Goal: Task Accomplishment & Management: Complete application form

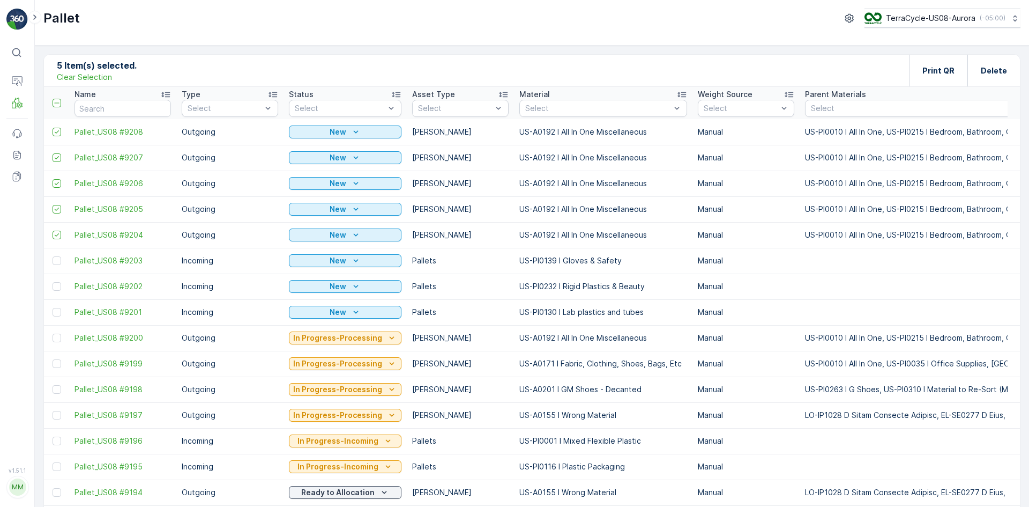
click at [98, 78] on p "Clear Selection" at bounding box center [84, 77] width 55 height 11
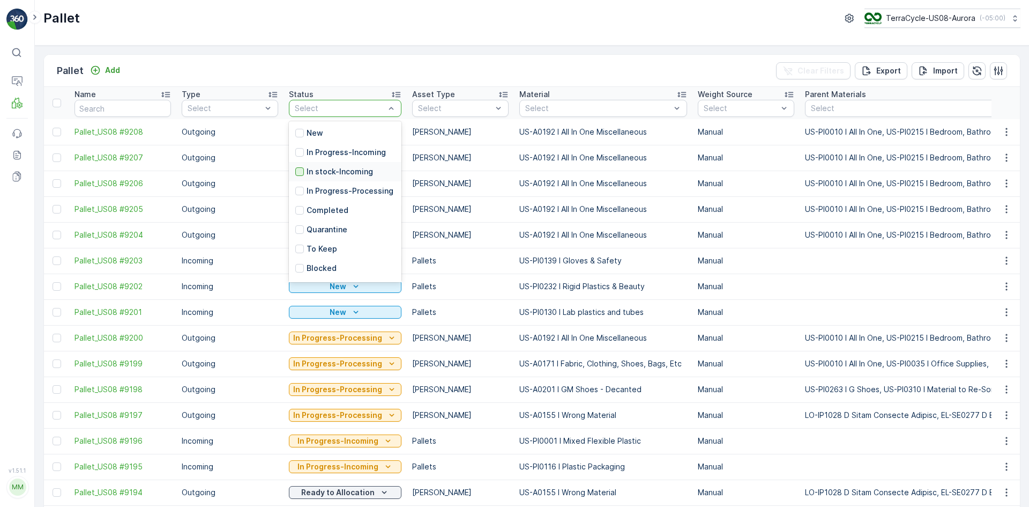
click at [301, 171] on div at bounding box center [299, 171] width 9 height 9
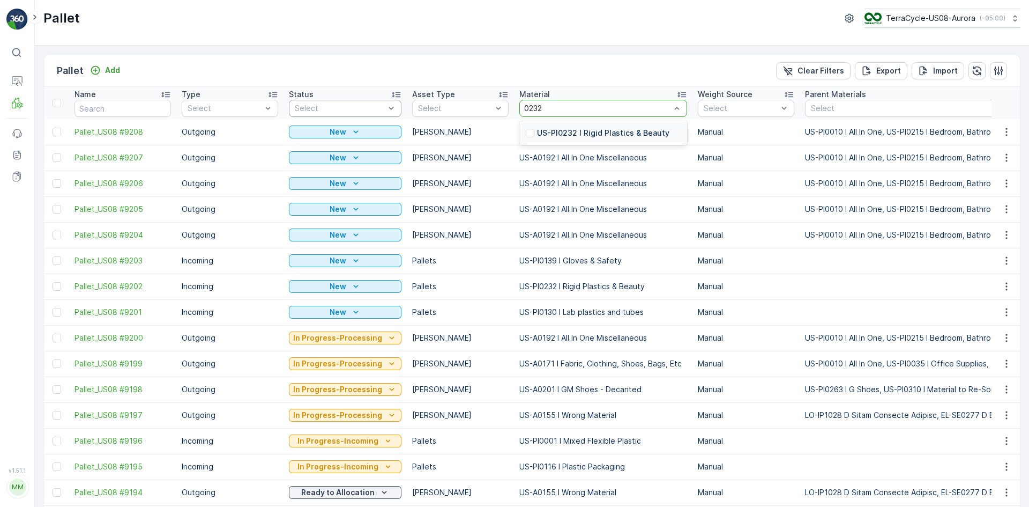
drag, startPoint x: 624, startPoint y: 113, endPoint x: 614, endPoint y: 122, distance: 13.3
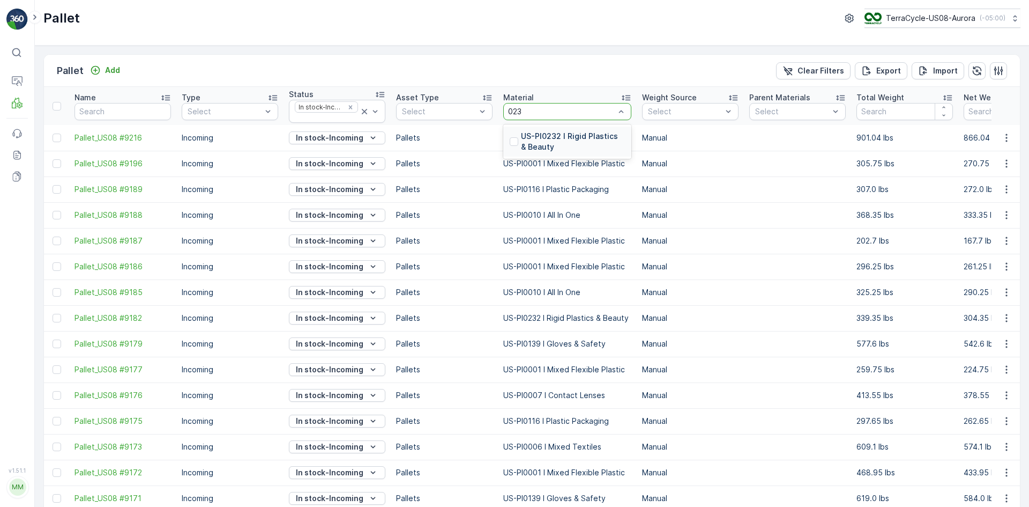
type input "0232"
click at [512, 140] on div at bounding box center [514, 141] width 9 height 9
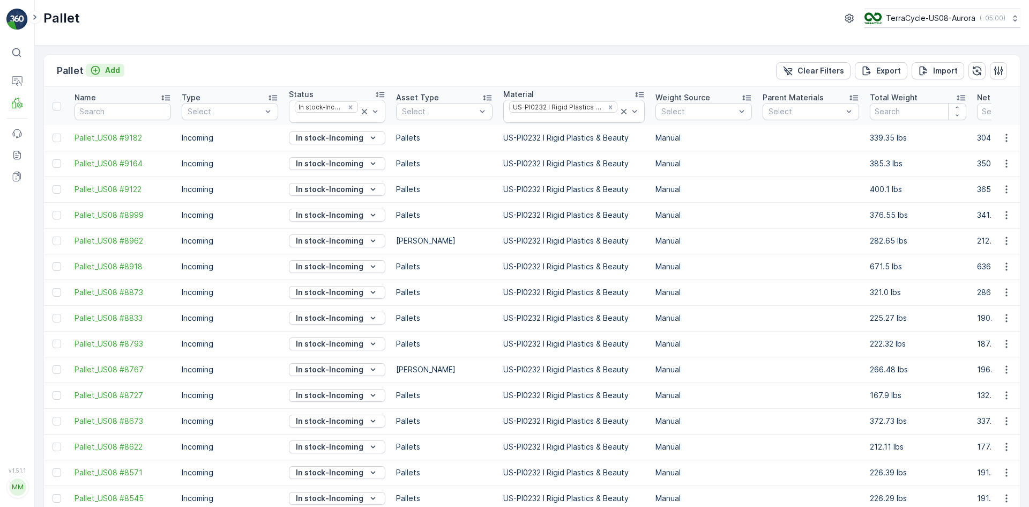
click at [107, 65] on p "Add" at bounding box center [112, 70] width 15 height 11
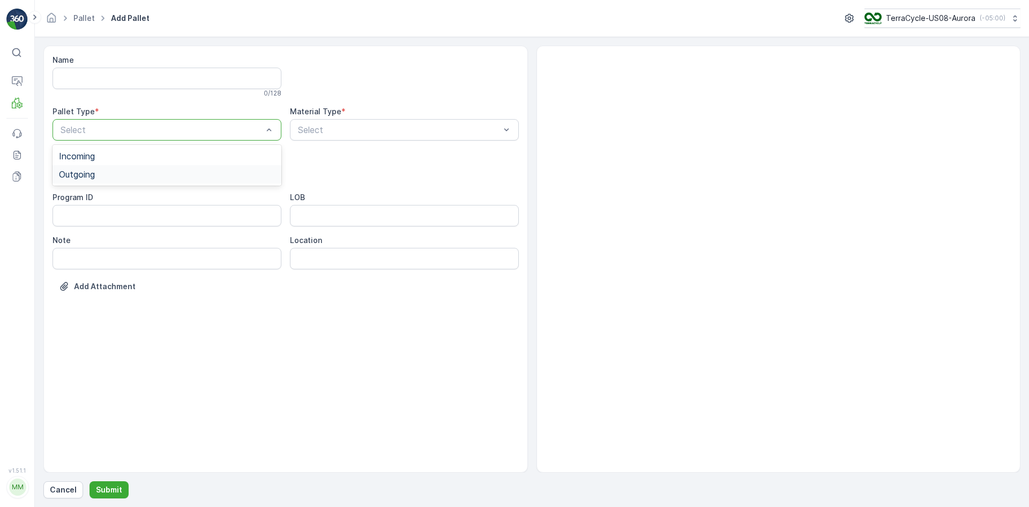
click at [169, 168] on div "Outgoing" at bounding box center [167, 174] width 229 height 18
click at [151, 197] on div "[PERSON_NAME]" at bounding box center [167, 199] width 216 height 10
click at [446, 137] on div "Select" at bounding box center [404, 129] width 229 height 21
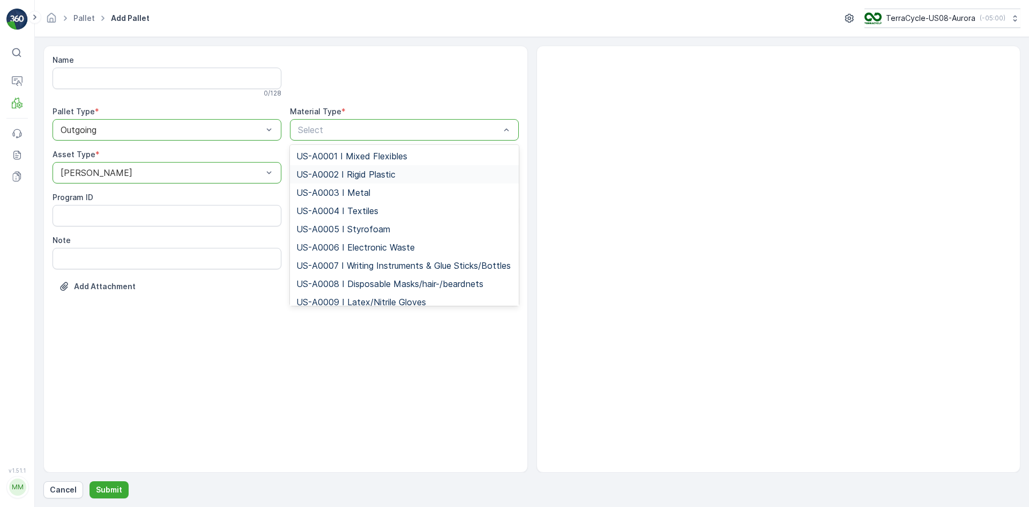
click at [349, 176] on span "US-A0002 I Rigid Plastic" at bounding box center [345, 174] width 99 height 10
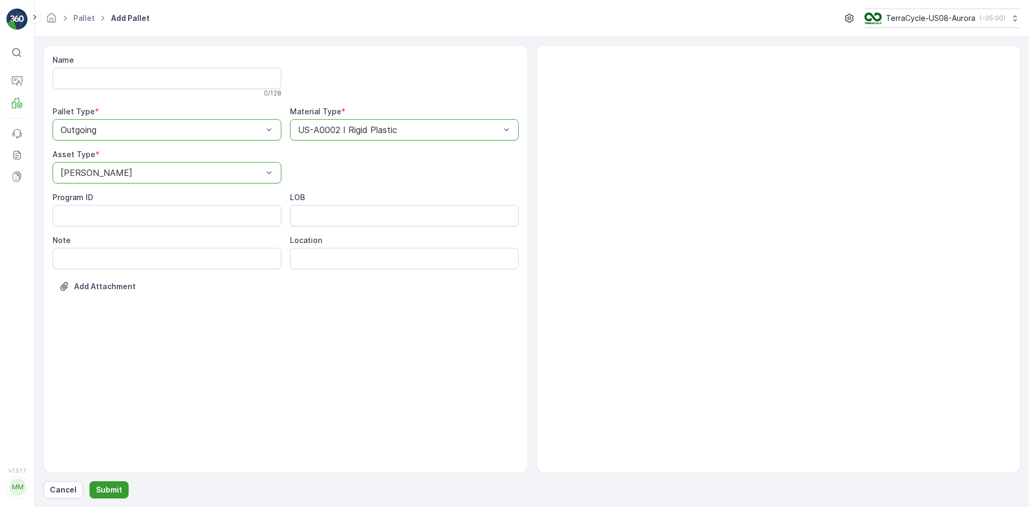
click at [112, 482] on button "Submit" at bounding box center [109, 489] width 39 height 17
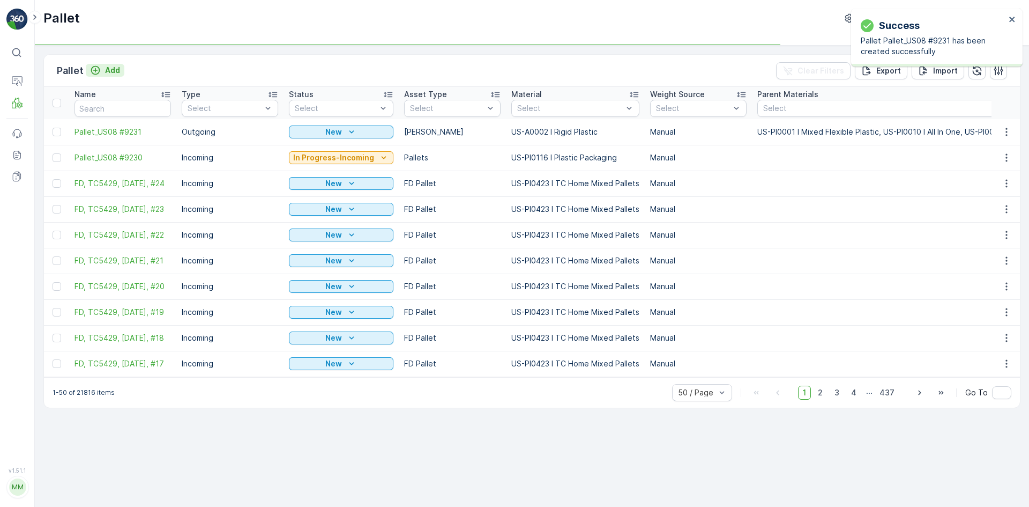
click at [103, 71] on div "Add" at bounding box center [105, 70] width 30 height 11
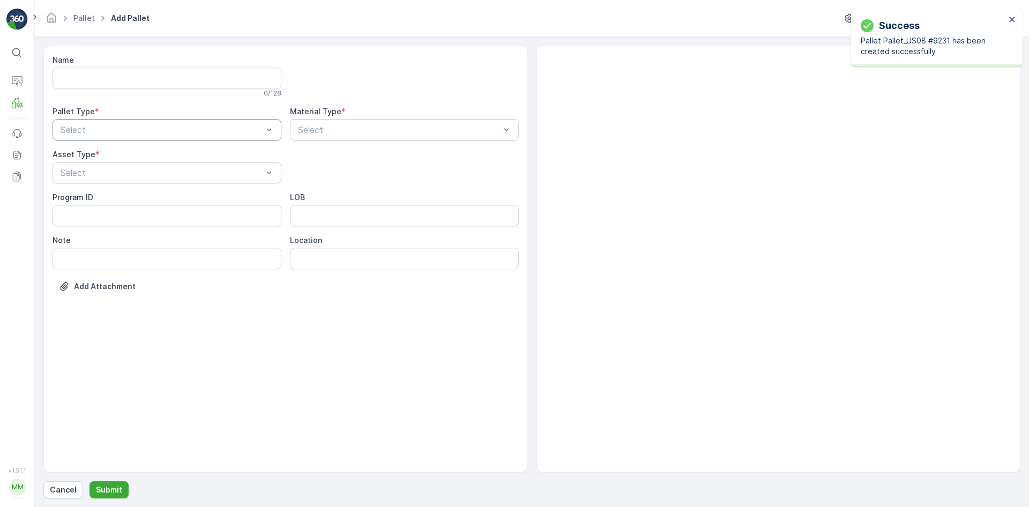
click at [116, 138] on div "Select" at bounding box center [167, 129] width 229 height 21
click at [108, 177] on div "Outgoing" at bounding box center [167, 174] width 216 height 10
click at [103, 201] on div "[PERSON_NAME]" at bounding box center [167, 199] width 216 height 10
click at [326, 122] on div "Select" at bounding box center [404, 129] width 229 height 21
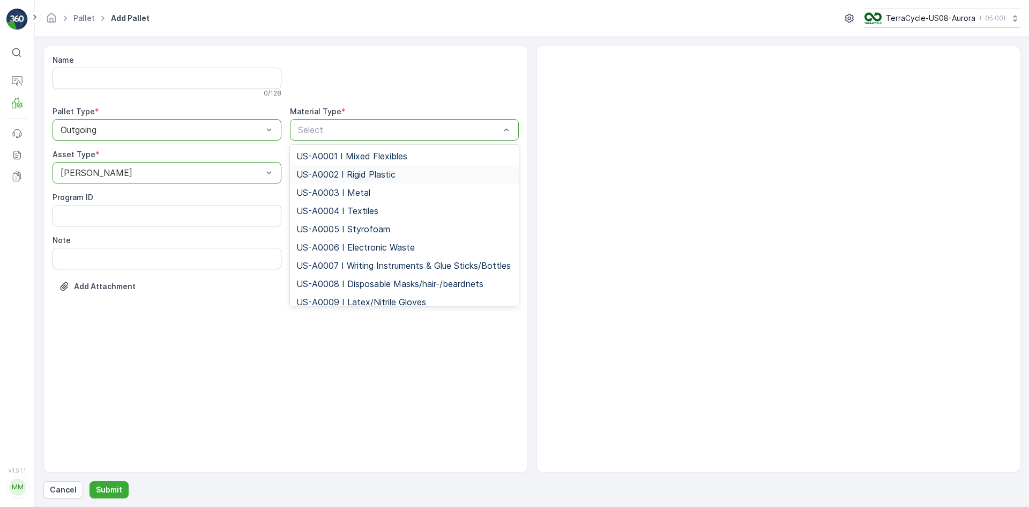
click at [334, 171] on span "US-A0002 I Rigid Plastic" at bounding box center [345, 174] width 99 height 10
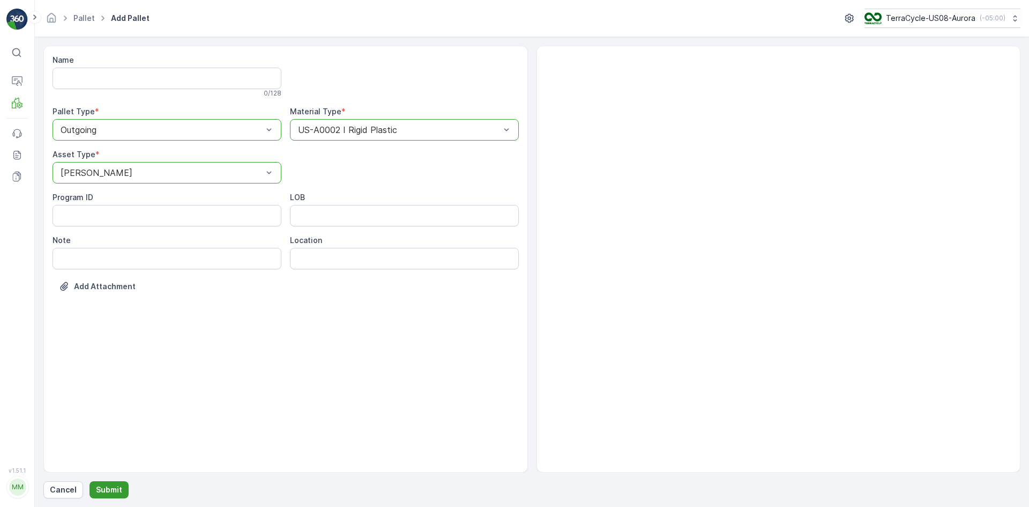
click at [117, 490] on p "Submit" at bounding box center [109, 489] width 26 height 11
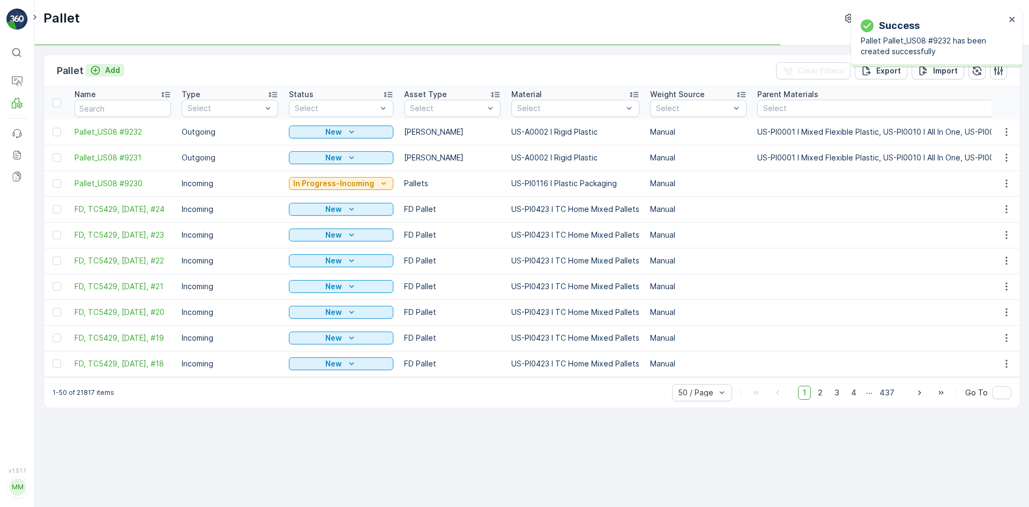
click at [112, 70] on p "Add" at bounding box center [112, 70] width 15 height 11
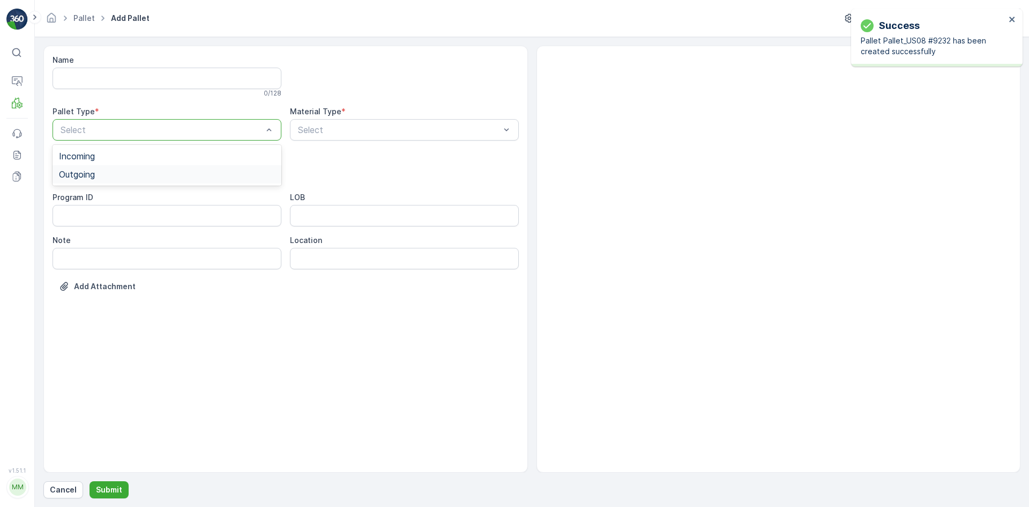
click at [115, 174] on div "Outgoing" at bounding box center [167, 174] width 216 height 10
click at [124, 197] on div "[PERSON_NAME]" at bounding box center [167, 199] width 216 height 10
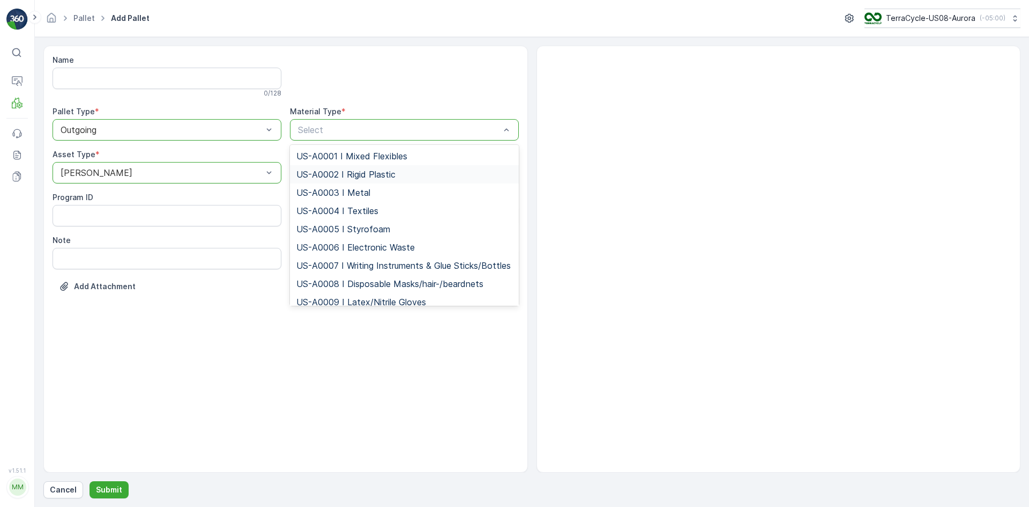
click at [314, 167] on div "US-A0002 I Rigid Plastic" at bounding box center [404, 174] width 229 height 18
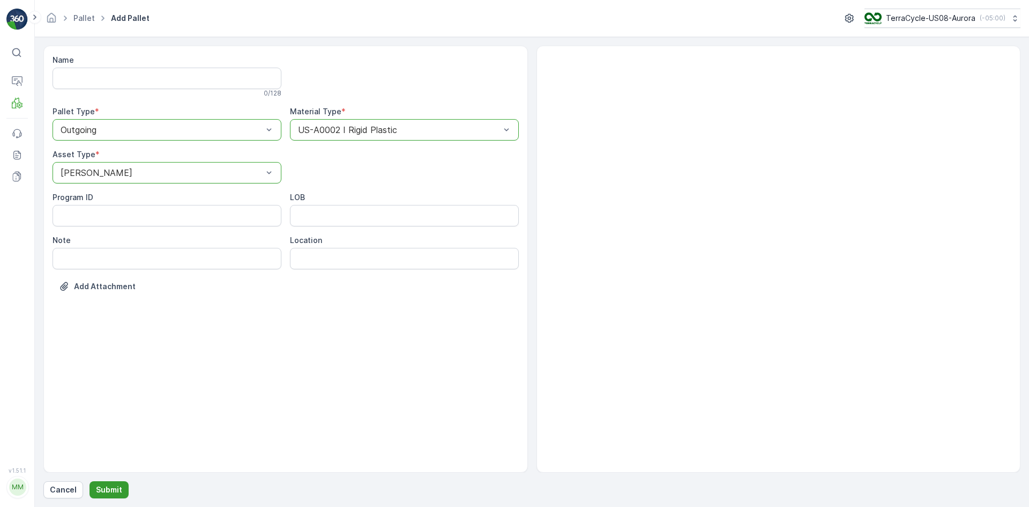
click at [114, 493] on p "Submit" at bounding box center [109, 489] width 26 height 11
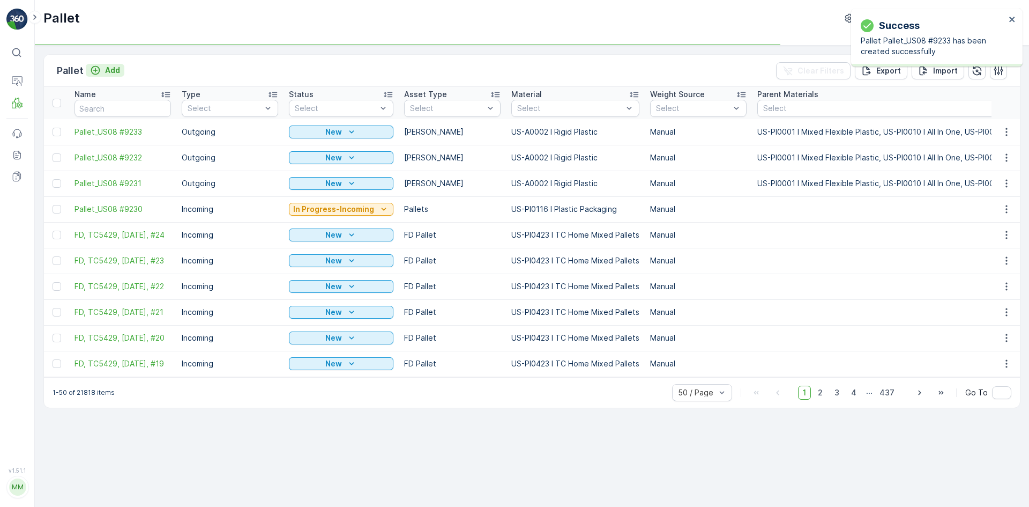
click at [119, 73] on p "Add" at bounding box center [112, 70] width 15 height 11
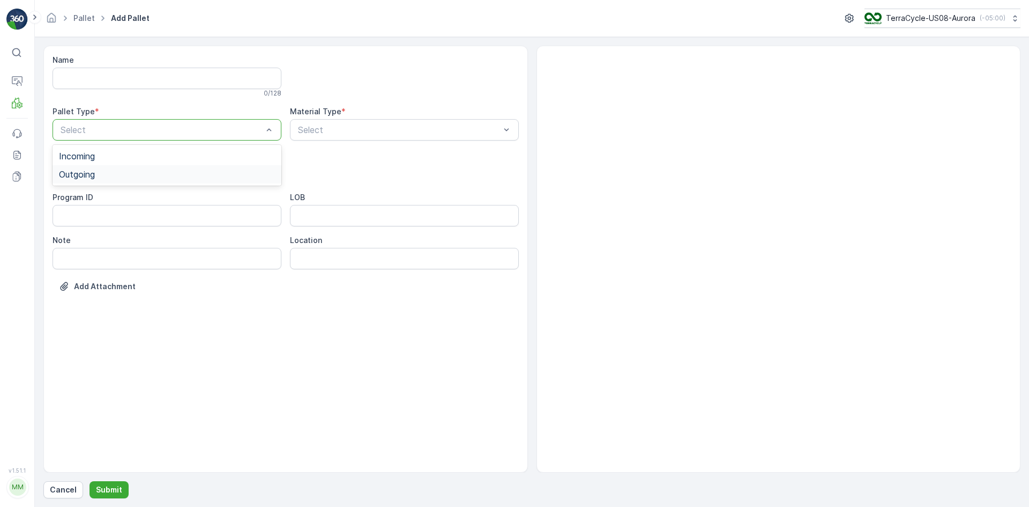
click at [141, 174] on div "Outgoing" at bounding box center [167, 174] width 216 height 10
click at [131, 195] on div "[PERSON_NAME]" at bounding box center [167, 199] width 216 height 10
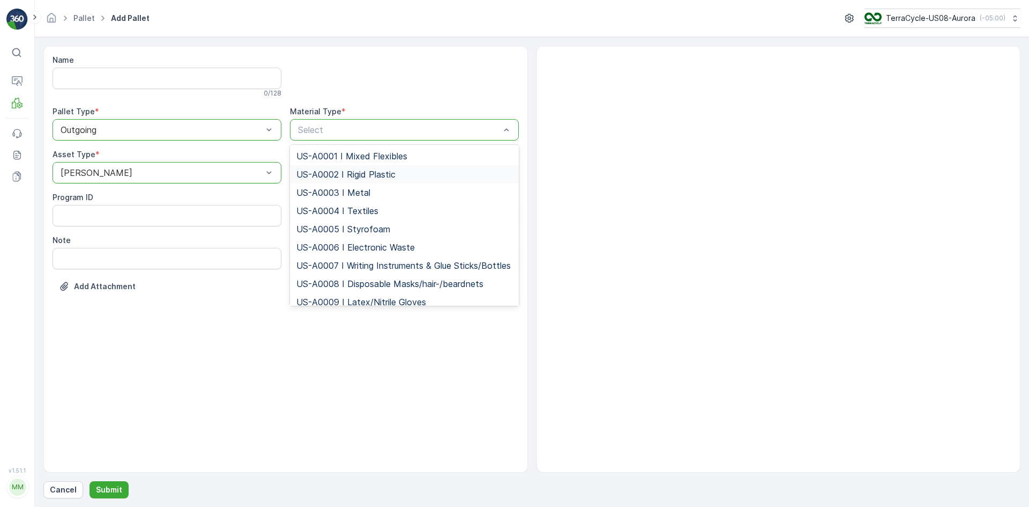
click at [342, 166] on div "US-A0002 I Rigid Plastic" at bounding box center [404, 174] width 229 height 18
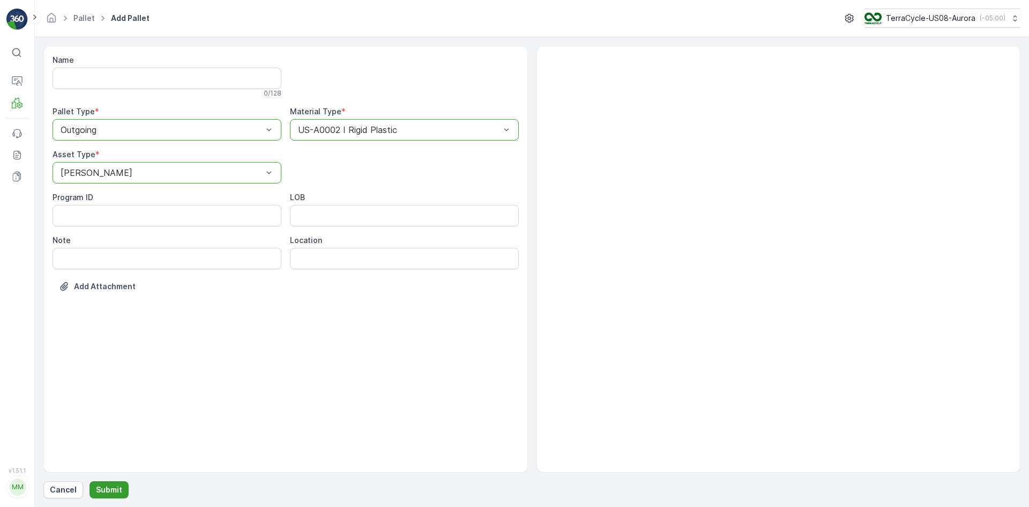
click at [113, 484] on p "Submit" at bounding box center [109, 489] width 26 height 11
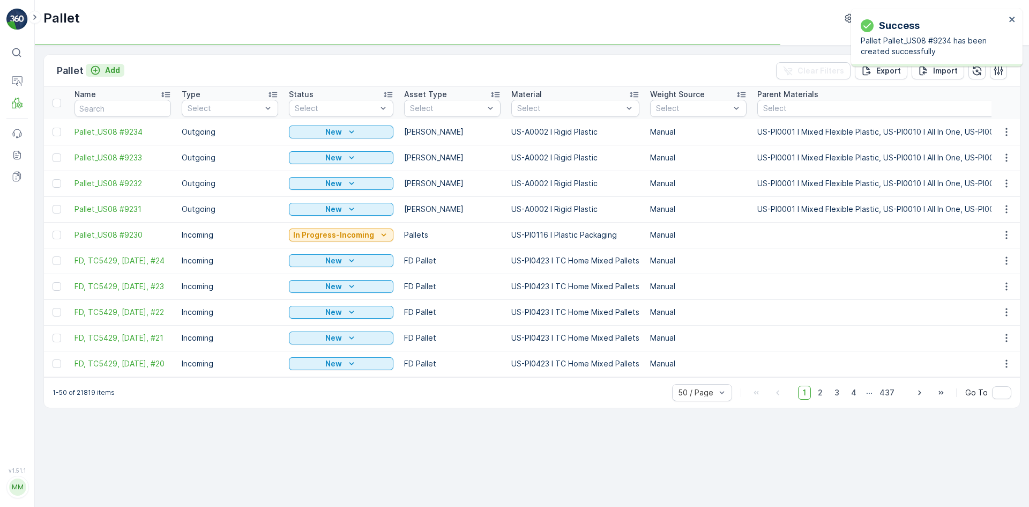
click at [112, 70] on p "Add" at bounding box center [112, 70] width 15 height 11
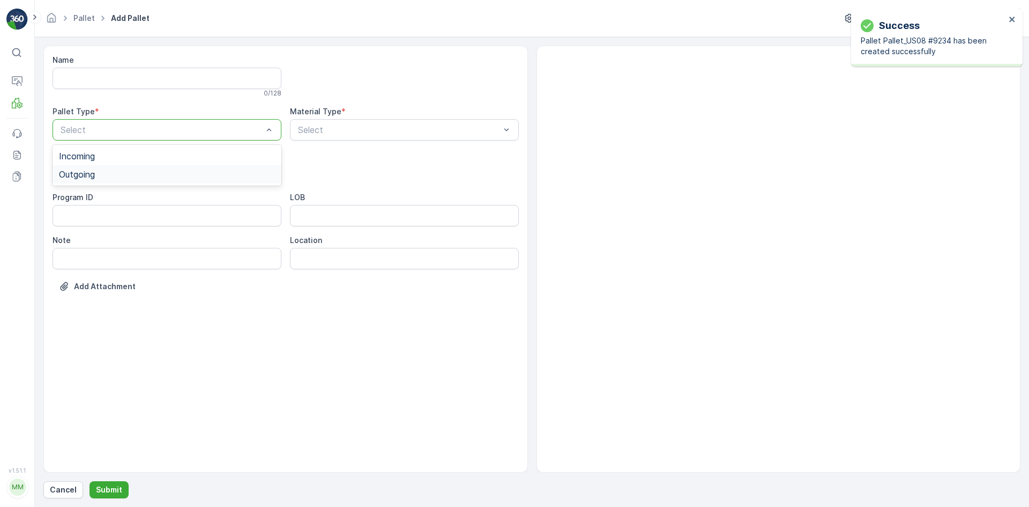
click at [103, 176] on div "Outgoing" at bounding box center [167, 174] width 216 height 10
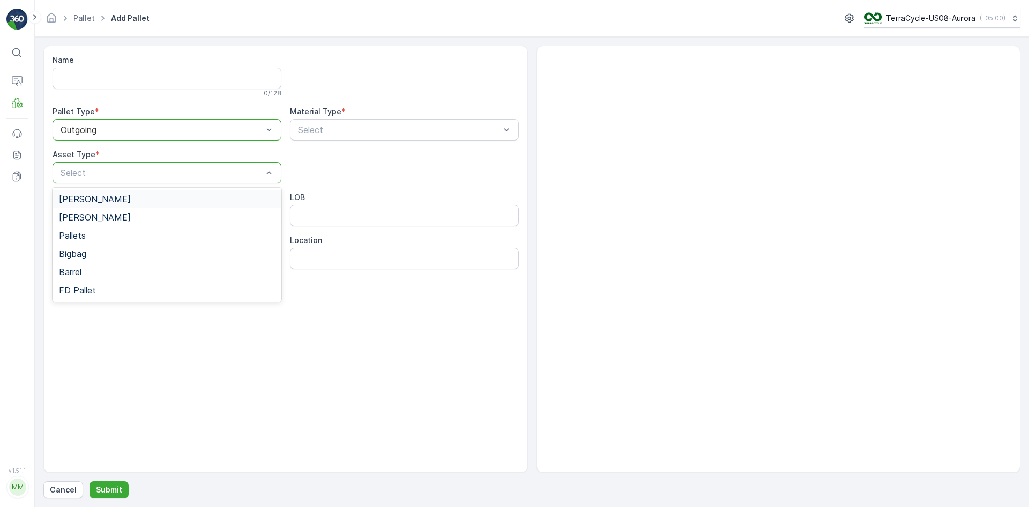
click at [107, 195] on div "[PERSON_NAME]" at bounding box center [167, 199] width 216 height 10
click at [332, 121] on div "Select" at bounding box center [404, 129] width 229 height 21
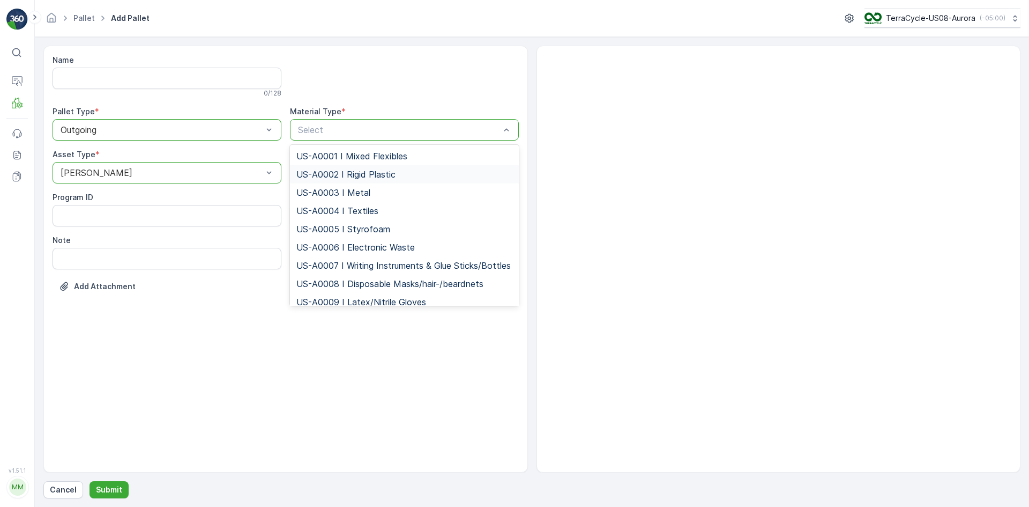
click at [327, 173] on span "US-A0002 I Rigid Plastic" at bounding box center [345, 174] width 99 height 10
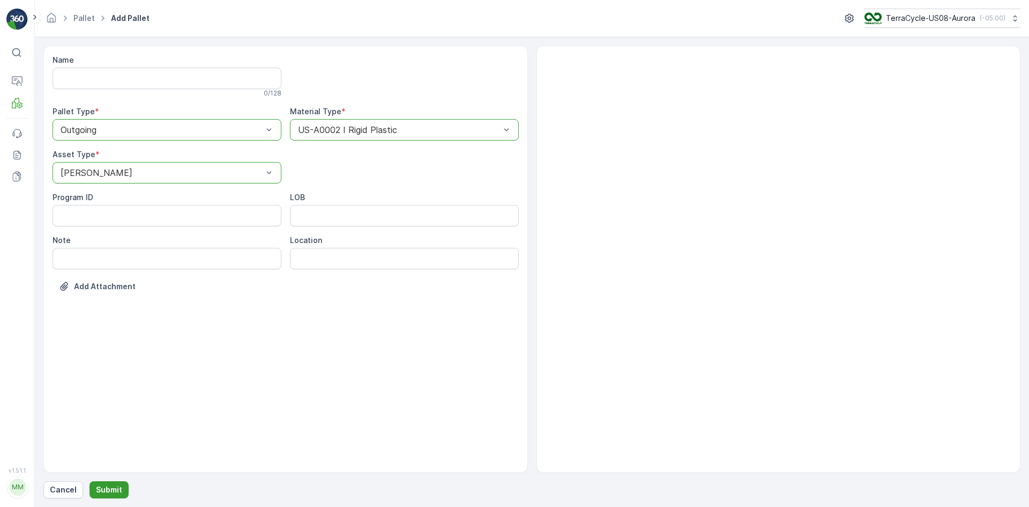
click at [115, 486] on p "Submit" at bounding box center [109, 489] width 26 height 11
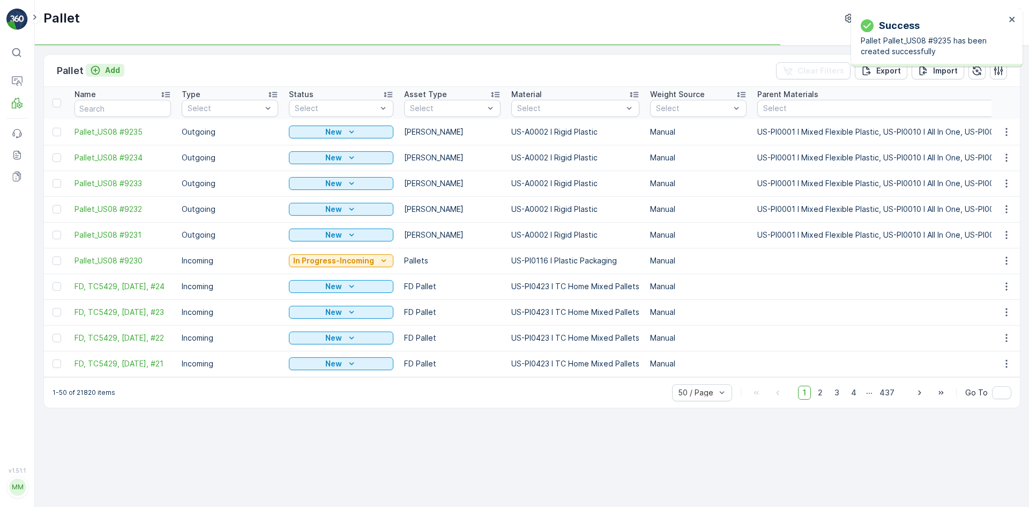
click at [107, 70] on p "Add" at bounding box center [112, 70] width 15 height 11
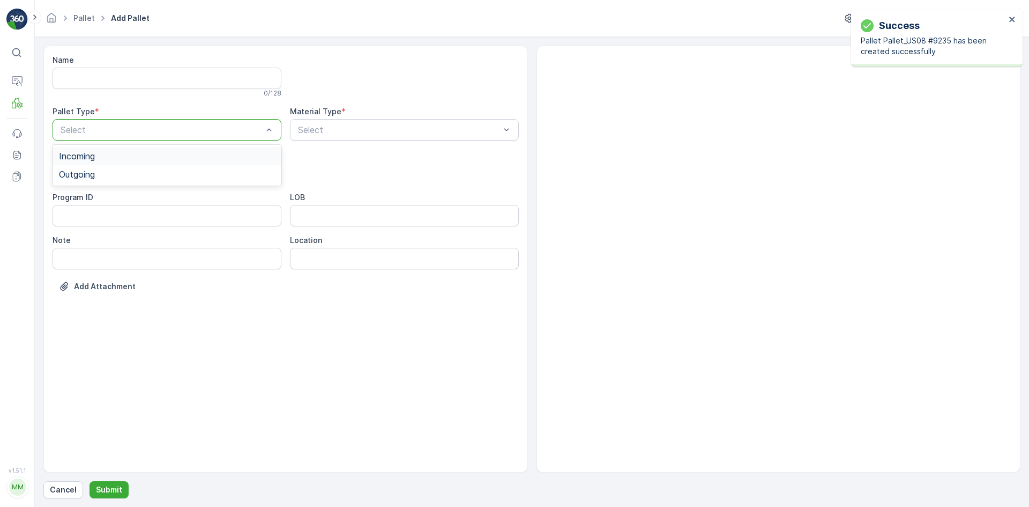
click at [124, 121] on div "Select" at bounding box center [167, 129] width 229 height 21
click at [118, 173] on div "Outgoing" at bounding box center [167, 174] width 216 height 10
click at [139, 182] on div "Select" at bounding box center [167, 172] width 229 height 21
click at [143, 196] on div "[PERSON_NAME]" at bounding box center [167, 199] width 216 height 10
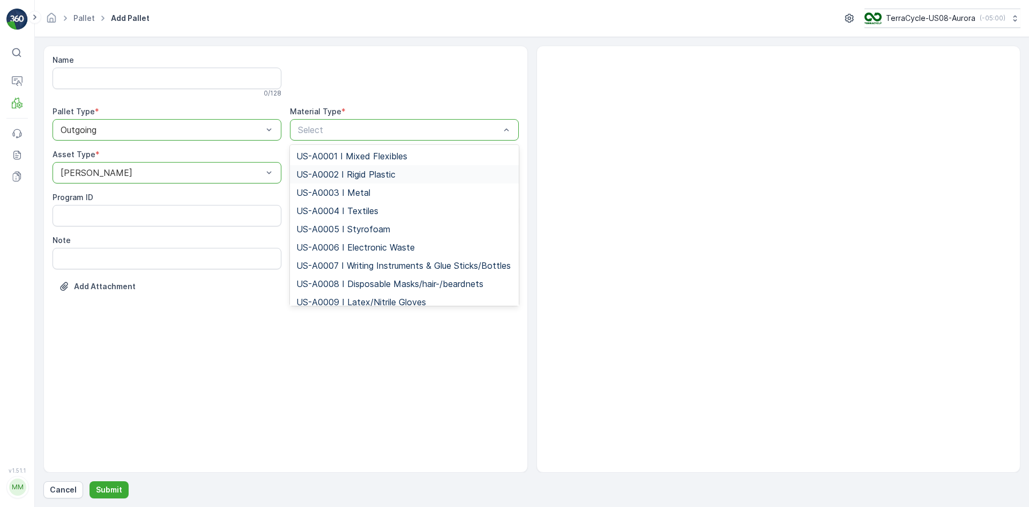
click at [347, 174] on span "US-A0002 I Rigid Plastic" at bounding box center [345, 174] width 99 height 10
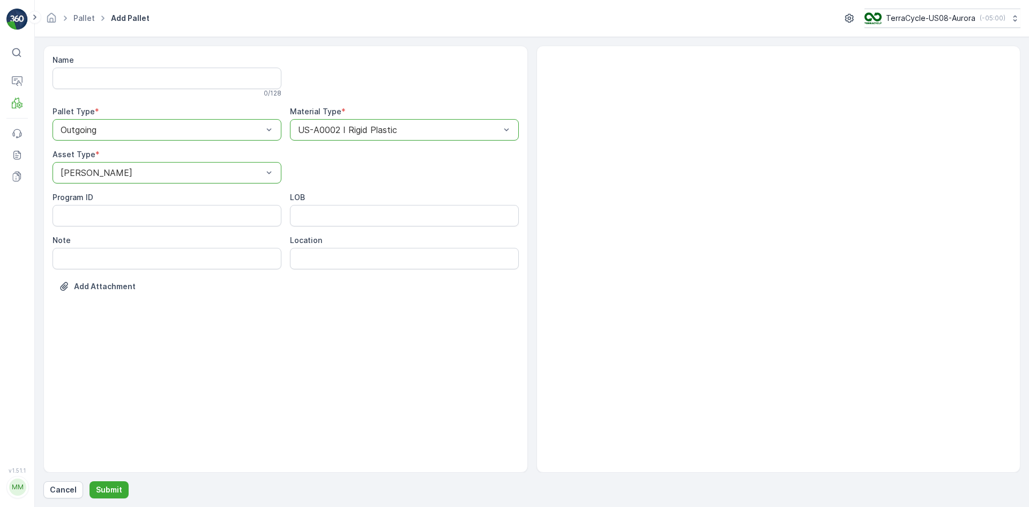
click at [128, 485] on div "Cancel Submit" at bounding box center [531, 489] width 977 height 17
click at [119, 488] on p "Submit" at bounding box center [109, 489] width 26 height 11
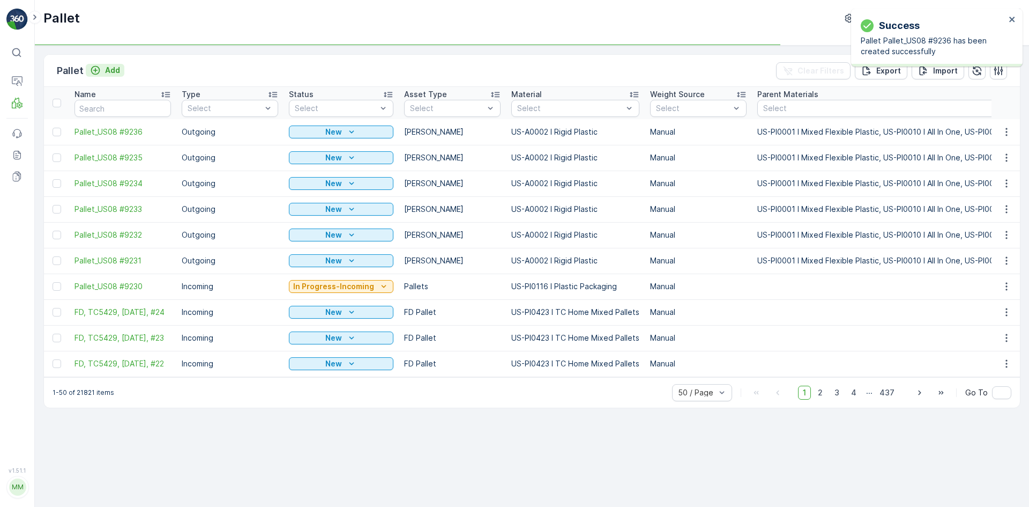
click at [109, 73] on p "Add" at bounding box center [112, 70] width 15 height 11
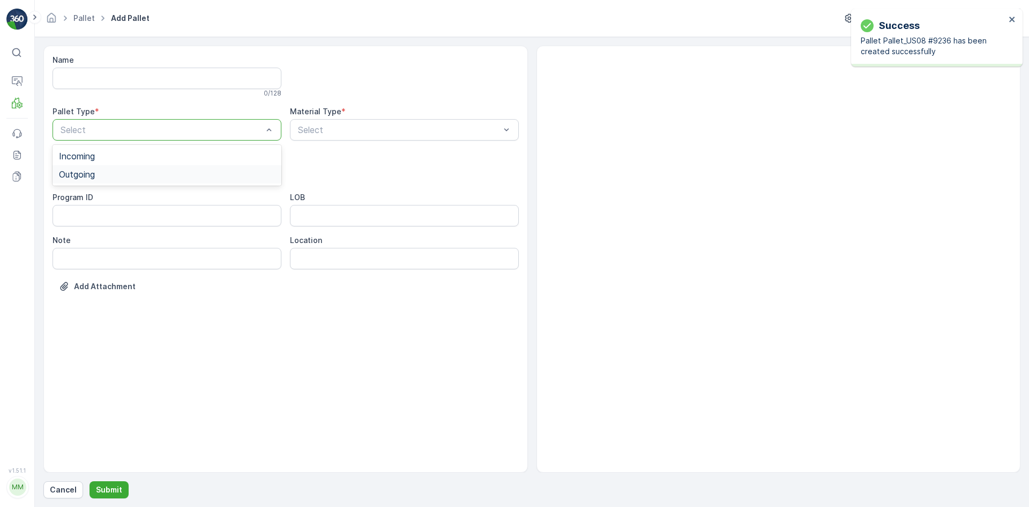
click at [104, 175] on div "Outgoing" at bounding box center [167, 174] width 216 height 10
click at [103, 197] on div "[PERSON_NAME]" at bounding box center [167, 199] width 216 height 10
click at [319, 139] on div "Select" at bounding box center [404, 129] width 229 height 21
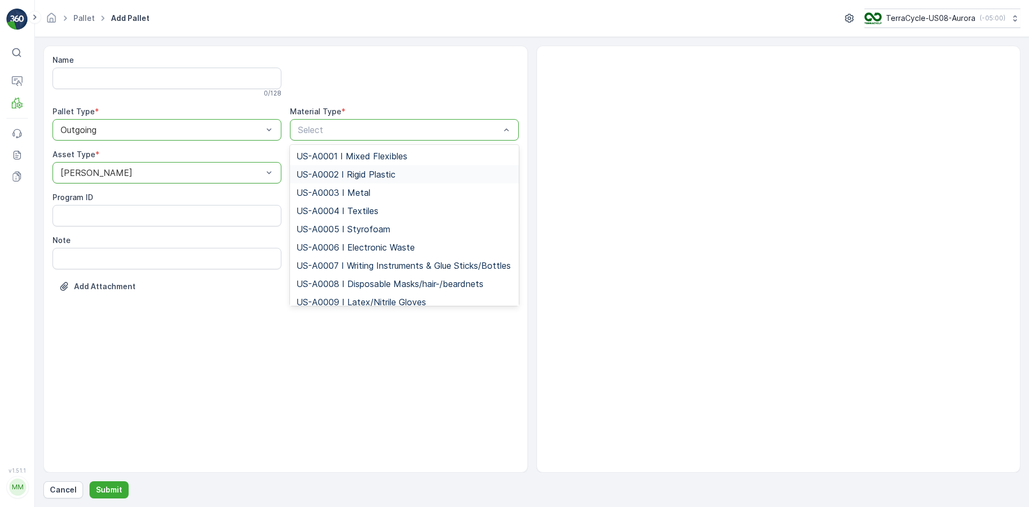
click at [325, 166] on div "US-A0002 I Rigid Plastic" at bounding box center [404, 174] width 229 height 18
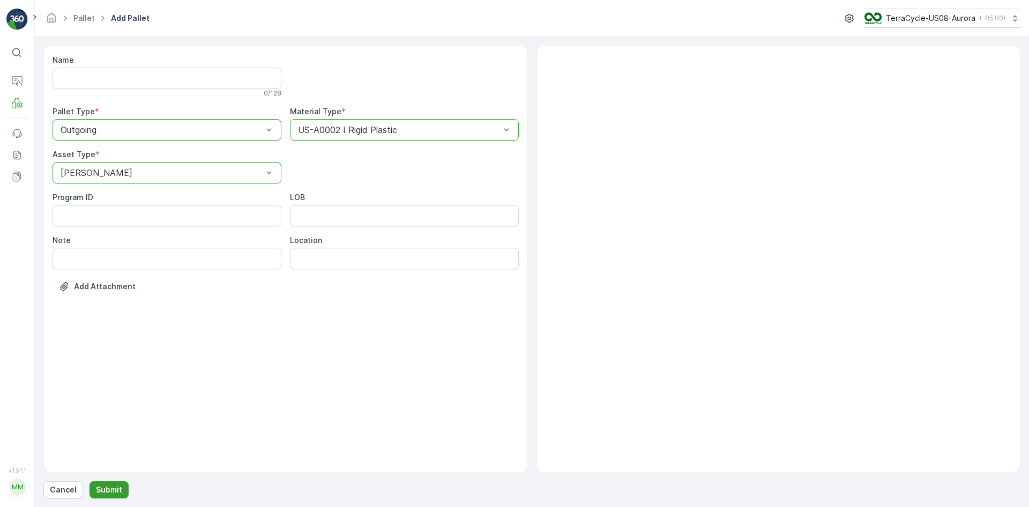
click at [113, 492] on p "Submit" at bounding box center [109, 489] width 26 height 11
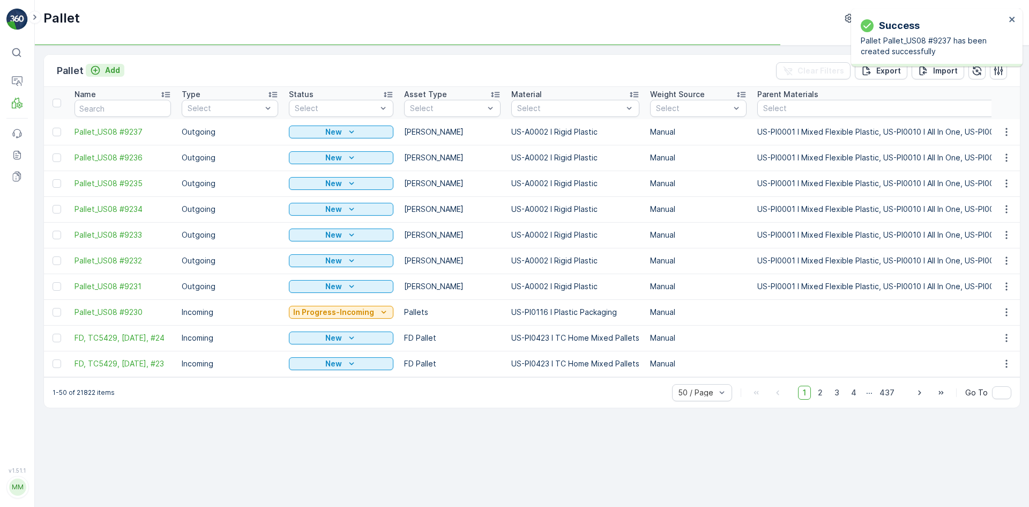
click at [105, 75] on p "Add" at bounding box center [112, 70] width 15 height 11
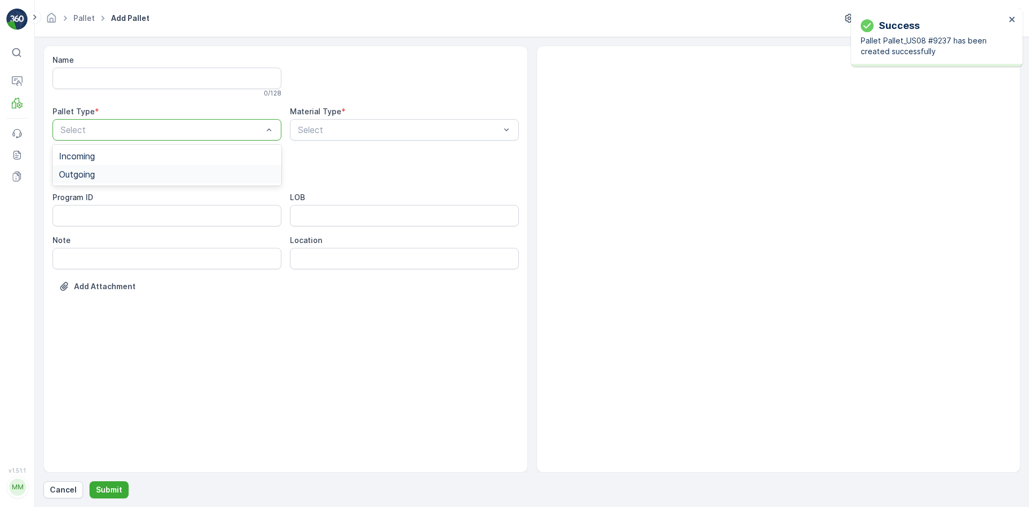
click at [101, 174] on div "Outgoing" at bounding box center [167, 174] width 216 height 10
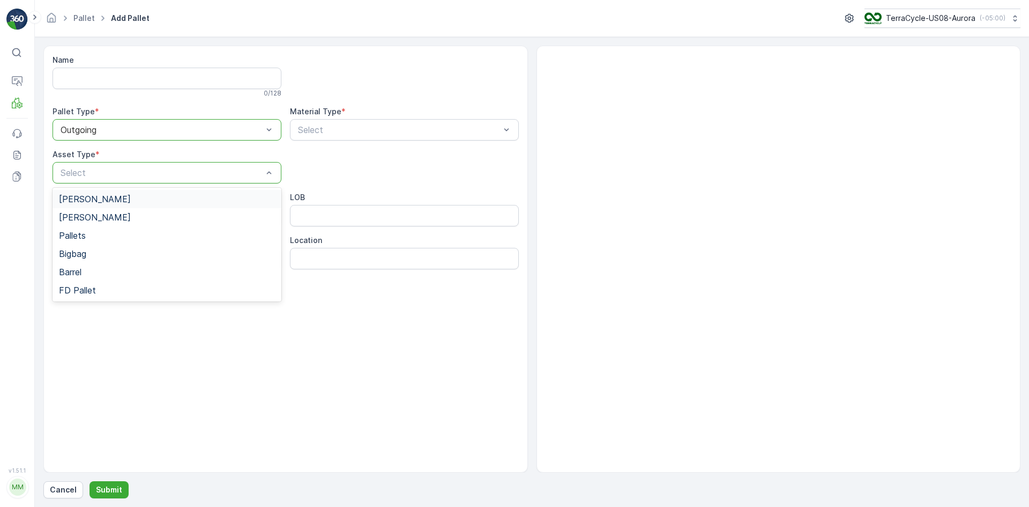
click at [101, 197] on div "[PERSON_NAME]" at bounding box center [167, 199] width 216 height 10
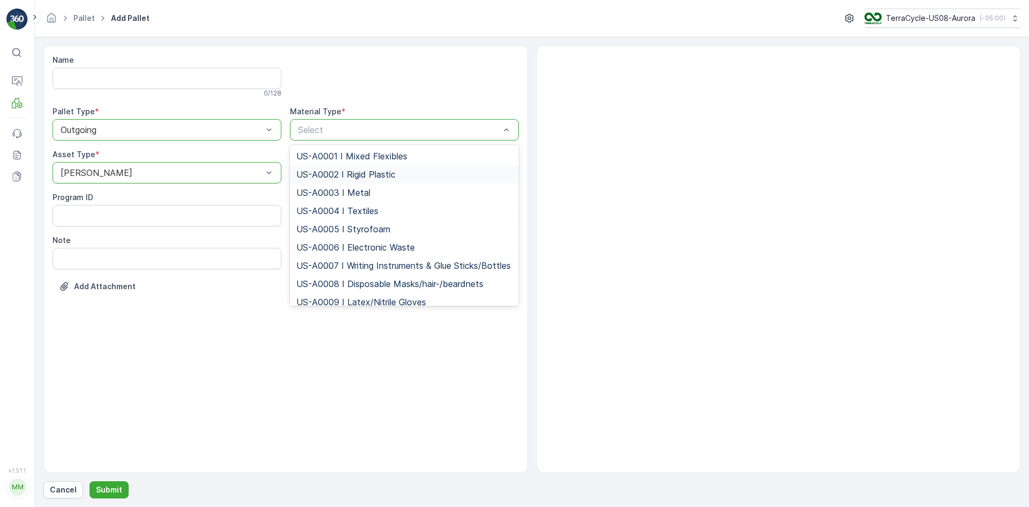
click at [341, 171] on span "US-A0002 I Rigid Plastic" at bounding box center [345, 174] width 99 height 10
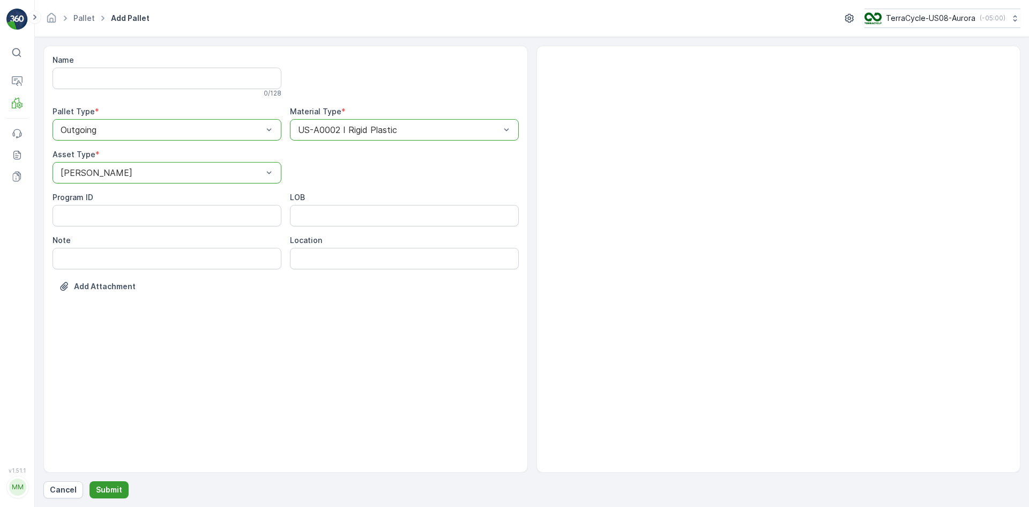
click at [116, 493] on p "Submit" at bounding box center [109, 489] width 26 height 11
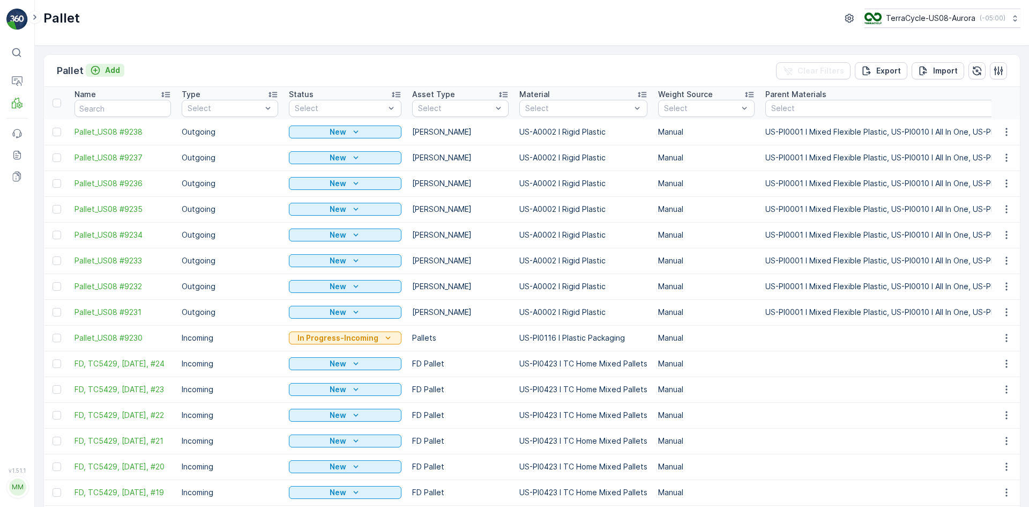
click at [101, 73] on div "Add" at bounding box center [105, 70] width 30 height 11
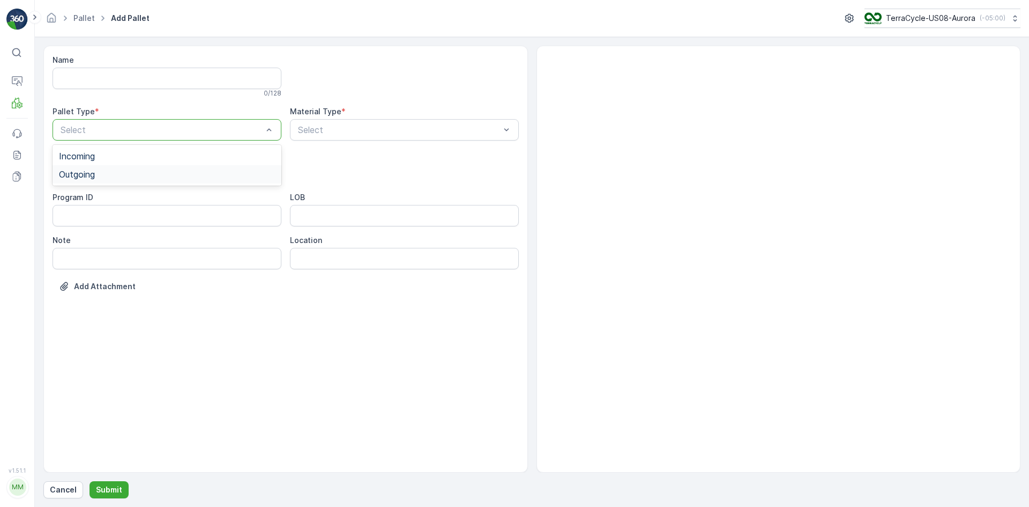
click at [135, 168] on div "Outgoing" at bounding box center [167, 174] width 229 height 18
click at [134, 194] on div "[PERSON_NAME]" at bounding box center [167, 199] width 229 height 18
click at [389, 122] on div "Select" at bounding box center [404, 129] width 229 height 21
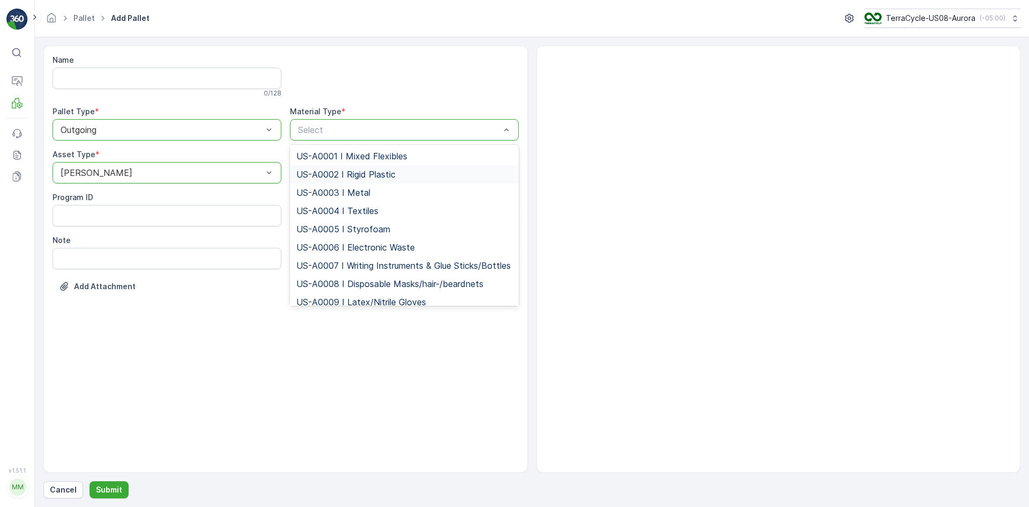
click at [369, 169] on span "US-A0002 I Rigid Plastic" at bounding box center [345, 174] width 99 height 10
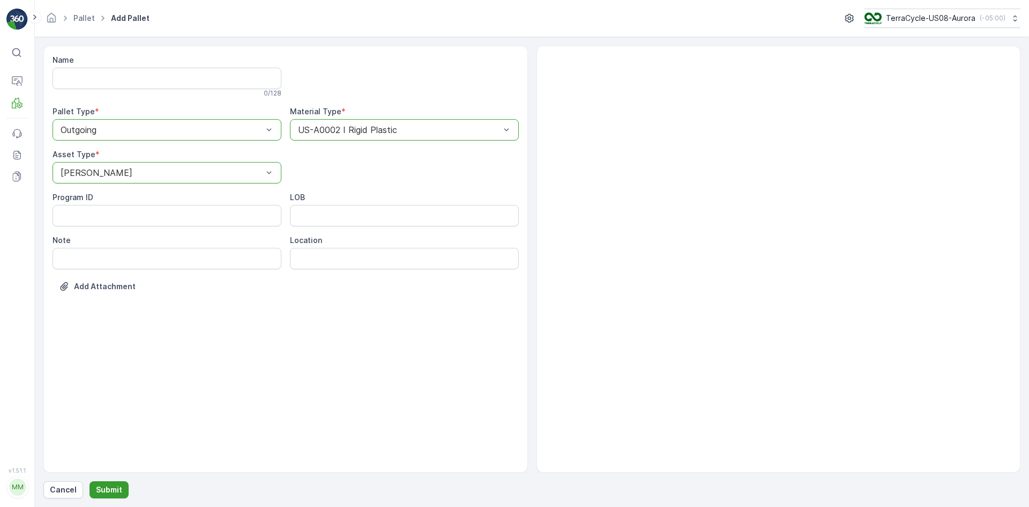
click at [116, 492] on p "Submit" at bounding box center [109, 489] width 26 height 11
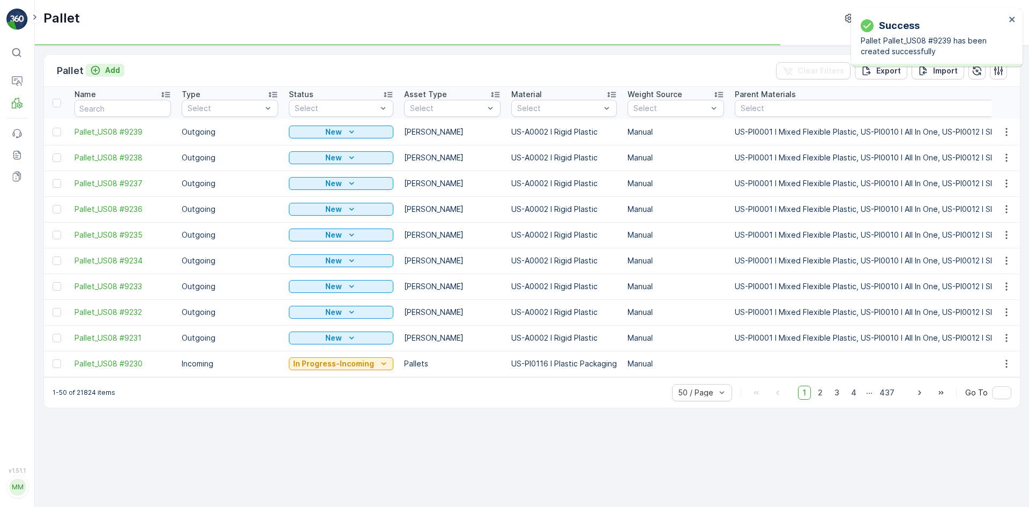
click at [108, 70] on p "Add" at bounding box center [112, 70] width 15 height 11
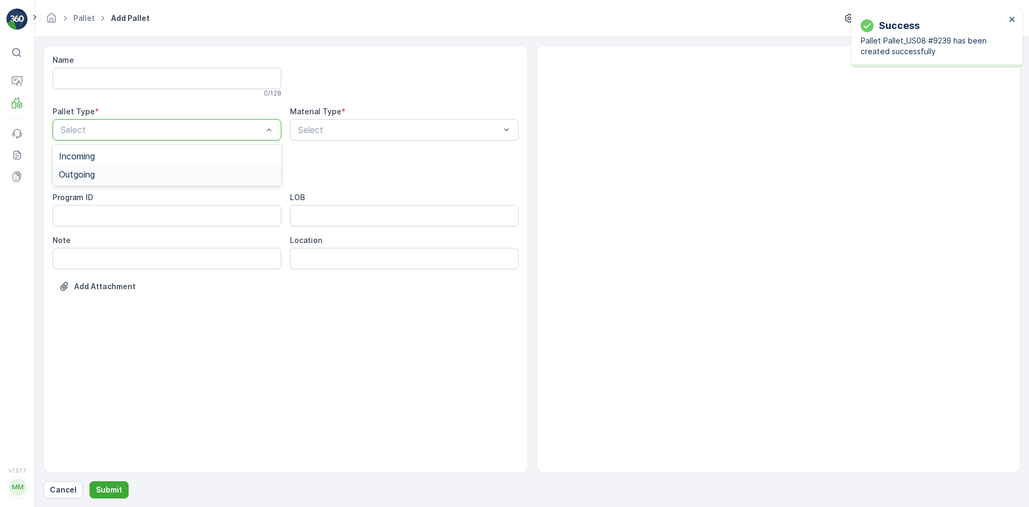
click at [105, 168] on div "Outgoing" at bounding box center [167, 174] width 229 height 18
click at [107, 199] on div "[PERSON_NAME]" at bounding box center [167, 199] width 216 height 10
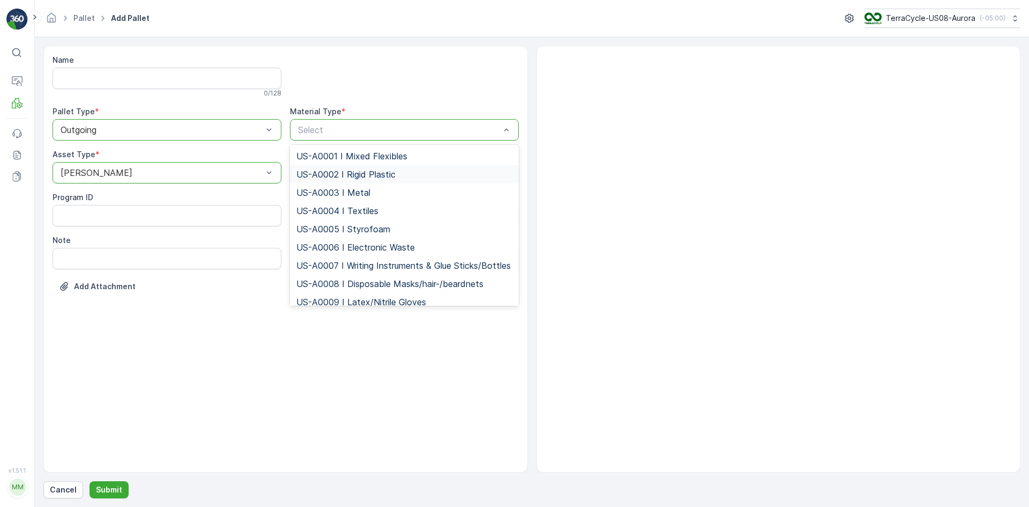
click at [330, 172] on span "US-A0002 I Rigid Plastic" at bounding box center [345, 174] width 99 height 10
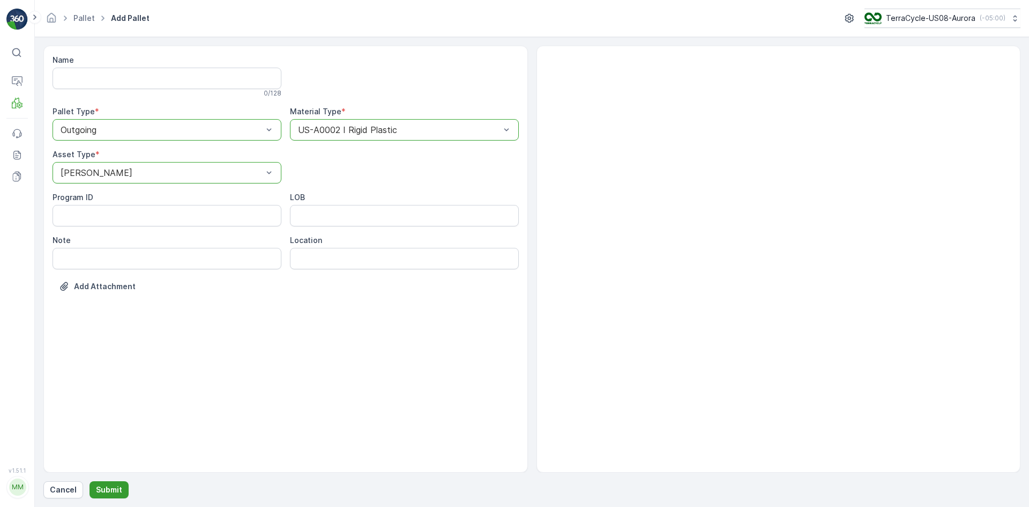
click at [111, 486] on p "Submit" at bounding box center [109, 489] width 26 height 11
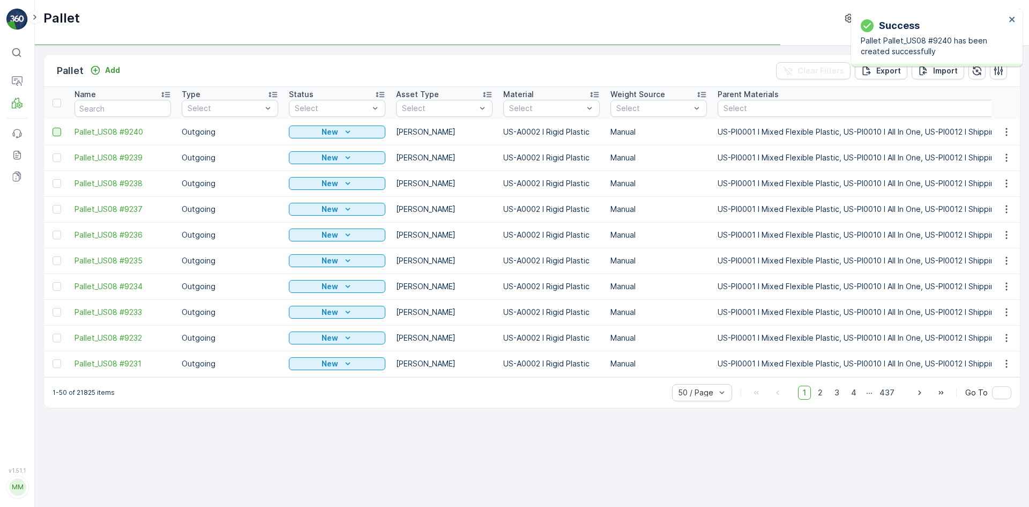
click at [58, 134] on div at bounding box center [57, 132] width 9 height 9
click at [53, 128] on input "checkbox" at bounding box center [53, 128] width 0 height 0
click at [58, 155] on div at bounding box center [57, 157] width 9 height 9
click at [53, 153] on input "checkbox" at bounding box center [53, 153] width 0 height 0
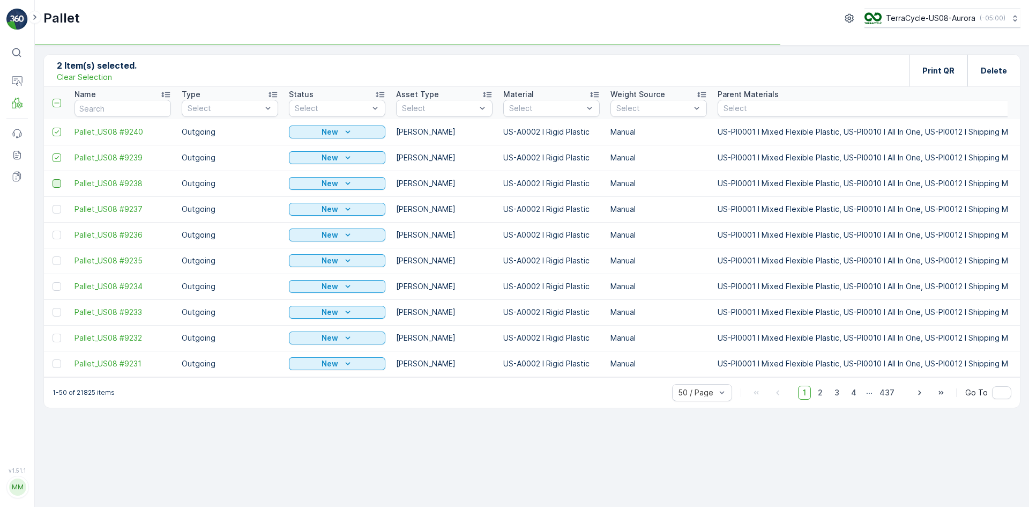
click at [55, 184] on div at bounding box center [57, 183] width 9 height 9
click at [53, 179] on input "checkbox" at bounding box center [53, 179] width 0 height 0
click at [60, 210] on div at bounding box center [57, 209] width 9 height 9
click at [53, 205] on input "checkbox" at bounding box center [53, 205] width 0 height 0
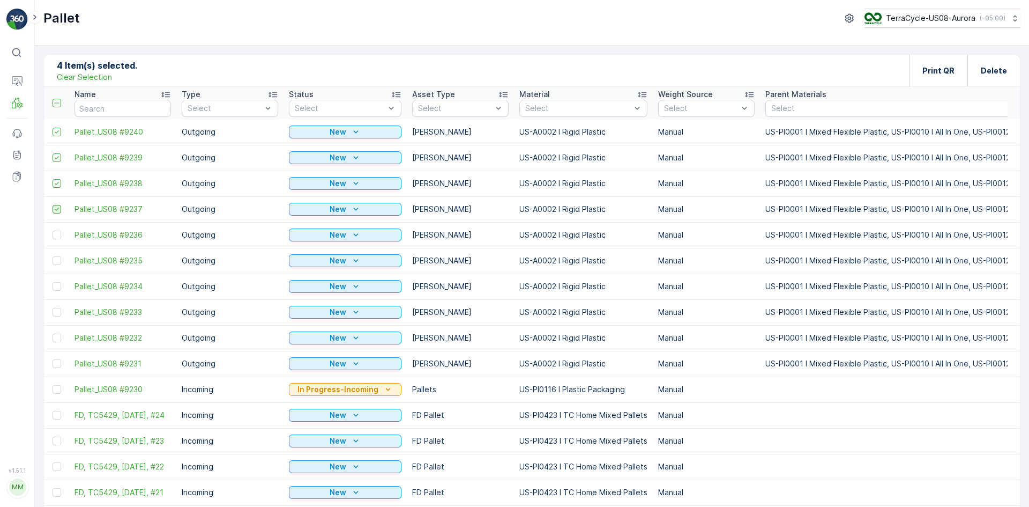
click at [55, 210] on icon at bounding box center [57, 209] width 8 height 8
click at [53, 205] on input "checkbox" at bounding box center [53, 205] width 0 height 0
click at [55, 210] on div at bounding box center [57, 209] width 9 height 9
click at [53, 205] on input "checkbox" at bounding box center [53, 205] width 0 height 0
click at [53, 236] on div at bounding box center [57, 235] width 9 height 9
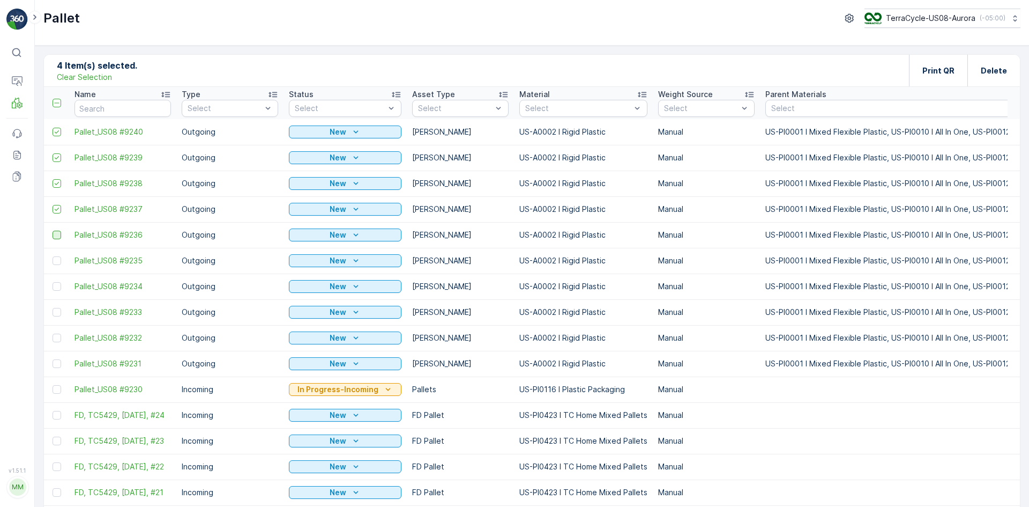
click at [53, 231] on input "checkbox" at bounding box center [53, 231] width 0 height 0
click at [56, 263] on div at bounding box center [57, 260] width 9 height 9
click at [53, 256] on input "checkbox" at bounding box center [53, 256] width 0 height 0
click at [61, 285] on div at bounding box center [58, 286] width 11 height 9
click at [53, 282] on input "checkbox" at bounding box center [53, 282] width 0 height 0
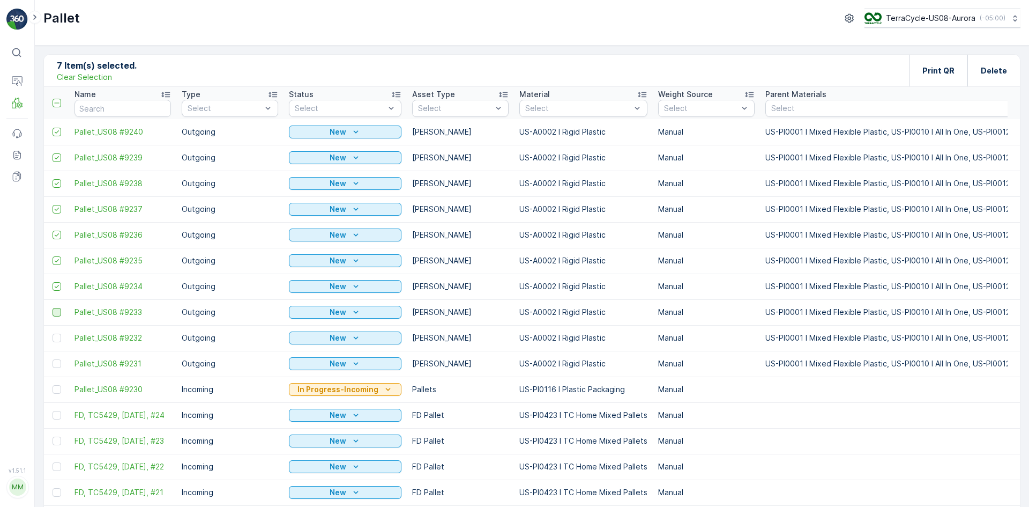
click at [60, 310] on div at bounding box center [57, 312] width 9 height 9
click at [53, 308] on input "checkbox" at bounding box center [53, 308] width 0 height 0
click at [60, 335] on div at bounding box center [57, 337] width 9 height 9
click at [53, 333] on input "checkbox" at bounding box center [53, 333] width 0 height 0
click at [54, 365] on div at bounding box center [57, 363] width 9 height 9
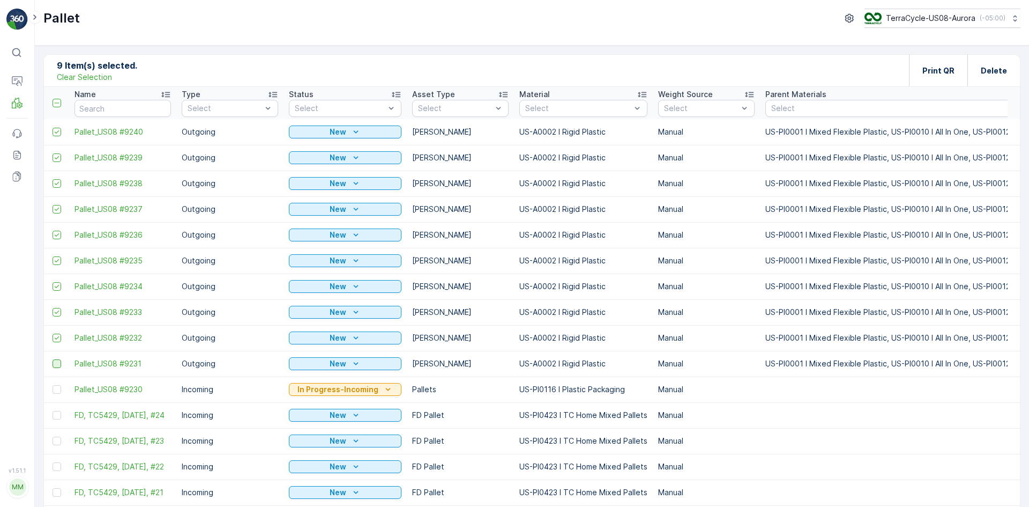
click at [53, 359] on input "checkbox" at bounding box center [53, 359] width 0 height 0
click at [947, 64] on div "Print QR" at bounding box center [939, 71] width 32 height 32
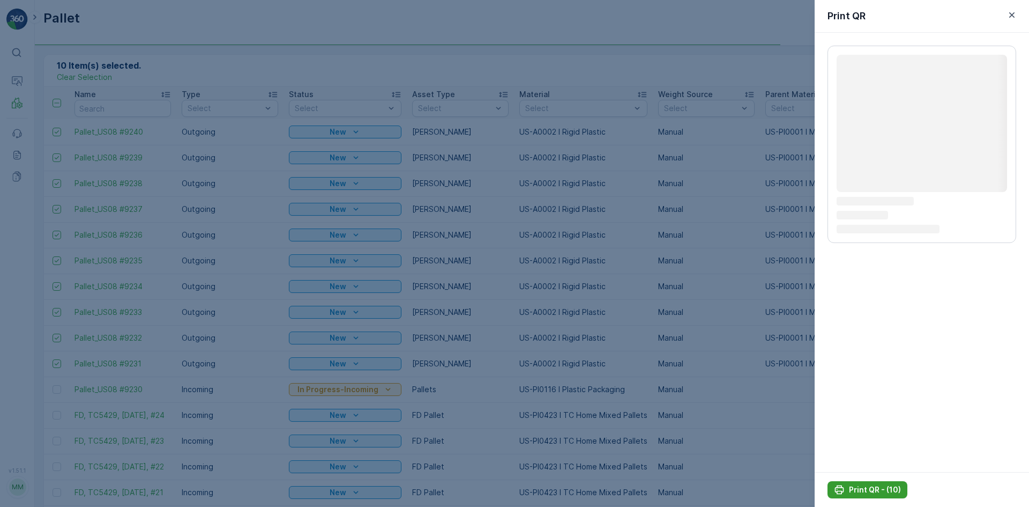
click at [856, 483] on button "Print QR - (10)" at bounding box center [868, 489] width 80 height 17
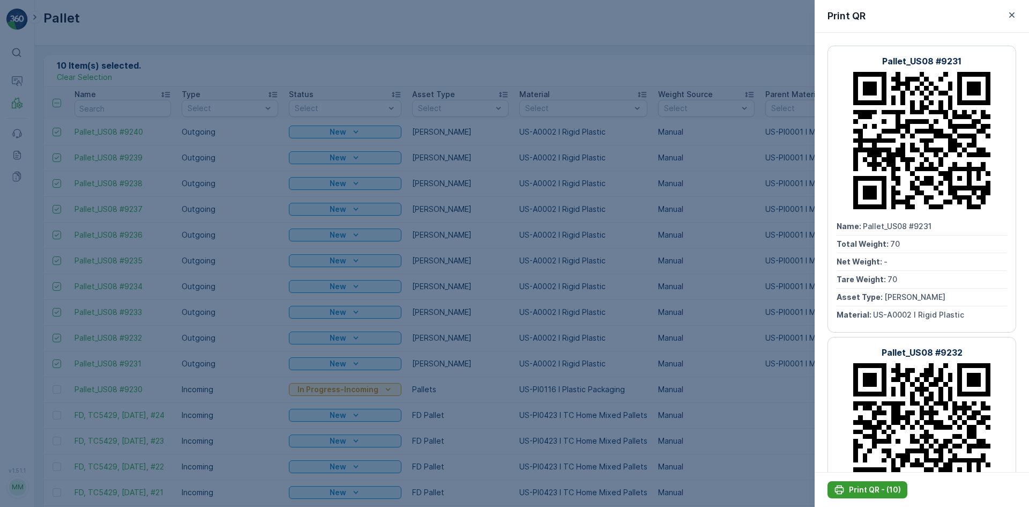
click at [856, 483] on button "Print QR - (10)" at bounding box center [868, 489] width 80 height 17
click at [621, 374] on div at bounding box center [514, 253] width 1029 height 507
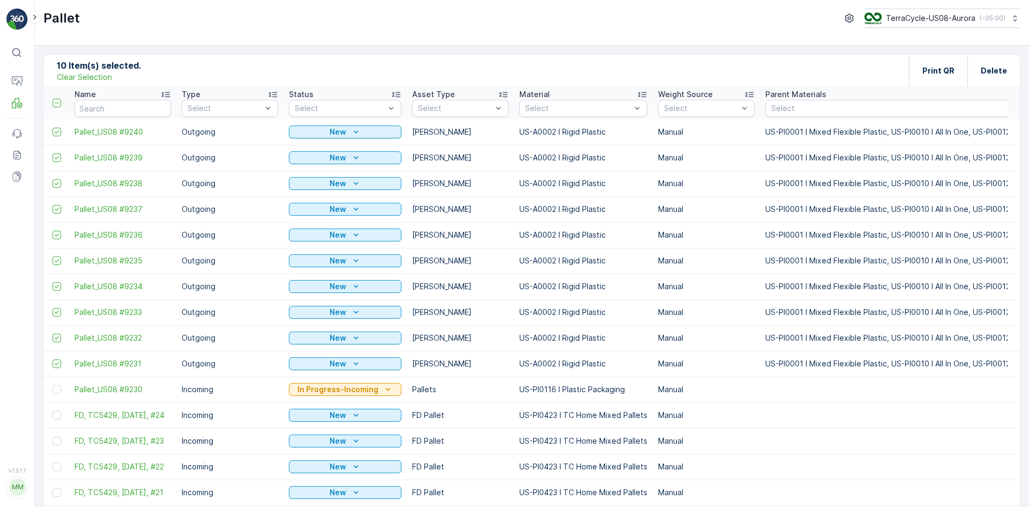
click at [87, 76] on p "Clear Selection" at bounding box center [84, 77] width 55 height 11
click at [101, 69] on div "Add" at bounding box center [105, 70] width 30 height 11
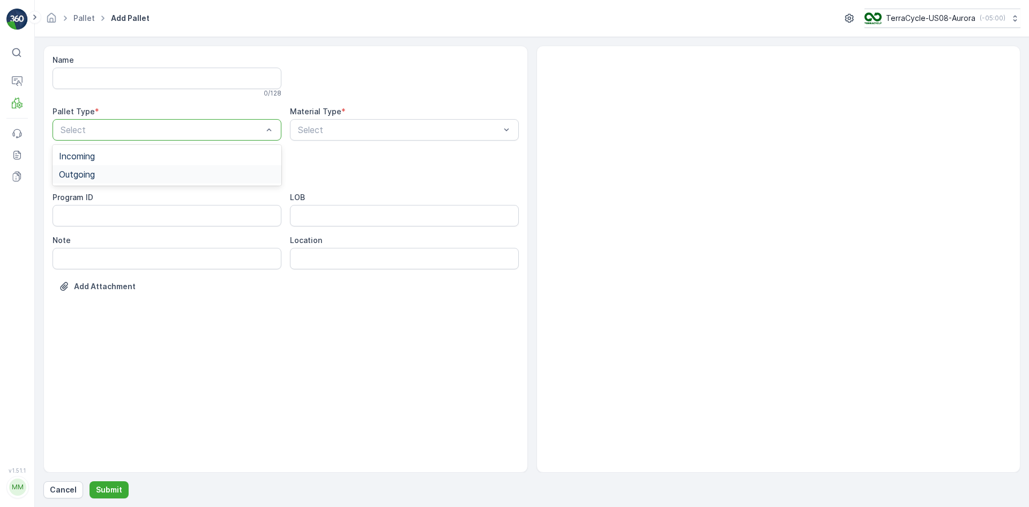
click at [118, 177] on div "Outgoing" at bounding box center [167, 174] width 216 height 10
click at [117, 159] on div "Asset Type *" at bounding box center [167, 154] width 229 height 11
click at [109, 202] on div "[PERSON_NAME]" at bounding box center [167, 199] width 216 height 10
click at [380, 136] on div "Select" at bounding box center [404, 129] width 229 height 21
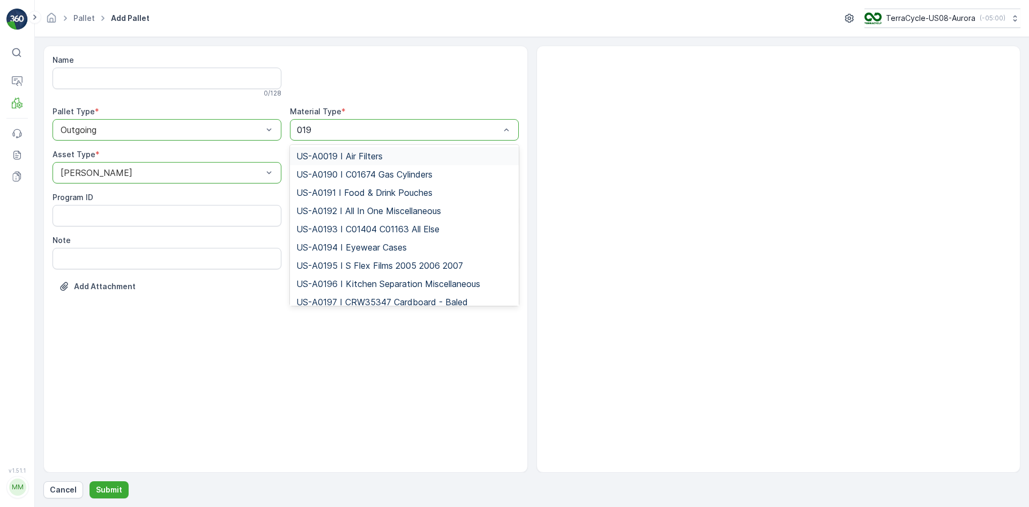
type input "0192"
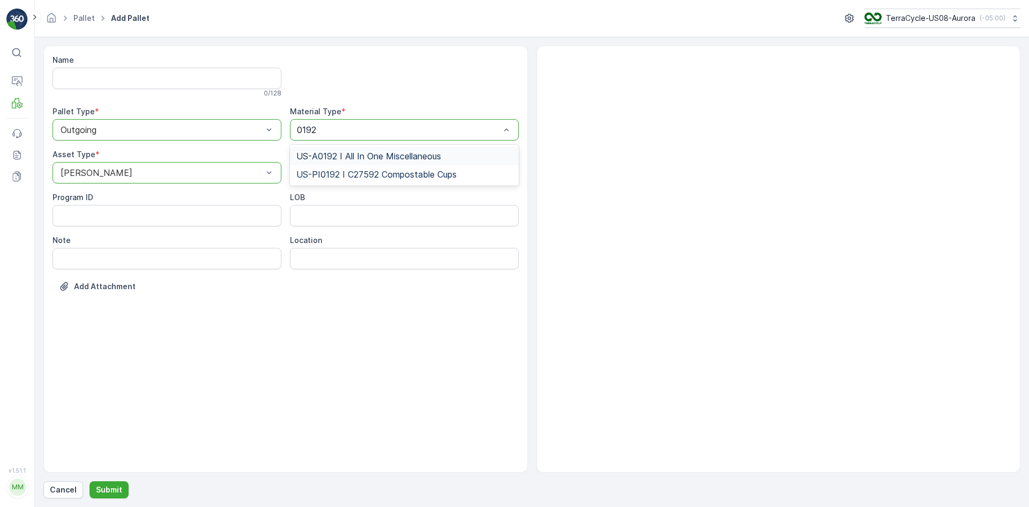
click at [383, 156] on span "US-A0192 I All In One Miscellaneous" at bounding box center [368, 156] width 145 height 10
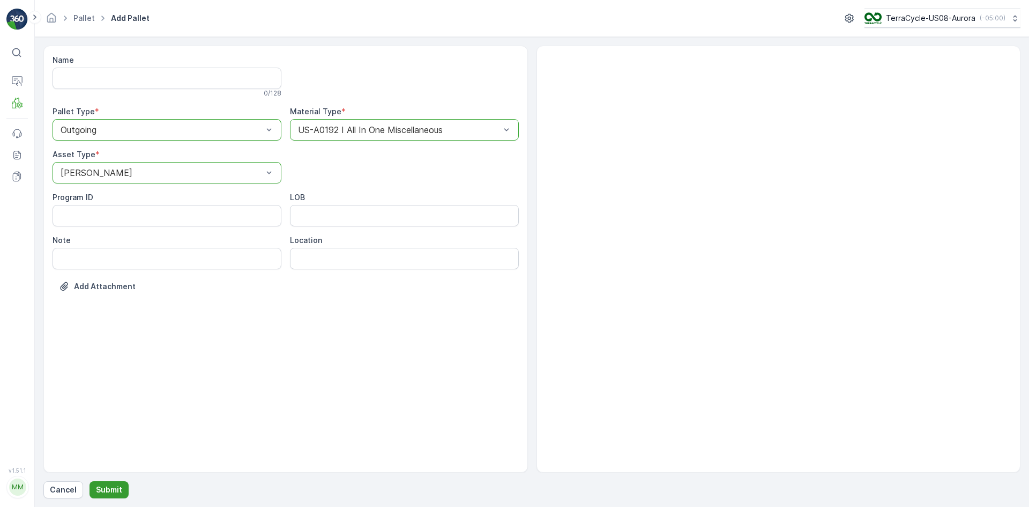
click at [113, 491] on p "Submit" at bounding box center [109, 489] width 26 height 11
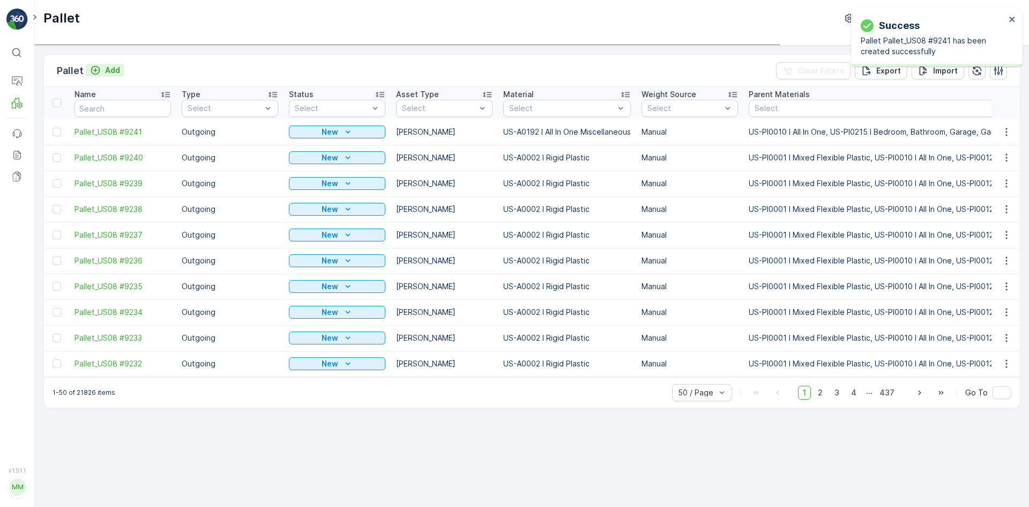
click at [110, 69] on p "Add" at bounding box center [112, 70] width 15 height 11
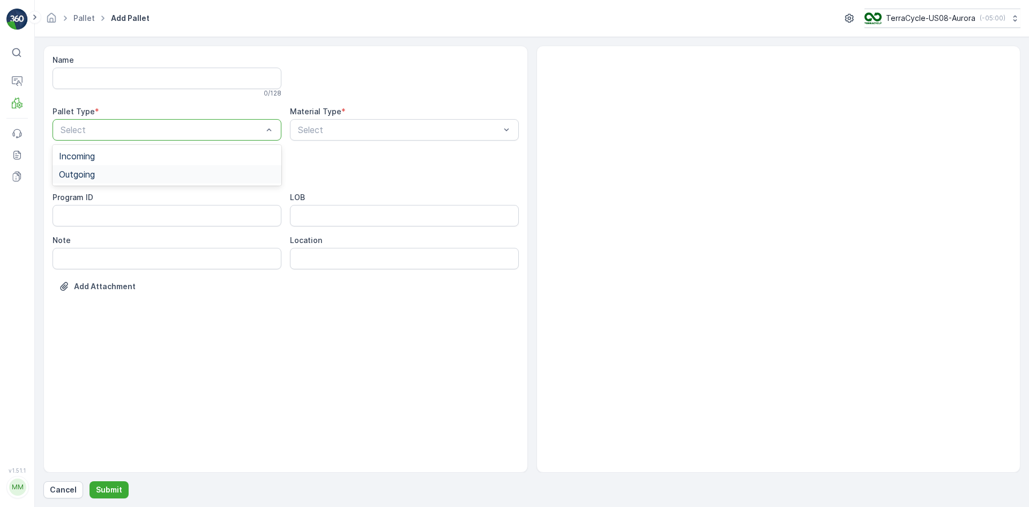
click at [91, 176] on span "Outgoing" at bounding box center [77, 174] width 36 height 10
drag, startPoint x: 91, startPoint y: 172, endPoint x: 88, endPoint y: 178, distance: 7.0
click at [85, 199] on span "[PERSON_NAME]" at bounding box center [95, 199] width 72 height 10
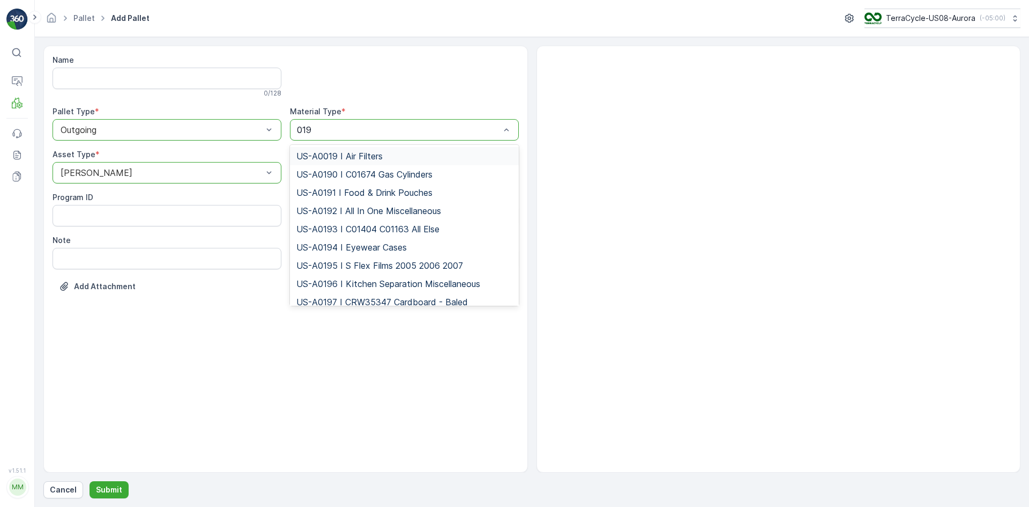
type input "0192"
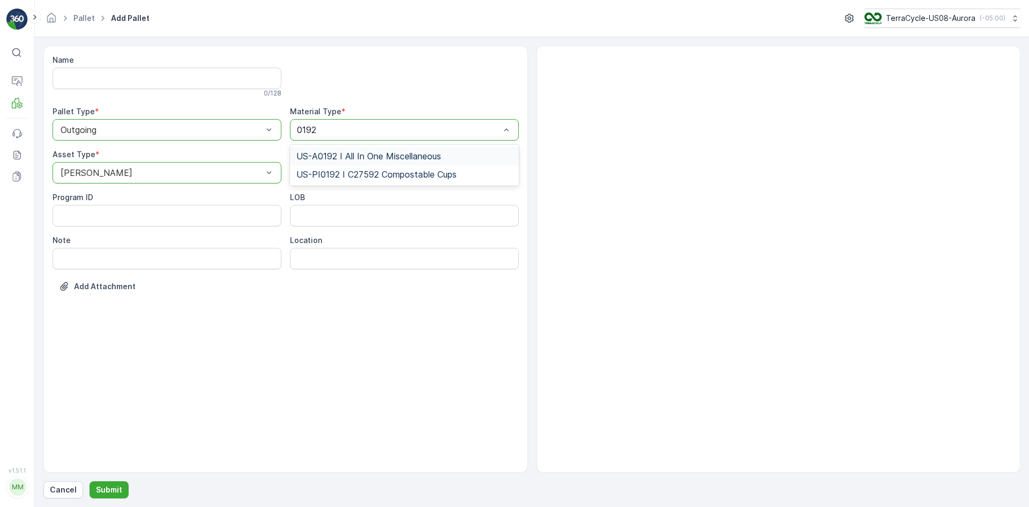
click at [444, 152] on div "US-A0192 I All In One Miscellaneous" at bounding box center [404, 156] width 216 height 10
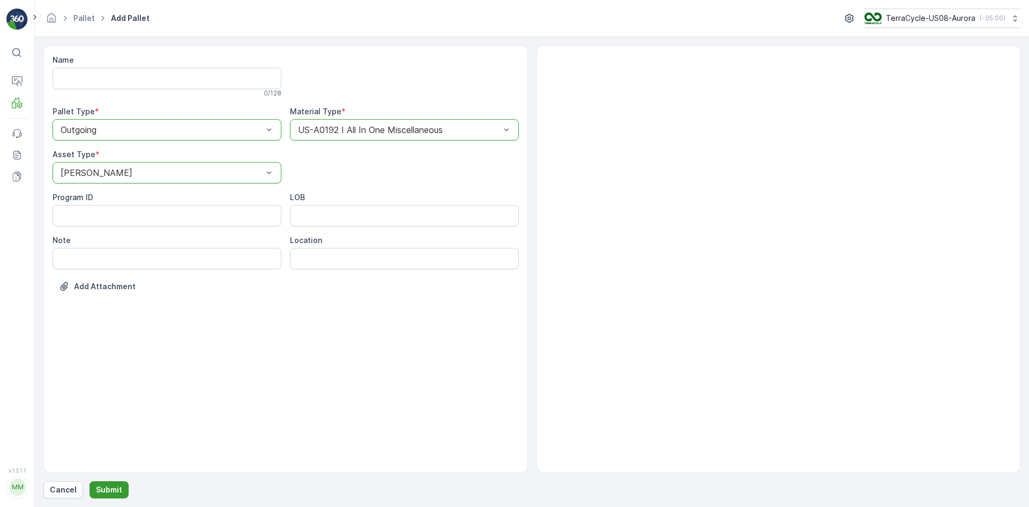
click at [106, 486] on p "Submit" at bounding box center [109, 489] width 26 height 11
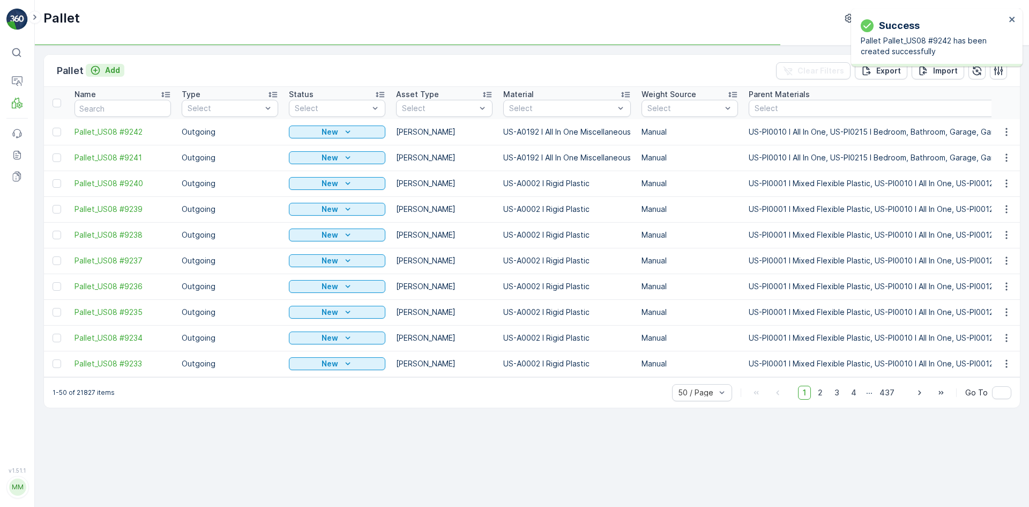
click at [107, 72] on p "Add" at bounding box center [112, 70] width 15 height 11
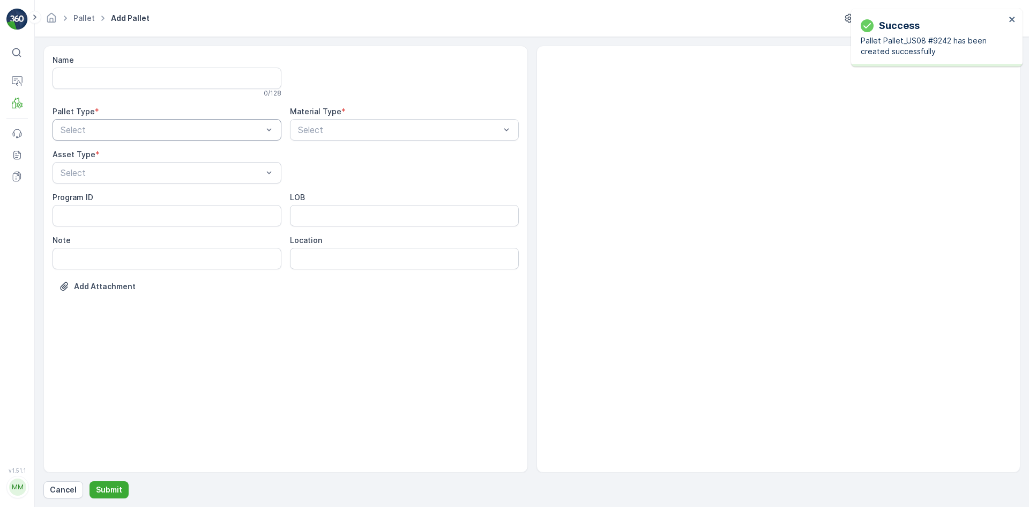
click at [98, 137] on div "Select" at bounding box center [167, 129] width 229 height 21
click at [97, 171] on div "Outgoing" at bounding box center [167, 174] width 216 height 10
click at [97, 196] on div "[PERSON_NAME]" at bounding box center [167, 199] width 216 height 10
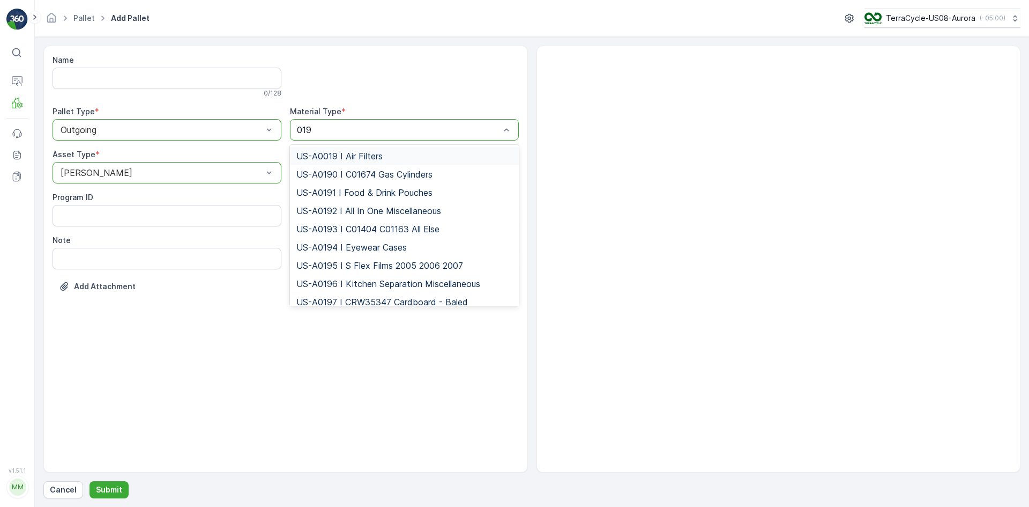
type input "0192"
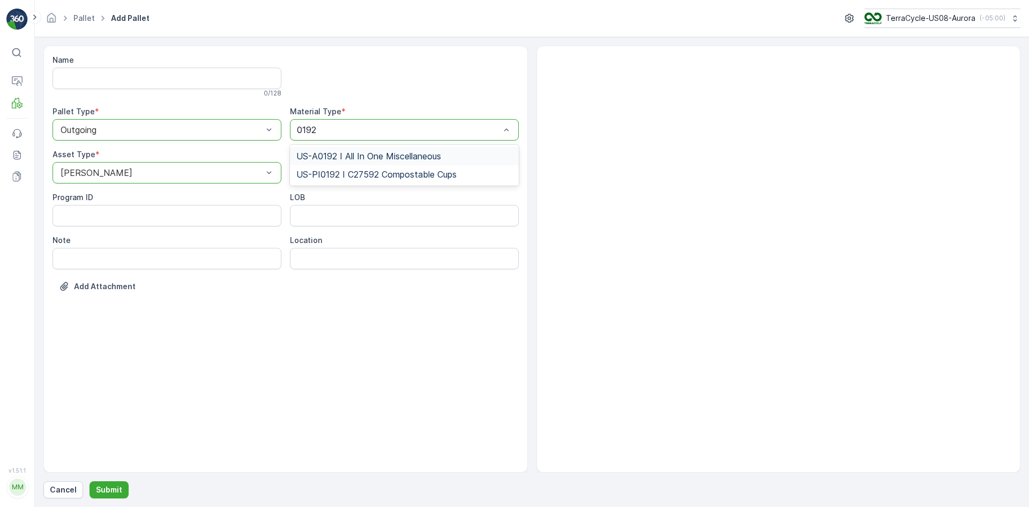
click at [345, 153] on span "US-A0192 I All In One Miscellaneous" at bounding box center [368, 156] width 145 height 10
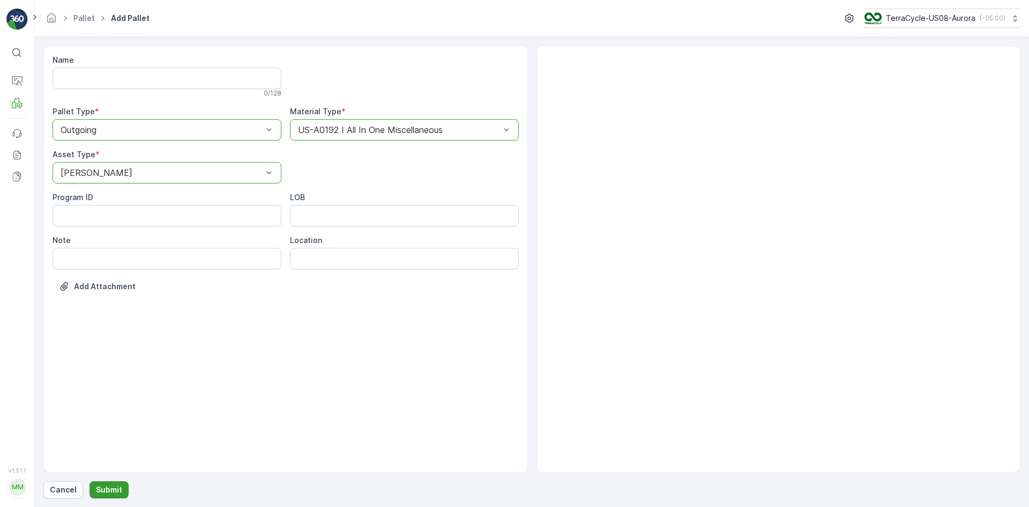
click at [96, 490] on p "Submit" at bounding box center [109, 489] width 26 height 11
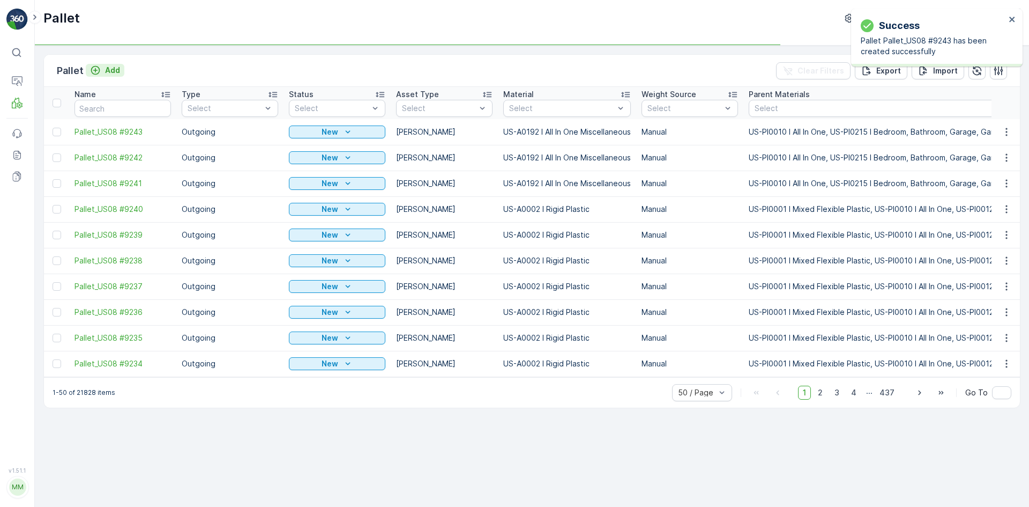
click at [108, 73] on p "Add" at bounding box center [112, 70] width 15 height 11
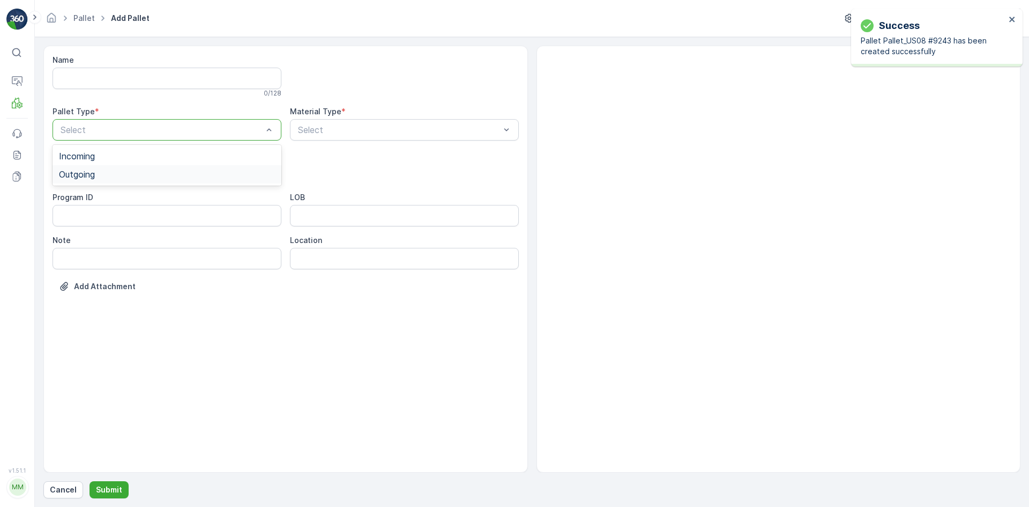
click at [111, 170] on div "Outgoing" at bounding box center [167, 174] width 216 height 10
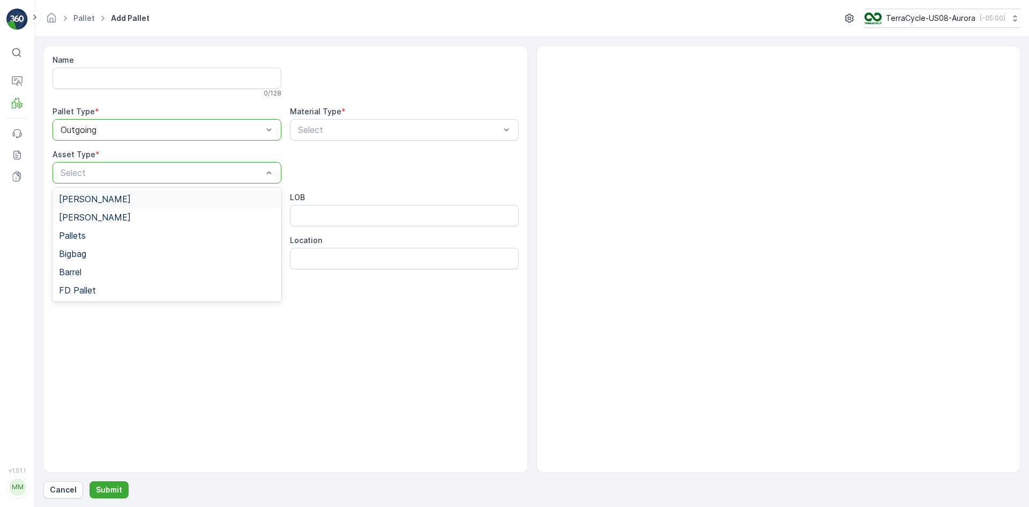
click at [112, 198] on div "[PERSON_NAME]" at bounding box center [167, 199] width 216 height 10
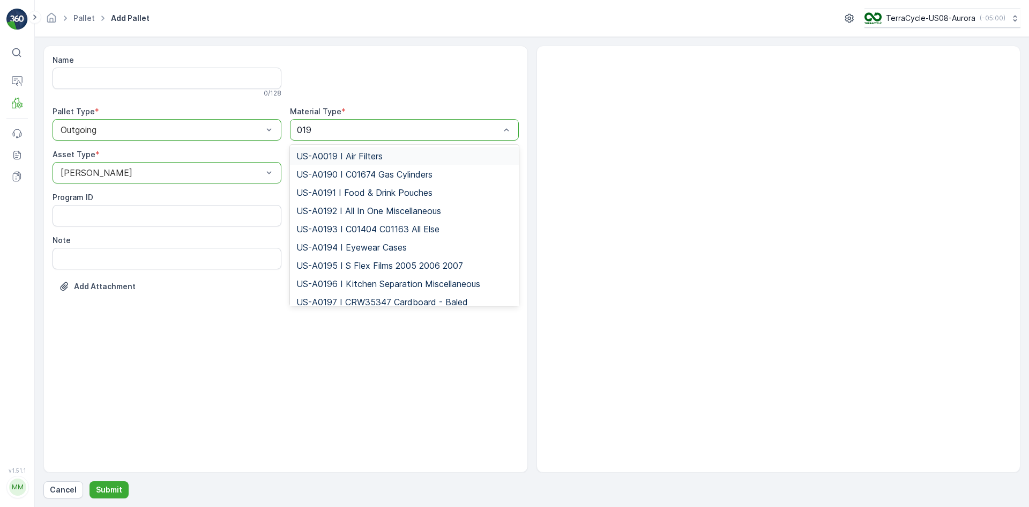
type input "0192"
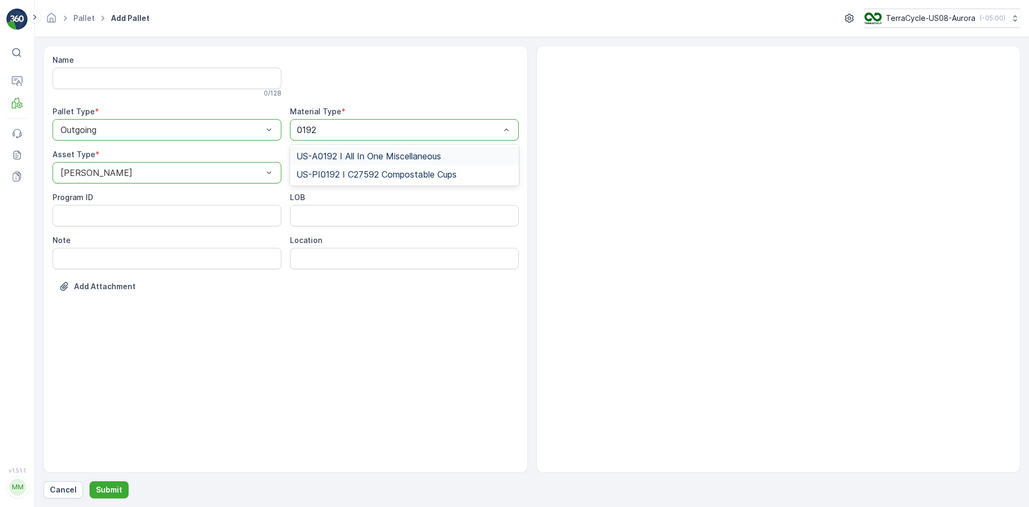
click at [456, 154] on div "US-A0192 I All In One Miscellaneous" at bounding box center [404, 156] width 216 height 10
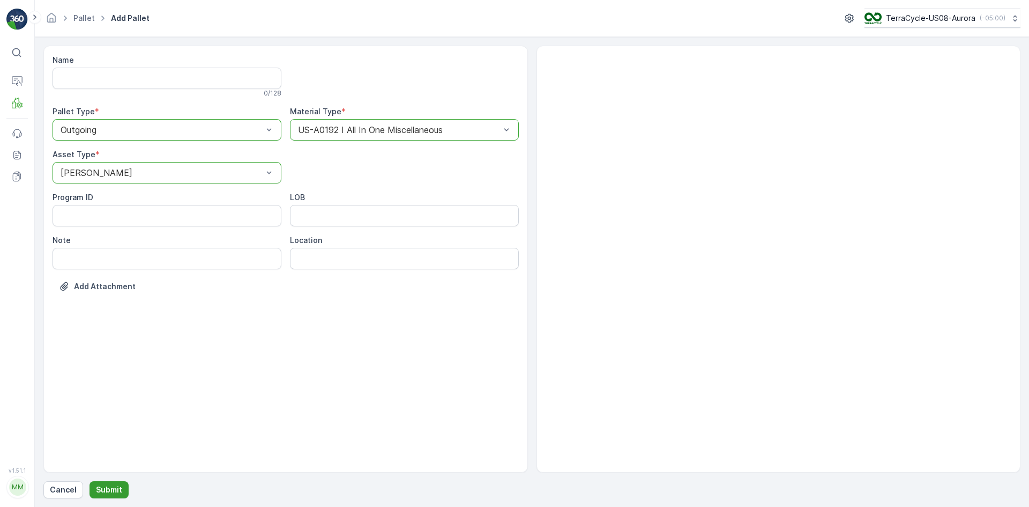
click at [100, 485] on p "Submit" at bounding box center [109, 489] width 26 height 11
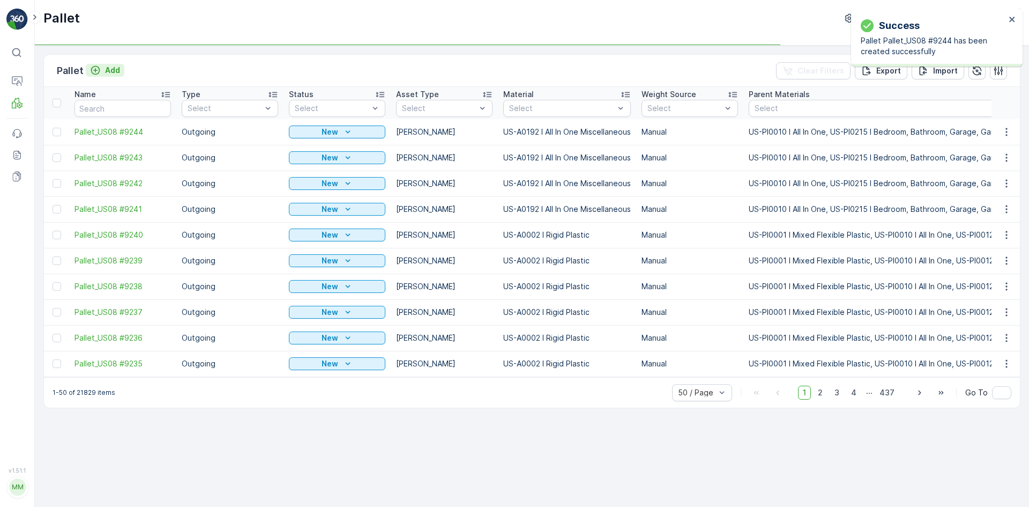
click at [110, 73] on p "Add" at bounding box center [112, 70] width 15 height 11
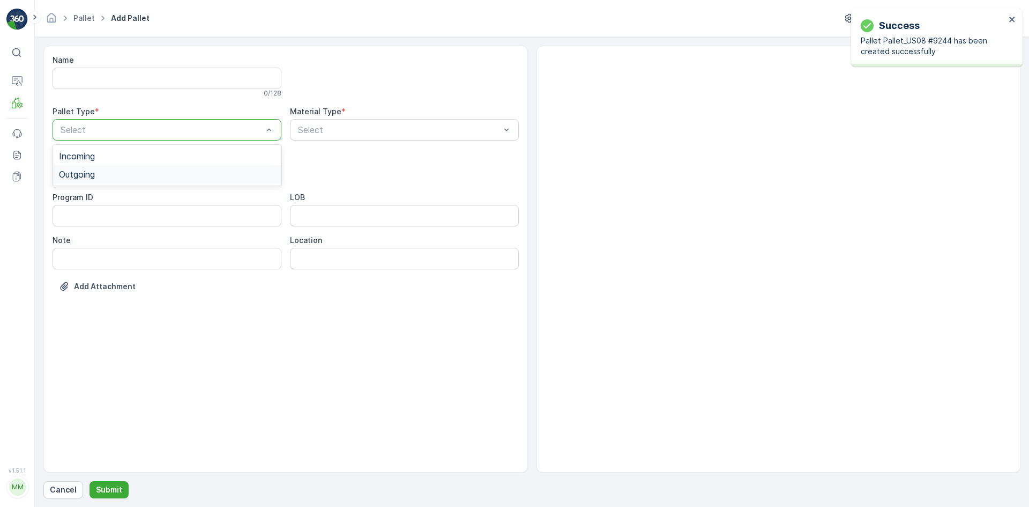
click at [112, 174] on div "Outgoing" at bounding box center [167, 174] width 216 height 10
click at [109, 199] on div "[PERSON_NAME]" at bounding box center [167, 199] width 216 height 10
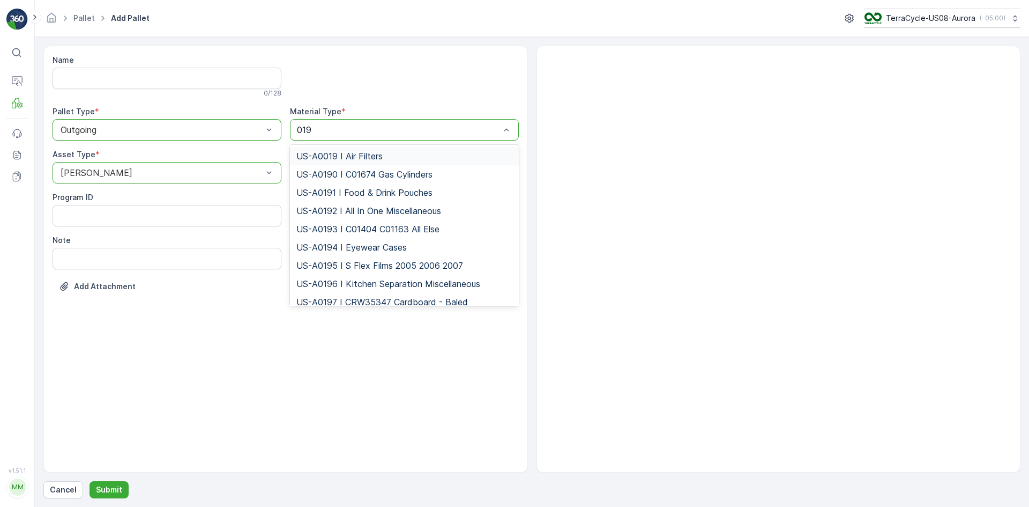
type input "0192"
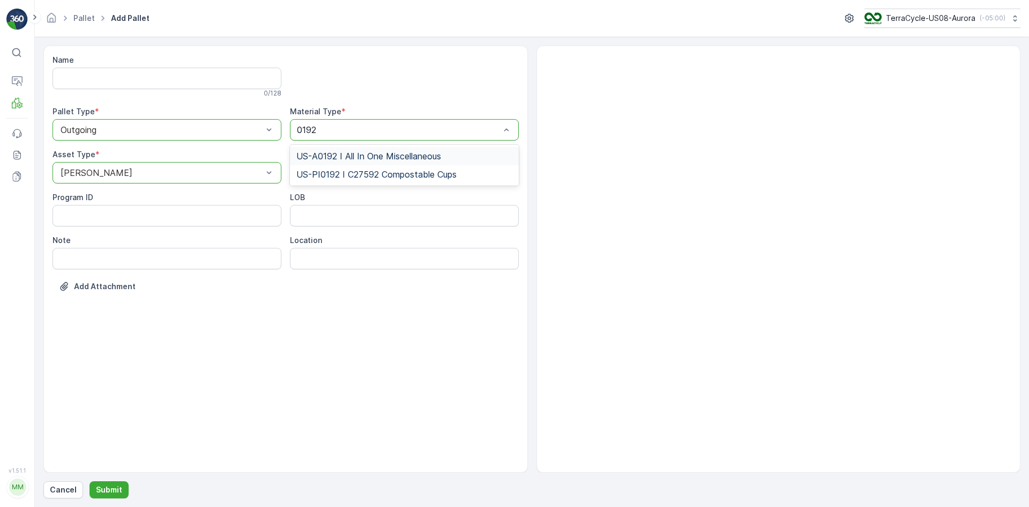
click at [318, 153] on span "US-A0192 I All In One Miscellaneous" at bounding box center [368, 156] width 145 height 10
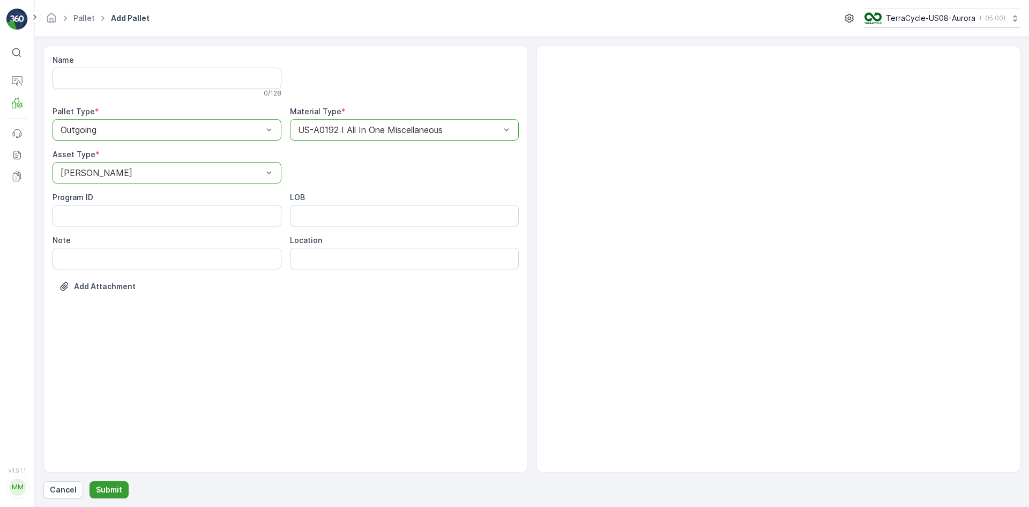
click at [105, 492] on p "Submit" at bounding box center [109, 489] width 26 height 11
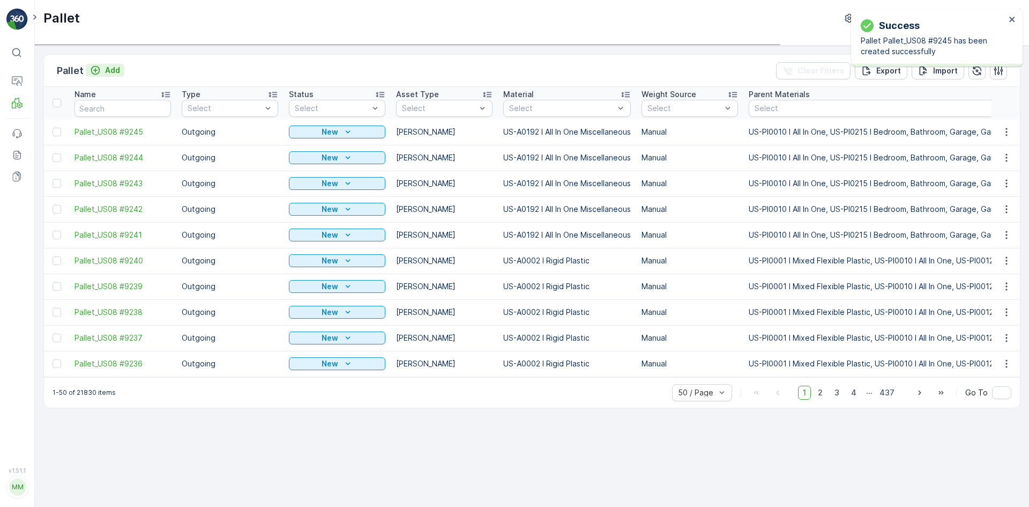
click at [108, 73] on p "Add" at bounding box center [112, 70] width 15 height 11
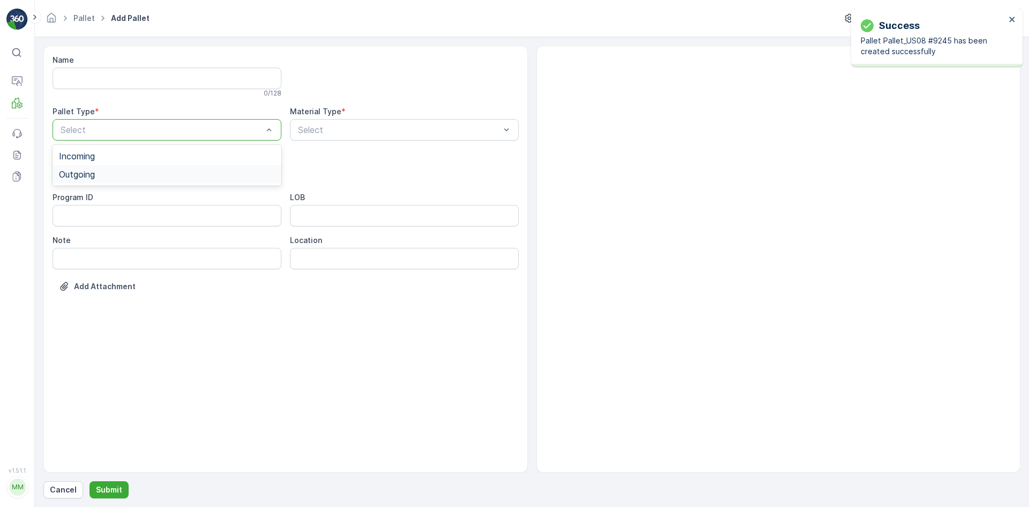
click at [115, 171] on div "Outgoing" at bounding box center [167, 174] width 216 height 10
click at [108, 200] on div "[PERSON_NAME]" at bounding box center [167, 199] width 216 height 10
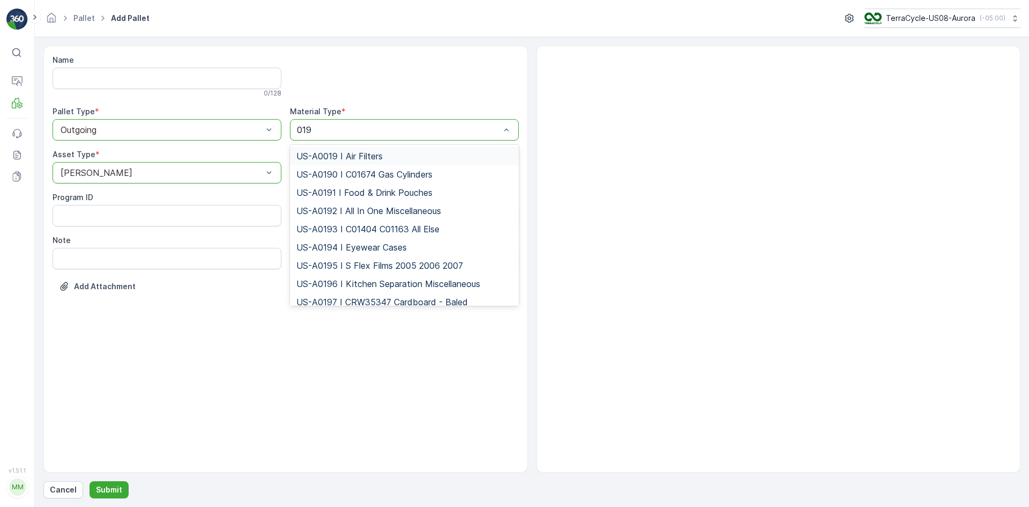
type input "0192"
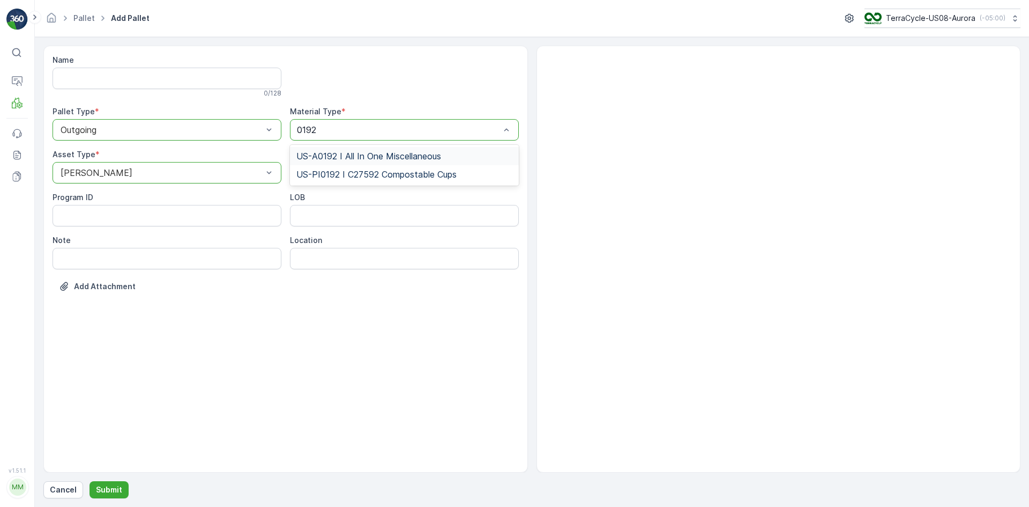
drag, startPoint x: 372, startPoint y: 151, endPoint x: 338, endPoint y: 201, distance: 60.2
click at [372, 152] on span "US-A0192 I All In One Miscellaneous" at bounding box center [368, 156] width 145 height 10
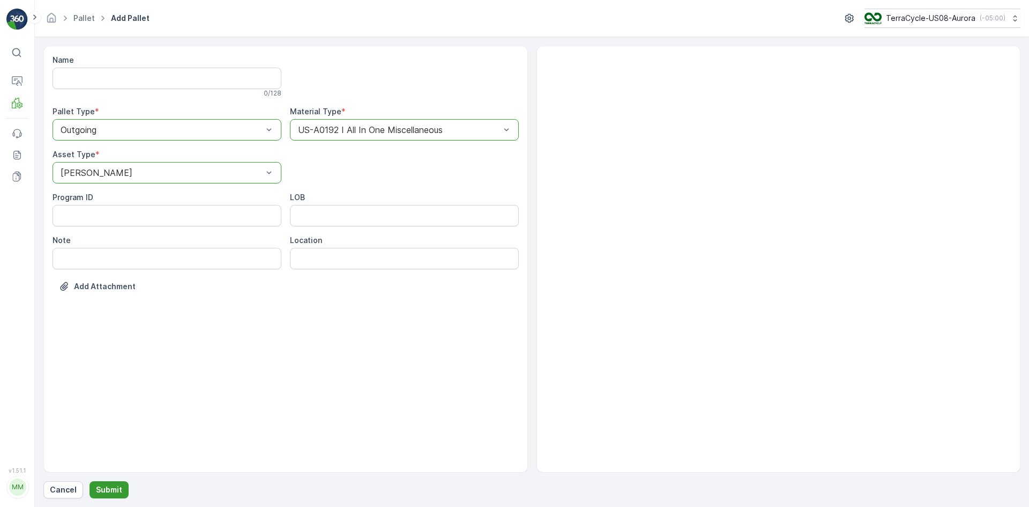
click at [101, 492] on p "Submit" at bounding box center [109, 489] width 26 height 11
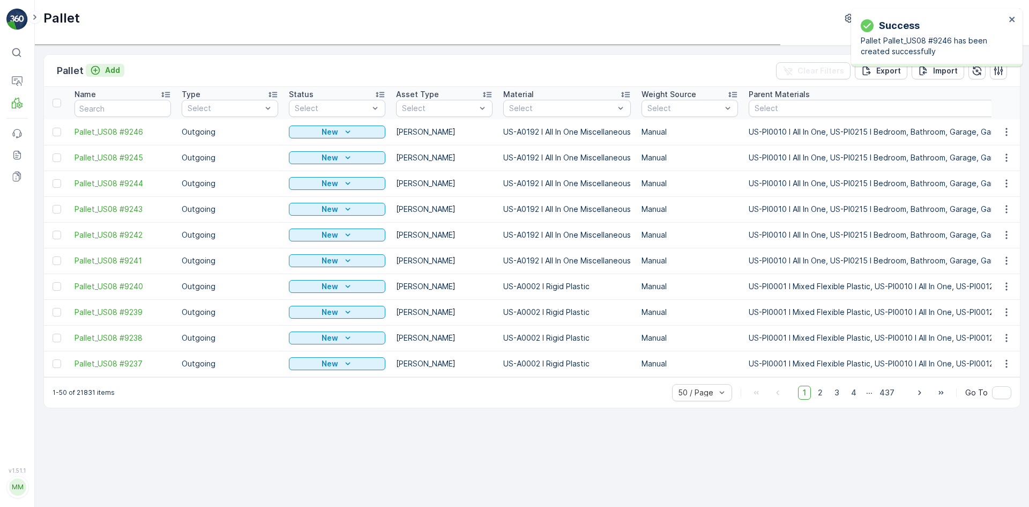
click at [108, 70] on p "Add" at bounding box center [112, 70] width 15 height 11
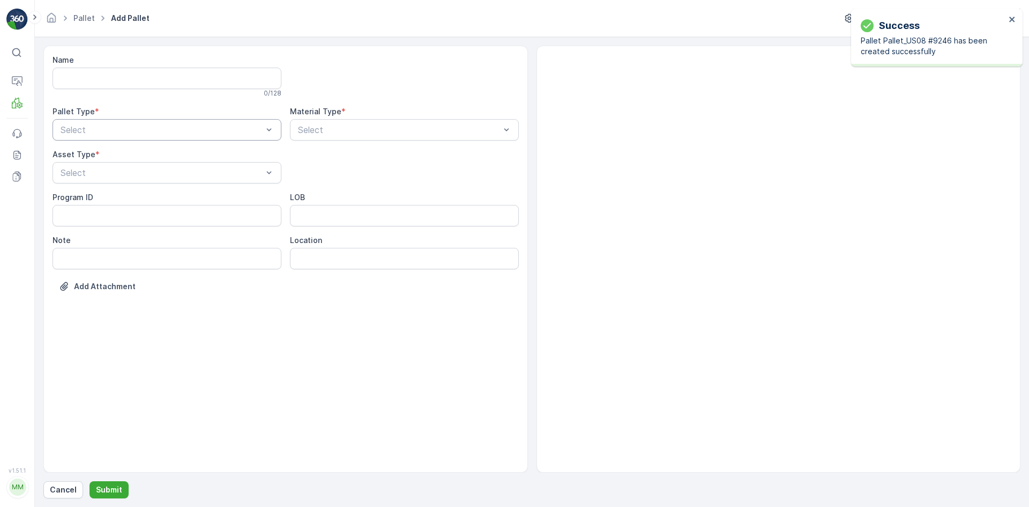
click at [124, 137] on div "Select" at bounding box center [167, 129] width 229 height 21
click at [117, 171] on div "Outgoing" at bounding box center [167, 174] width 216 height 10
click at [115, 200] on div "[PERSON_NAME]" at bounding box center [167, 199] width 216 height 10
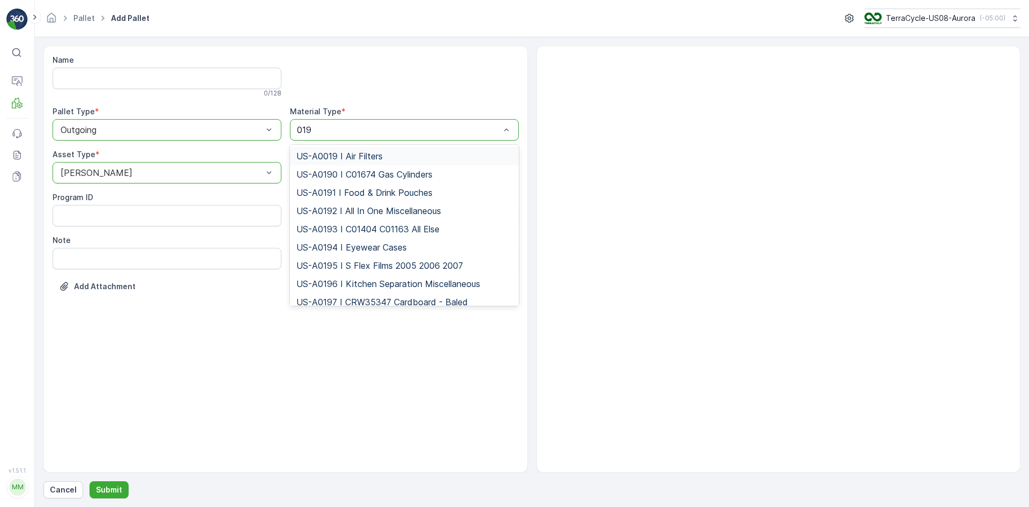
type input "0192"
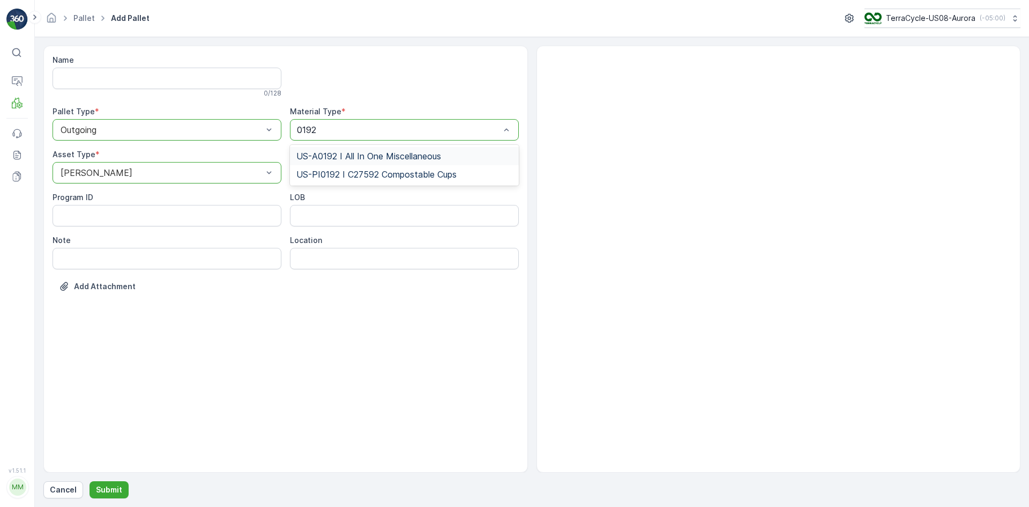
click at [354, 153] on span "US-A0192 I All In One Miscellaneous" at bounding box center [368, 156] width 145 height 10
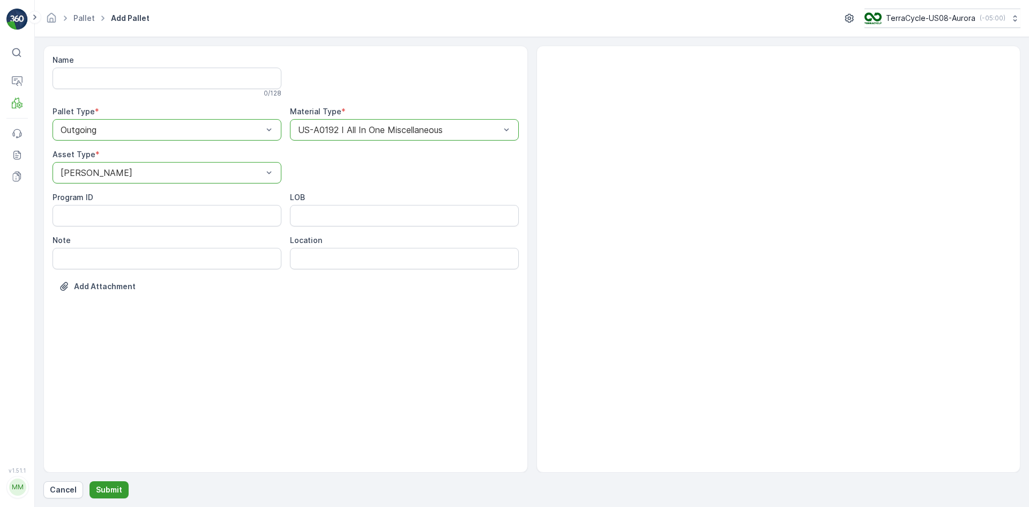
click at [102, 492] on p "Submit" at bounding box center [109, 489] width 26 height 11
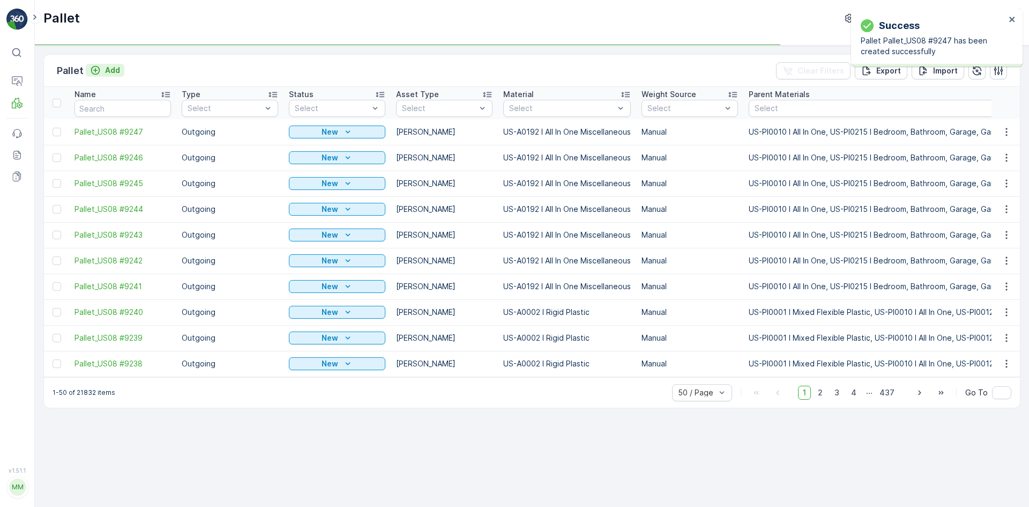
click at [112, 72] on p "Add" at bounding box center [112, 70] width 15 height 11
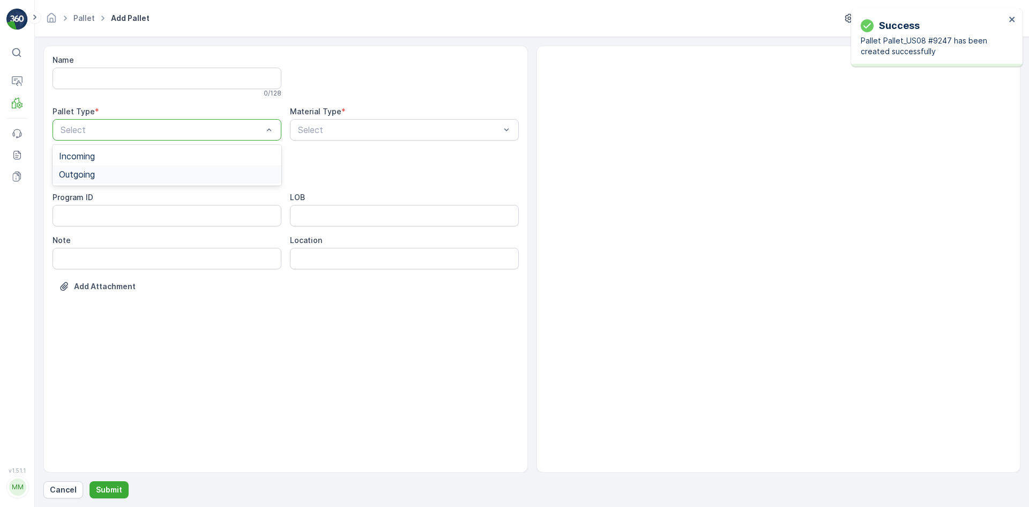
click at [109, 171] on div "Outgoing" at bounding box center [167, 174] width 216 height 10
click at [111, 191] on div "[PERSON_NAME]" at bounding box center [167, 199] width 229 height 18
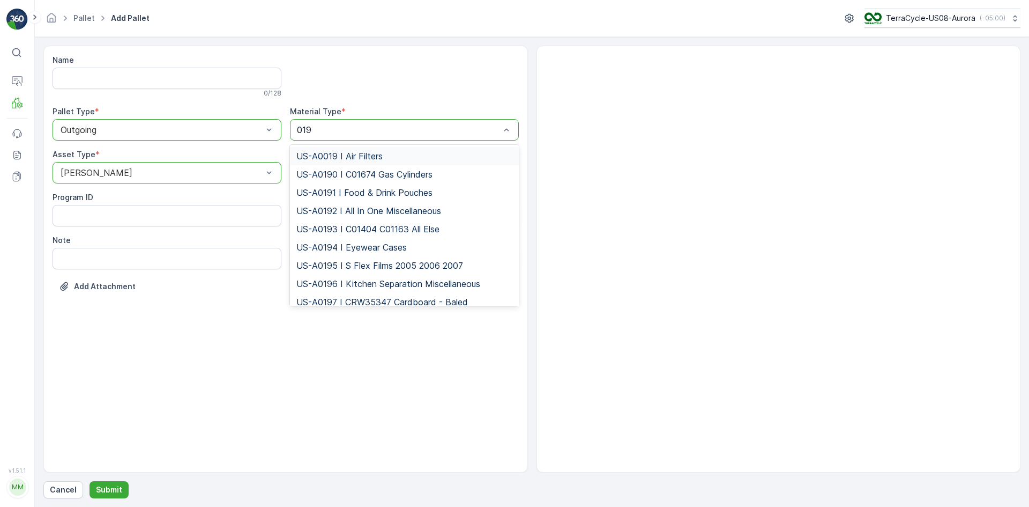
type input "0192"
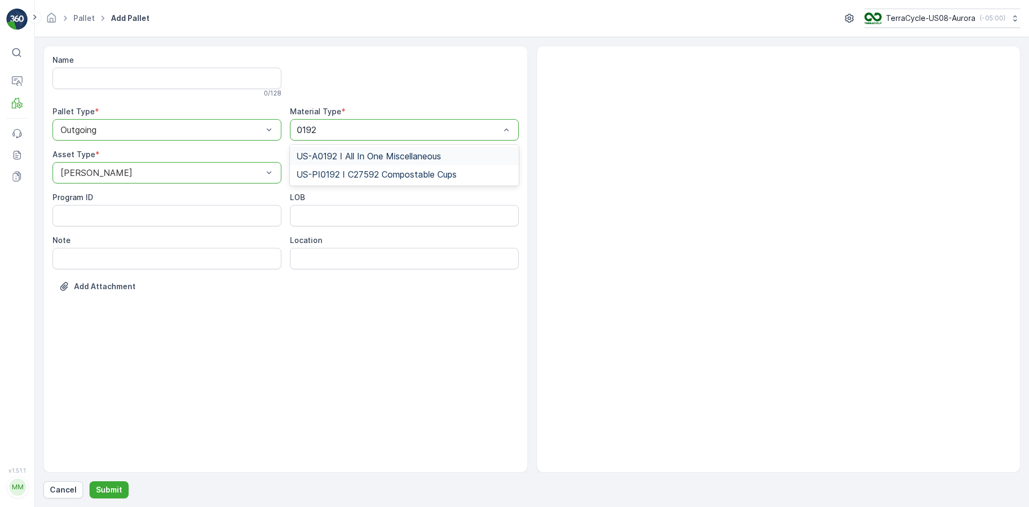
click at [417, 159] on span "US-A0192 I All In One Miscellaneous" at bounding box center [368, 156] width 145 height 10
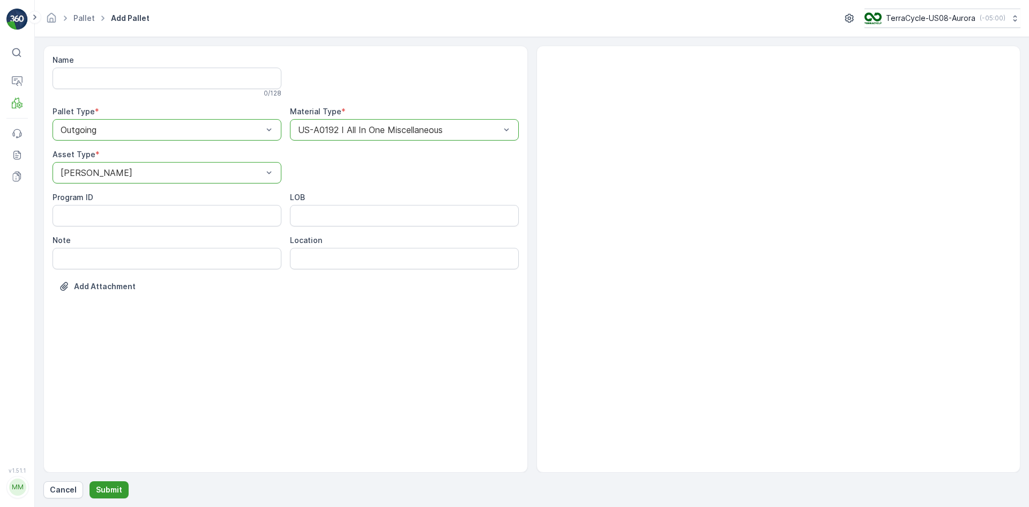
click at [122, 484] on button "Submit" at bounding box center [109, 489] width 39 height 17
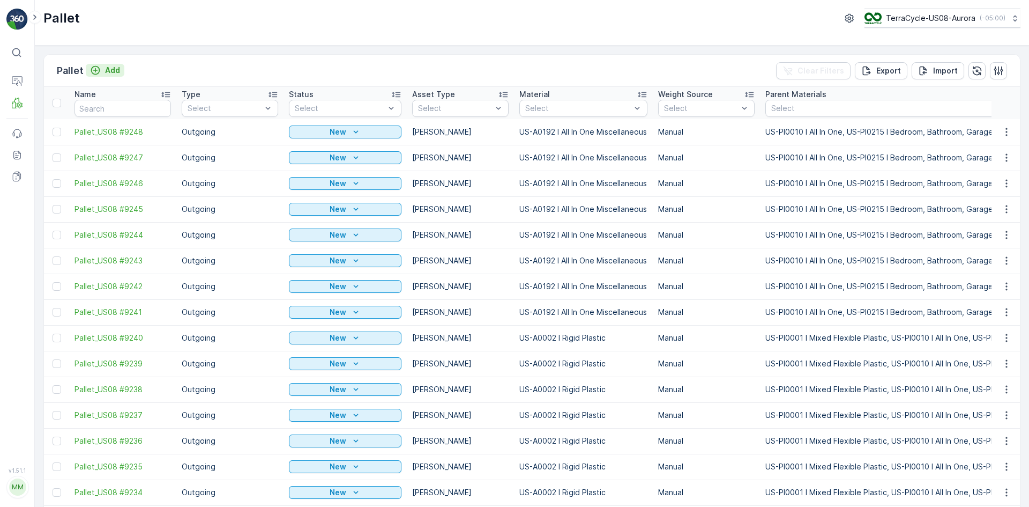
click at [115, 66] on p "Add" at bounding box center [112, 70] width 15 height 11
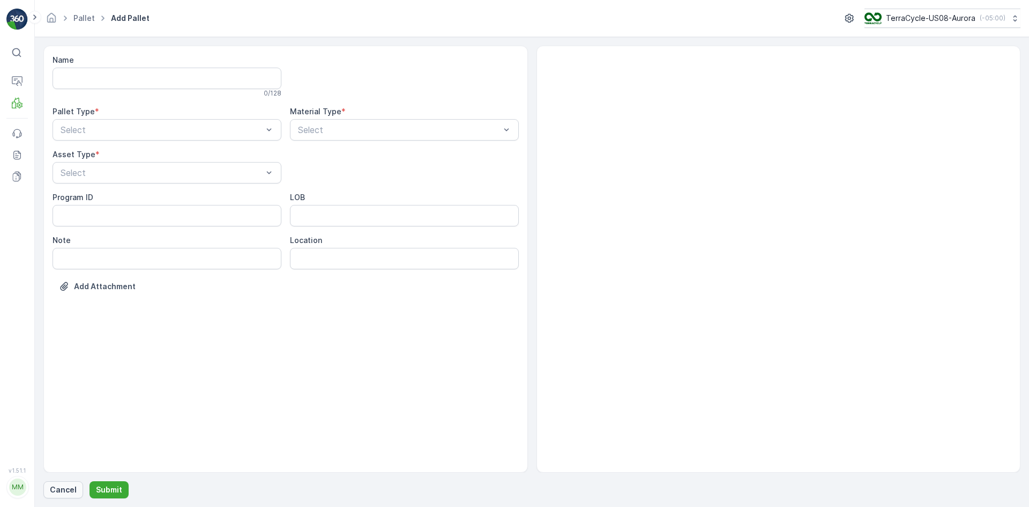
click at [56, 488] on p "Cancel" at bounding box center [63, 489] width 27 height 11
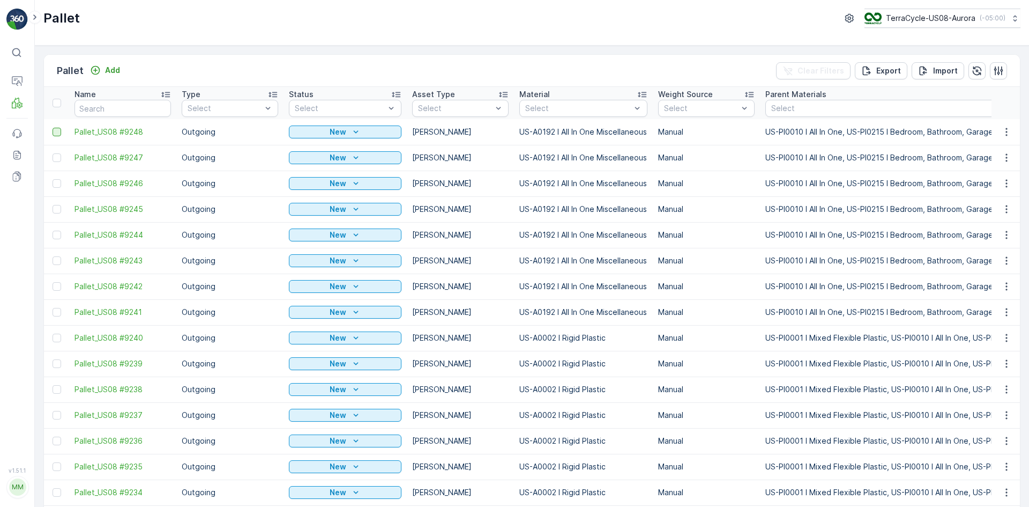
click at [58, 134] on div at bounding box center [57, 132] width 9 height 9
click at [53, 128] on input "checkbox" at bounding box center [53, 128] width 0 height 0
click at [57, 159] on div at bounding box center [57, 157] width 9 height 9
click at [53, 153] on input "checkbox" at bounding box center [53, 153] width 0 height 0
click at [58, 183] on div at bounding box center [57, 183] width 9 height 9
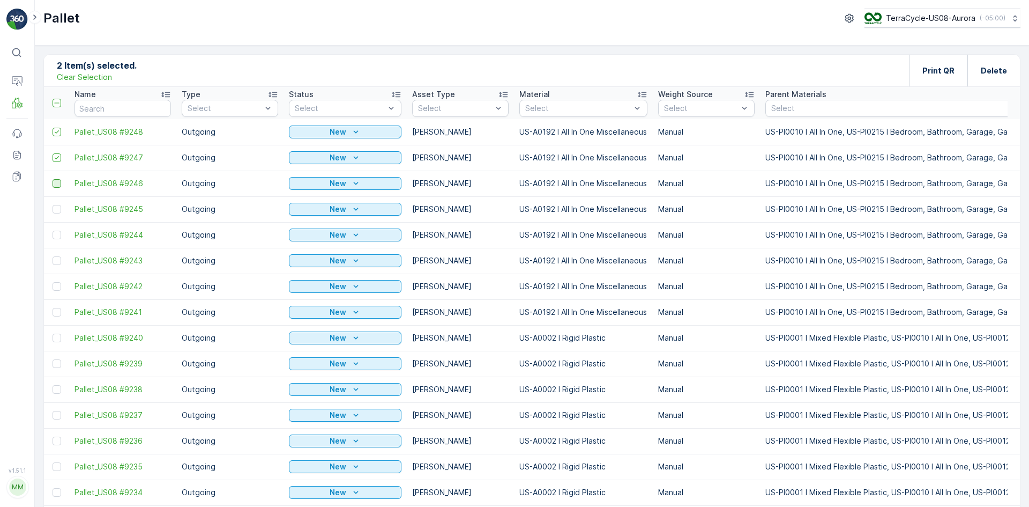
click at [53, 179] on input "checkbox" at bounding box center [53, 179] width 0 height 0
click at [55, 207] on div at bounding box center [57, 209] width 9 height 9
click at [53, 205] on input "checkbox" at bounding box center [53, 205] width 0 height 0
click at [57, 233] on div at bounding box center [57, 235] width 9 height 9
click at [53, 231] on input "checkbox" at bounding box center [53, 231] width 0 height 0
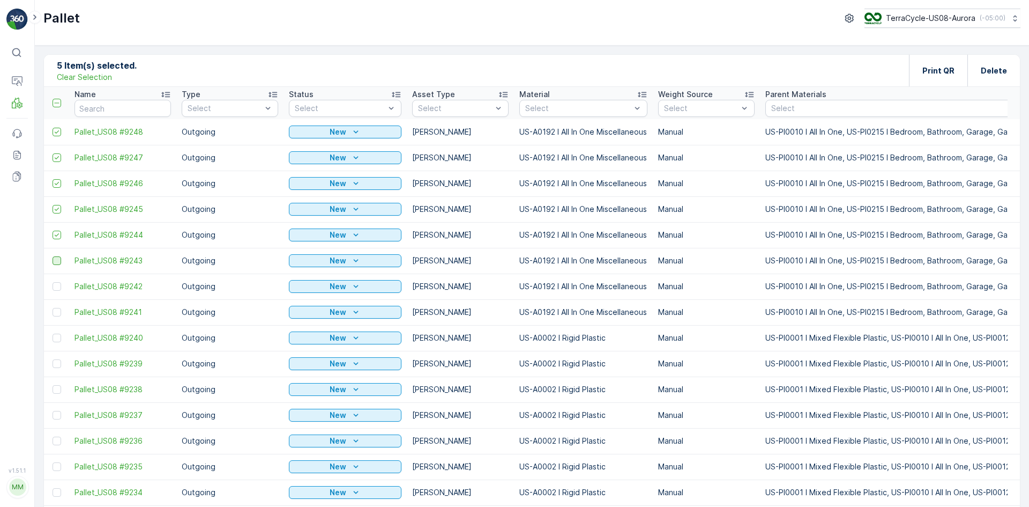
click at [57, 261] on div at bounding box center [57, 260] width 9 height 9
click at [53, 256] on input "checkbox" at bounding box center [53, 256] width 0 height 0
click at [58, 284] on td at bounding box center [56, 286] width 25 height 26
click at [58, 284] on div at bounding box center [57, 286] width 9 height 9
click at [53, 282] on input "checkbox" at bounding box center [53, 282] width 0 height 0
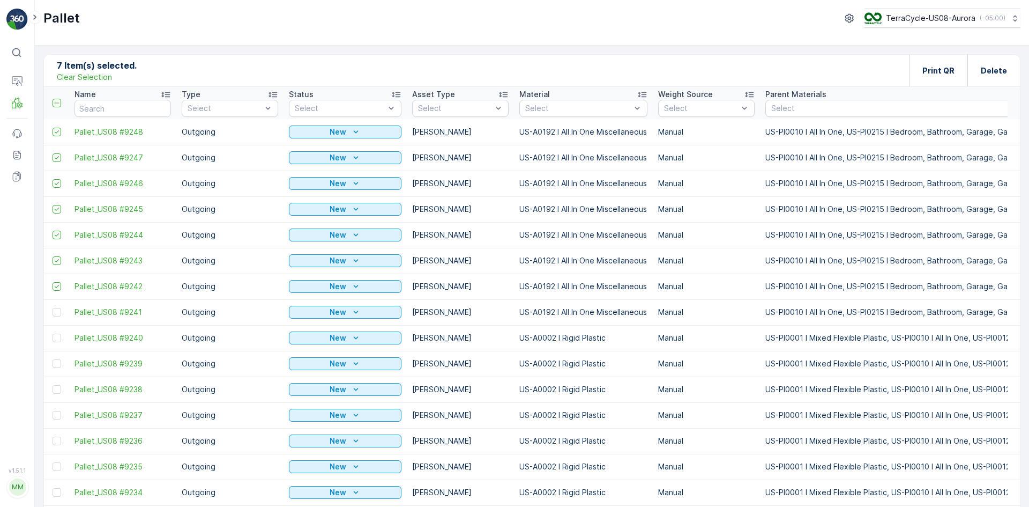
drag, startPoint x: 60, startPoint y: 310, endPoint x: 219, endPoint y: 260, distance: 167.5
click at [60, 310] on div at bounding box center [57, 312] width 9 height 9
click at [53, 308] on input "checkbox" at bounding box center [53, 308] width 0 height 0
click at [921, 83] on div "Print QR" at bounding box center [938, 71] width 58 height 32
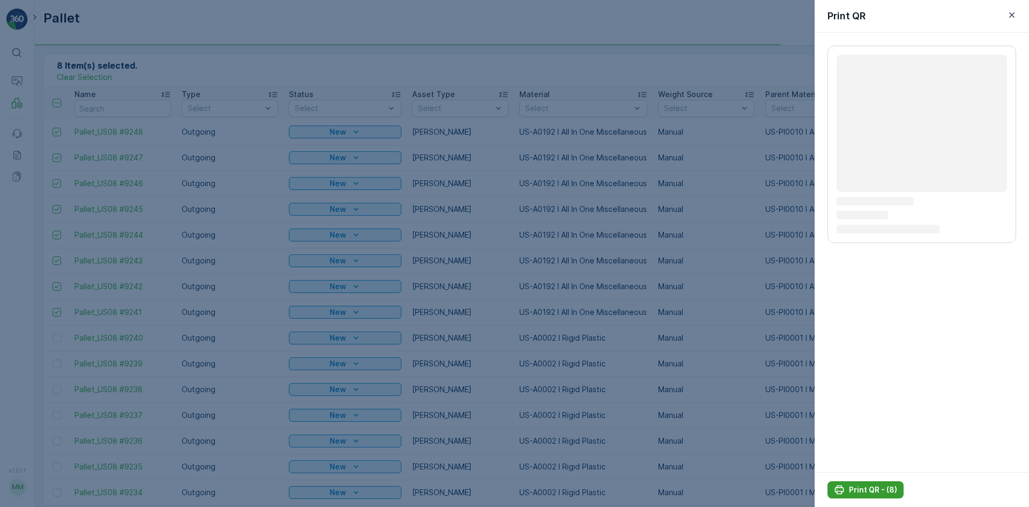
click at [870, 484] on p "Print QR - (8)" at bounding box center [873, 489] width 48 height 11
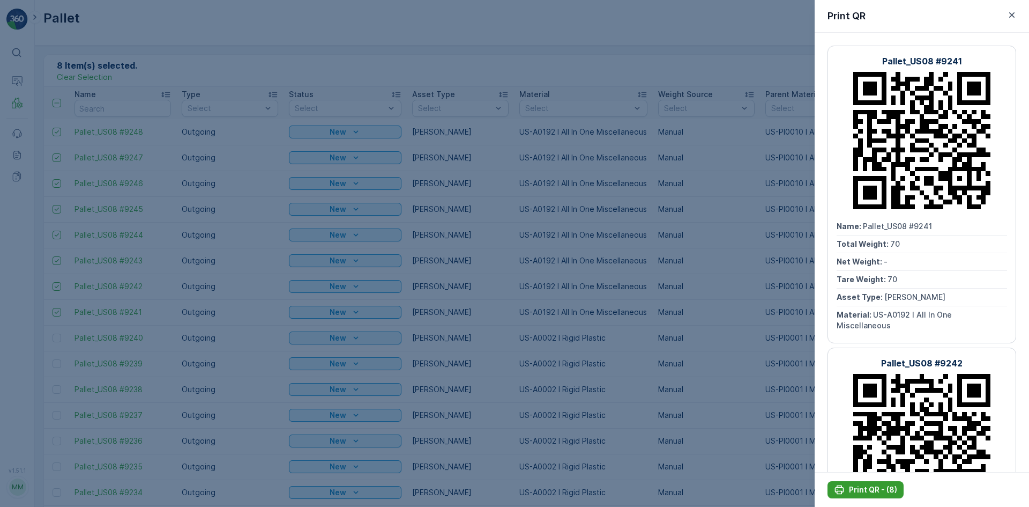
click at [879, 486] on p "Print QR - (8)" at bounding box center [873, 489] width 48 height 11
click at [190, 38] on div at bounding box center [514, 253] width 1029 height 507
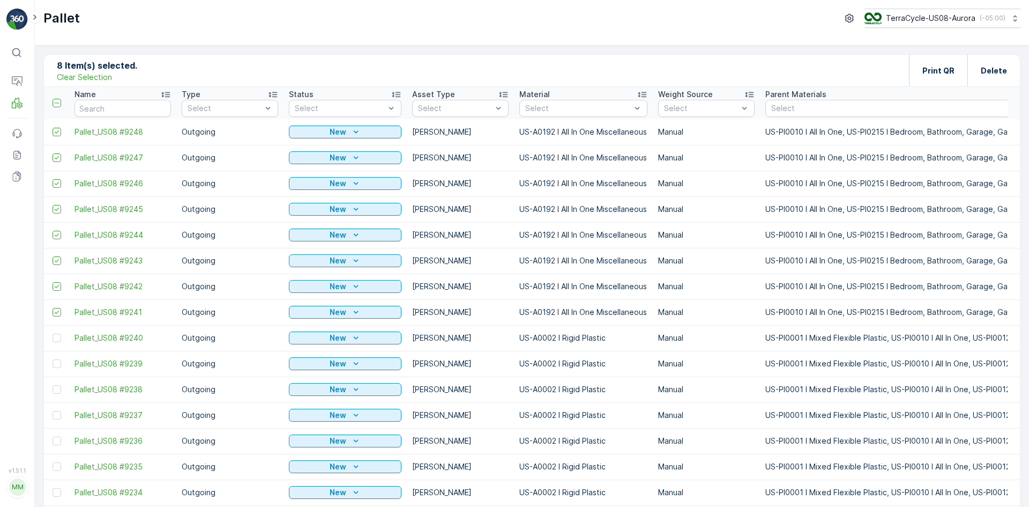
click at [93, 77] on p "Clear Selection" at bounding box center [84, 77] width 55 height 11
click at [113, 67] on p "Add" at bounding box center [112, 70] width 15 height 11
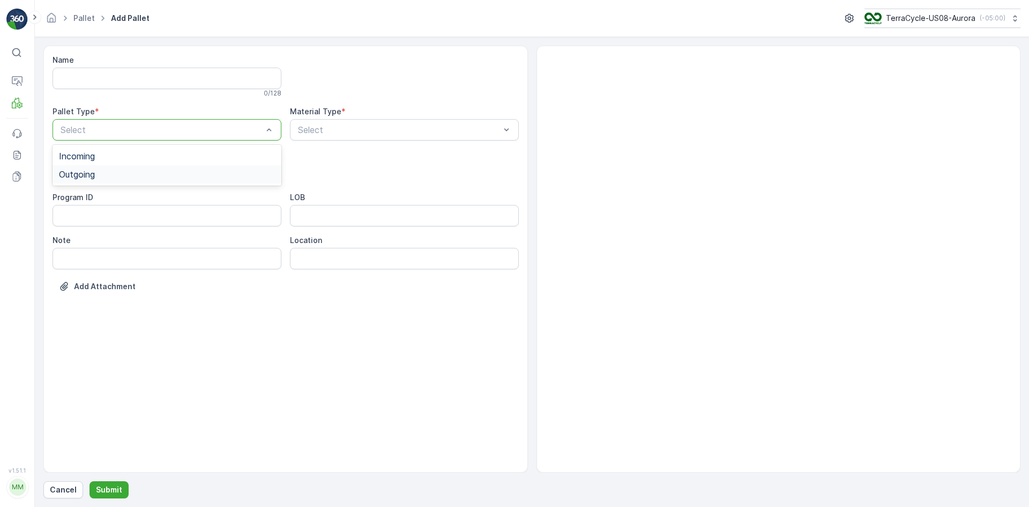
click at [152, 169] on div "Outgoing" at bounding box center [167, 174] width 229 height 18
click at [131, 209] on div "[PERSON_NAME]" at bounding box center [167, 217] width 229 height 18
click at [354, 130] on div at bounding box center [399, 130] width 204 height 10
click at [355, 130] on div at bounding box center [399, 130] width 204 height 10
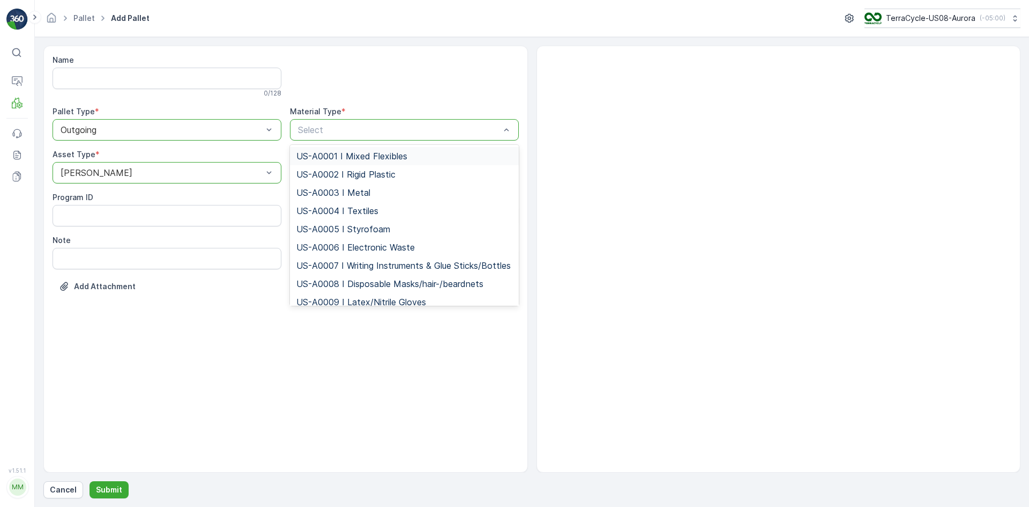
click at [389, 151] on span "US-A0001 I Mixed Flexibles" at bounding box center [351, 156] width 111 height 10
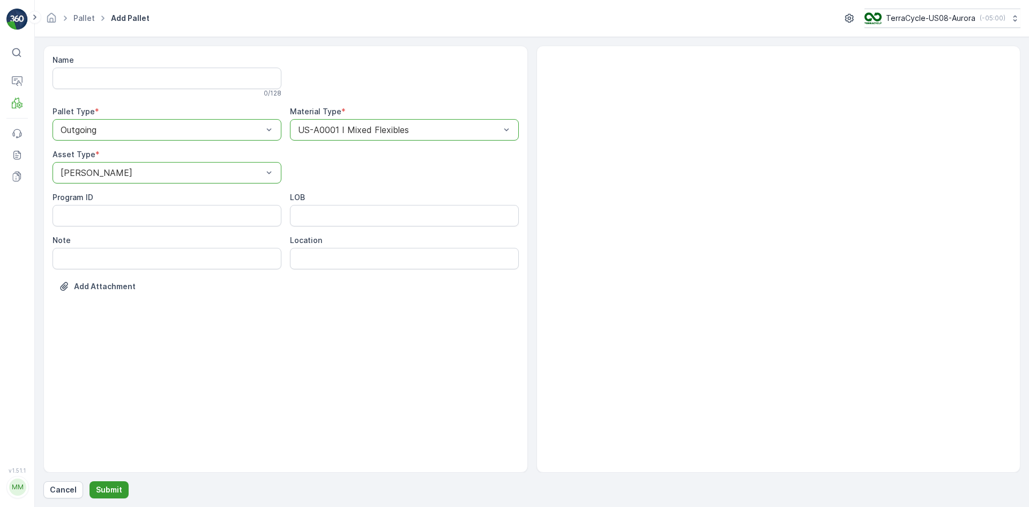
click at [121, 488] on button "Submit" at bounding box center [109, 489] width 39 height 17
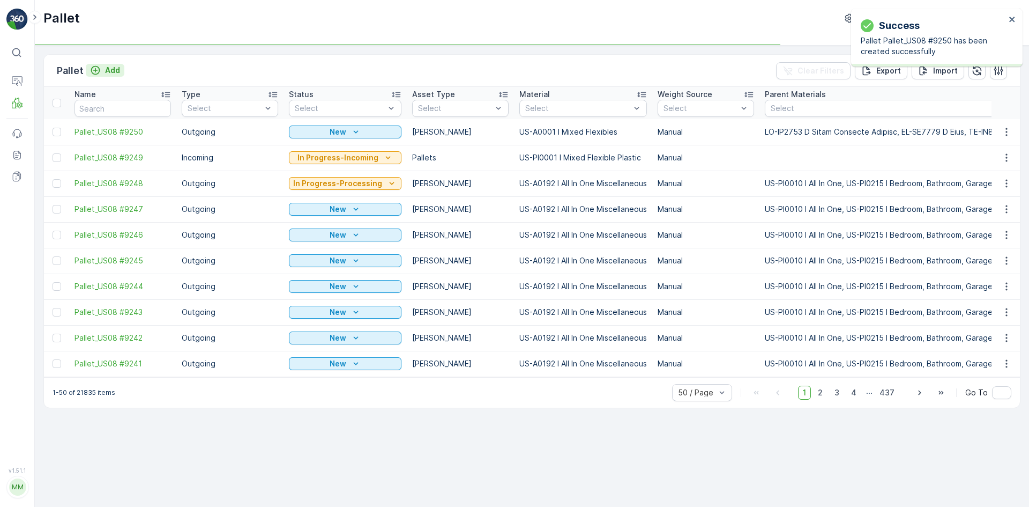
click at [98, 73] on icon "Add" at bounding box center [95, 70] width 9 height 9
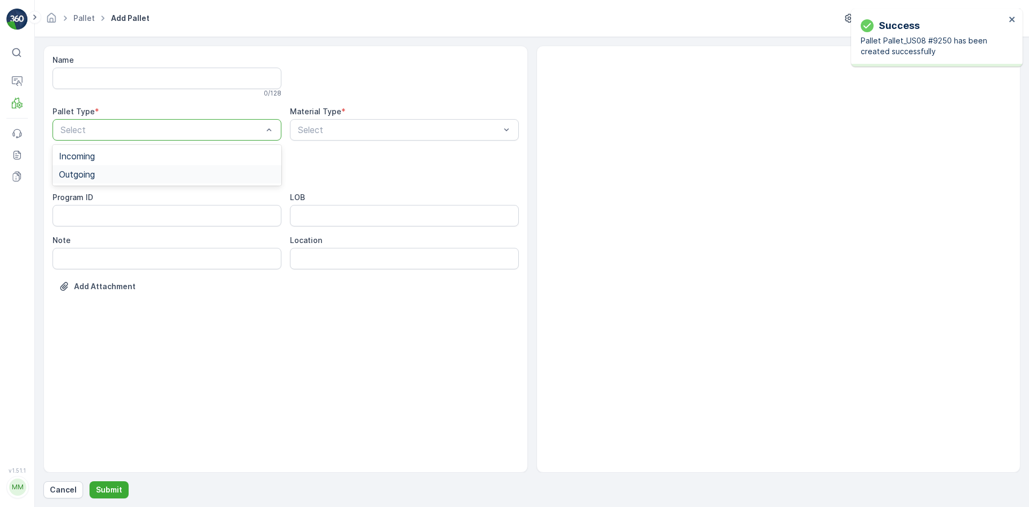
click at [95, 171] on span "Outgoing" at bounding box center [77, 174] width 36 height 10
click at [91, 216] on div "[PERSON_NAME]" at bounding box center [167, 217] width 216 height 10
click at [312, 137] on div "Select" at bounding box center [404, 129] width 229 height 21
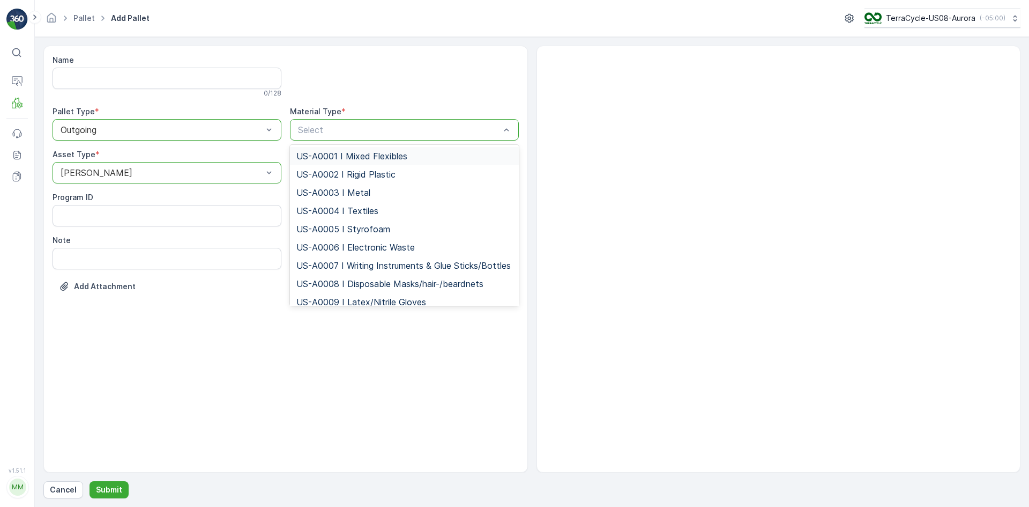
click at [314, 152] on span "US-A0001 I Mixed Flexibles" at bounding box center [351, 156] width 111 height 10
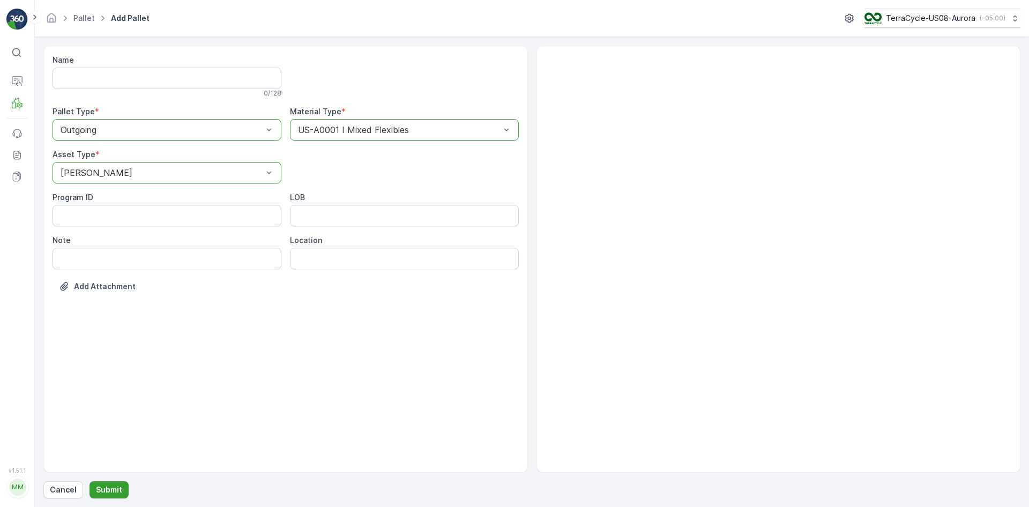
click at [122, 488] on button "Submit" at bounding box center [109, 489] width 39 height 17
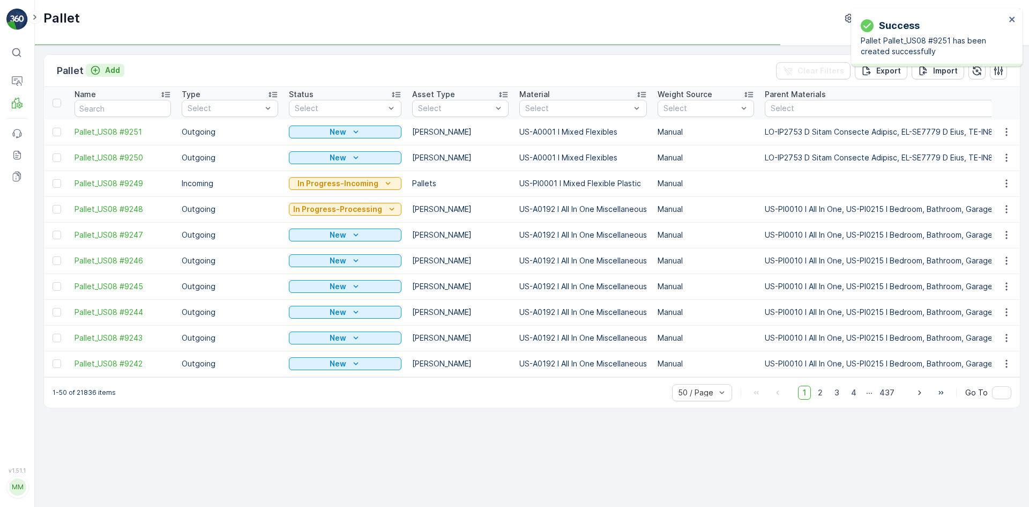
click at [103, 68] on div "Add" at bounding box center [105, 70] width 30 height 11
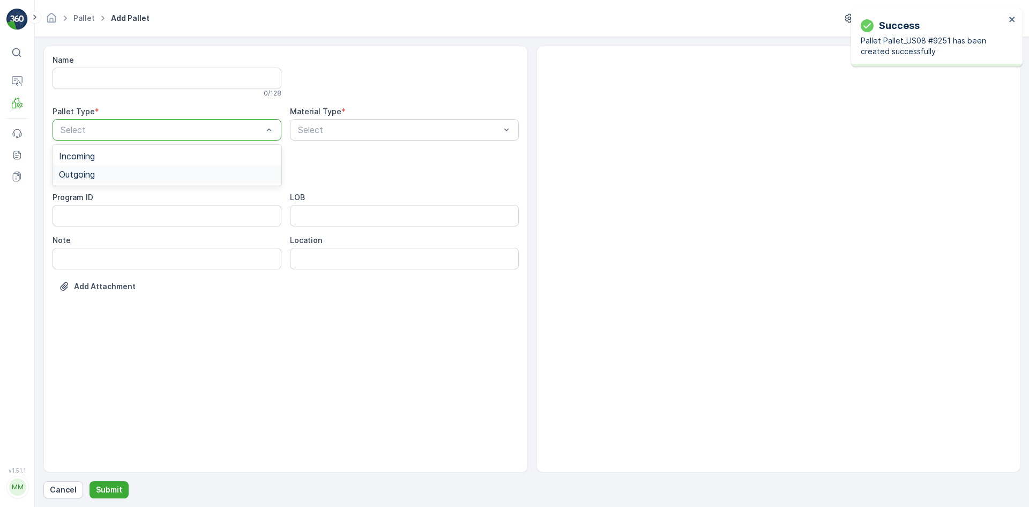
click at [116, 174] on div "Outgoing" at bounding box center [167, 174] width 216 height 10
click at [112, 211] on div "[PERSON_NAME]" at bounding box center [167, 217] width 229 height 18
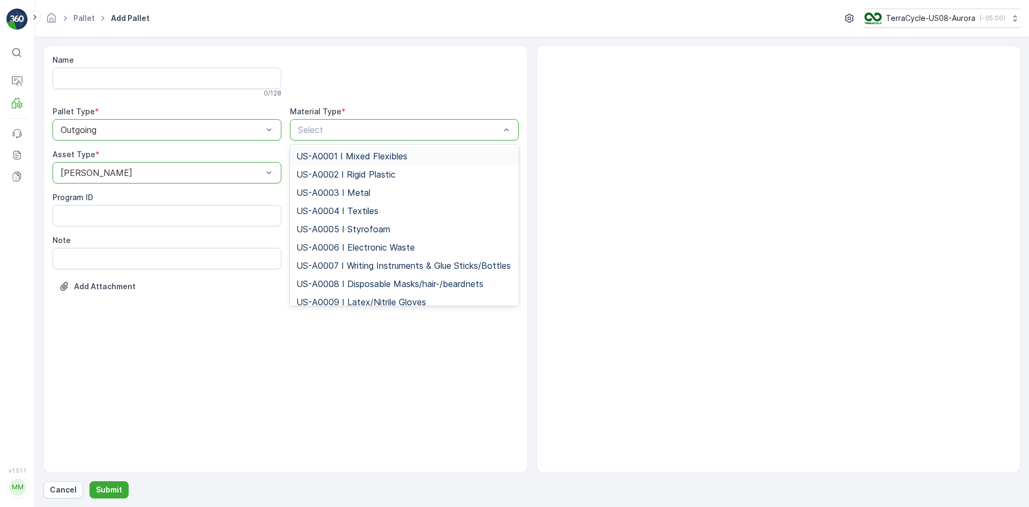
click at [353, 153] on span "US-A0001 I Mixed Flexibles" at bounding box center [351, 156] width 111 height 10
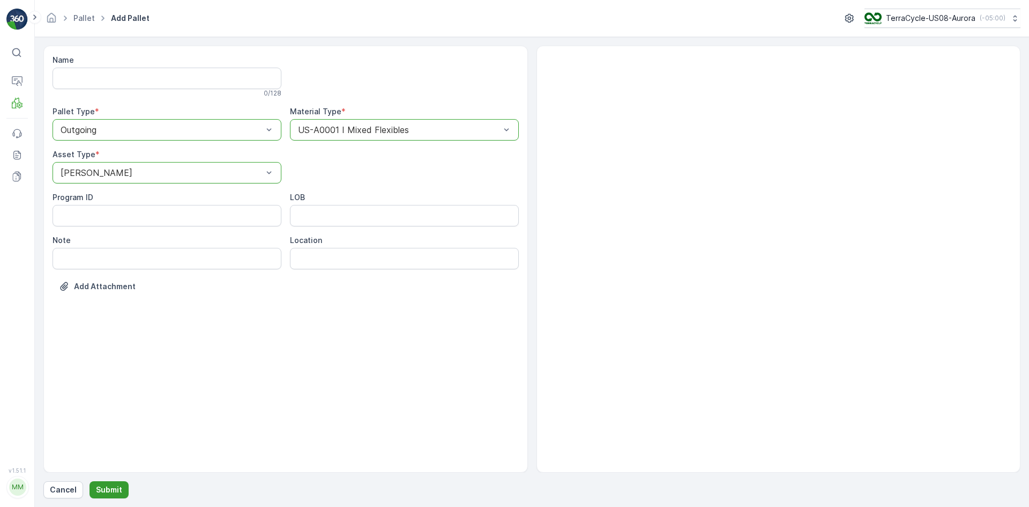
click at [110, 488] on p "Submit" at bounding box center [109, 489] width 26 height 11
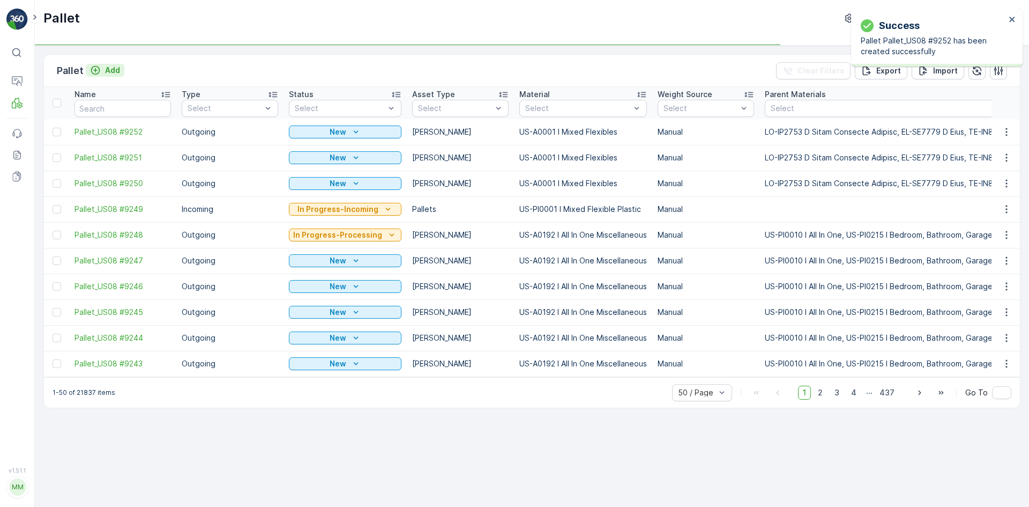
click at [111, 73] on p "Add" at bounding box center [112, 70] width 15 height 11
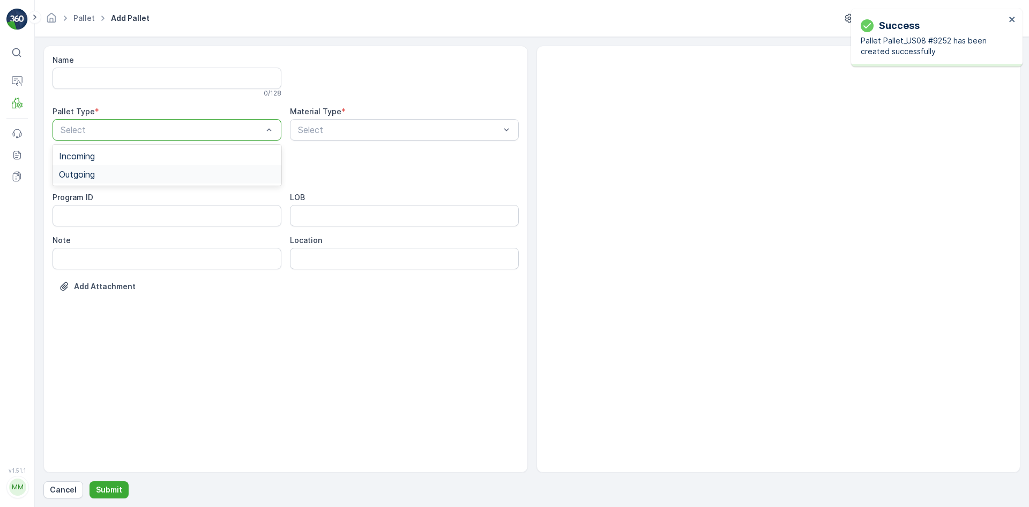
click at [119, 173] on div "Outgoing" at bounding box center [167, 174] width 216 height 10
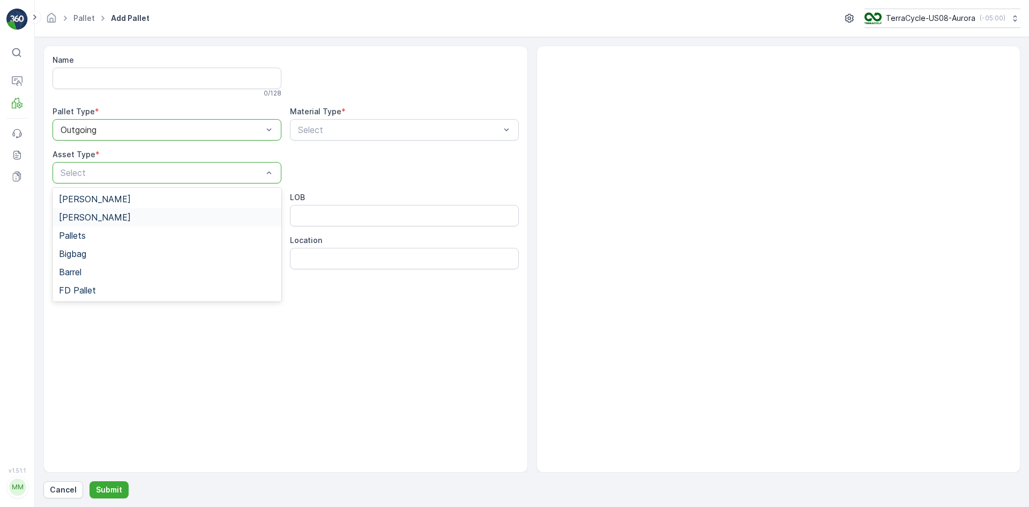
click at [114, 209] on div "[PERSON_NAME]" at bounding box center [167, 217] width 229 height 18
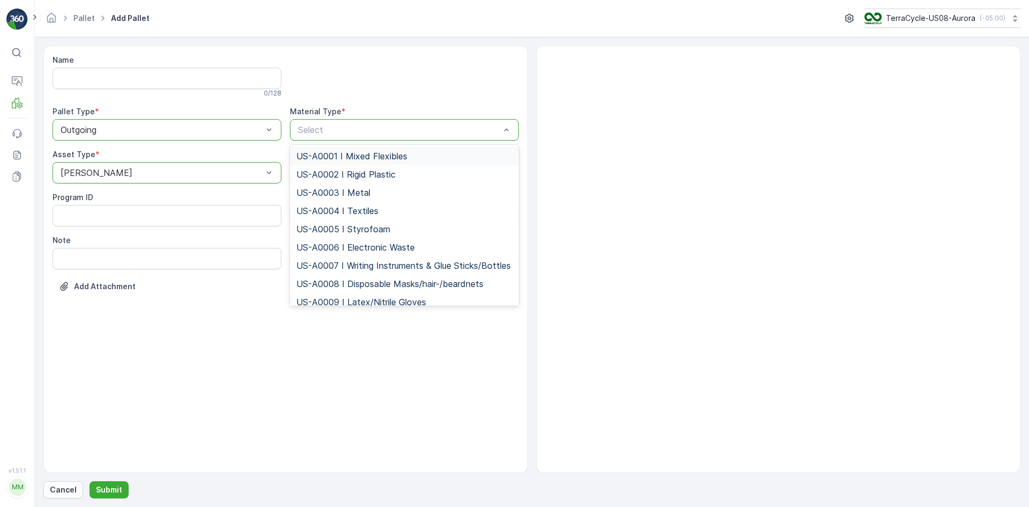
click at [327, 155] on span "US-A0001 I Mixed Flexibles" at bounding box center [351, 156] width 111 height 10
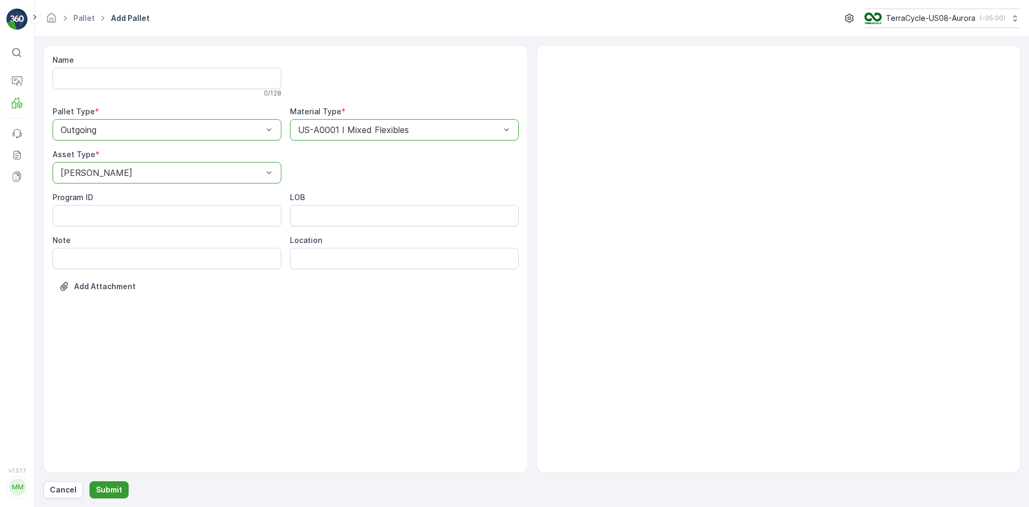
click at [125, 491] on button "Submit" at bounding box center [109, 489] width 39 height 17
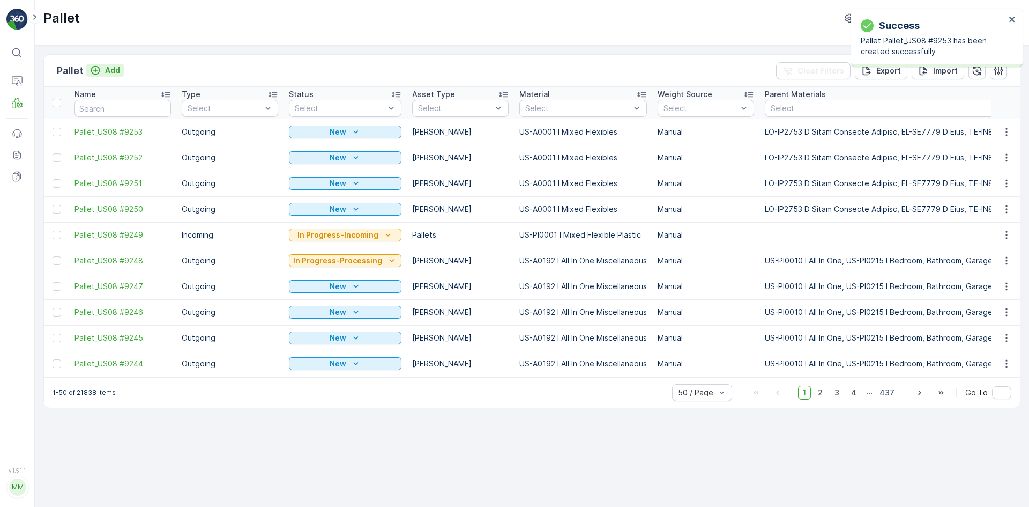
click at [108, 73] on p "Add" at bounding box center [112, 70] width 15 height 11
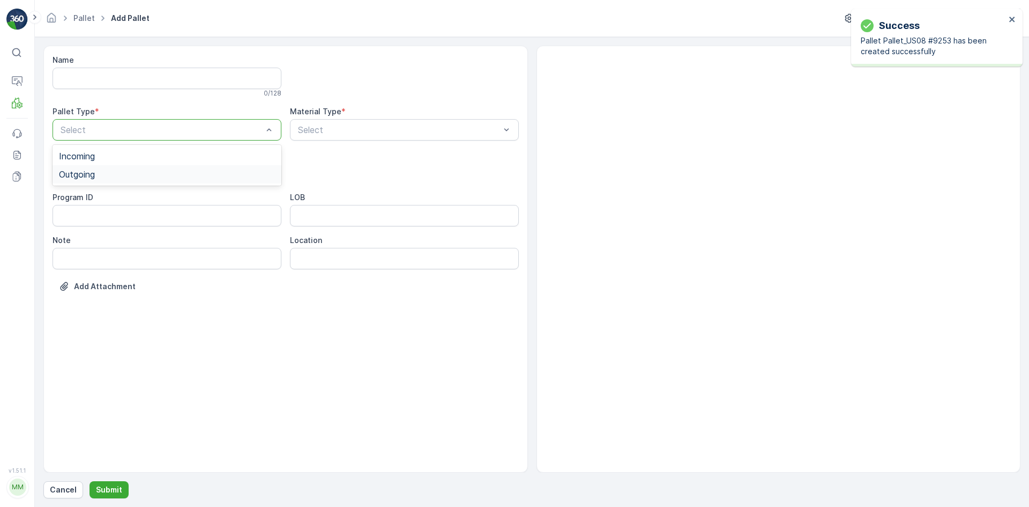
click at [114, 168] on div "Outgoing" at bounding box center [167, 174] width 229 height 18
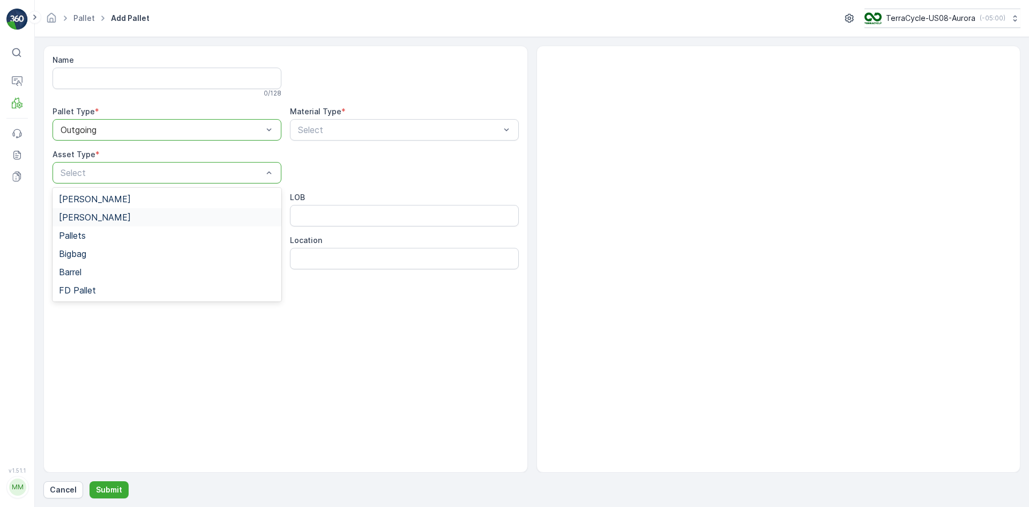
click at [100, 219] on div "[PERSON_NAME]" at bounding box center [167, 217] width 216 height 10
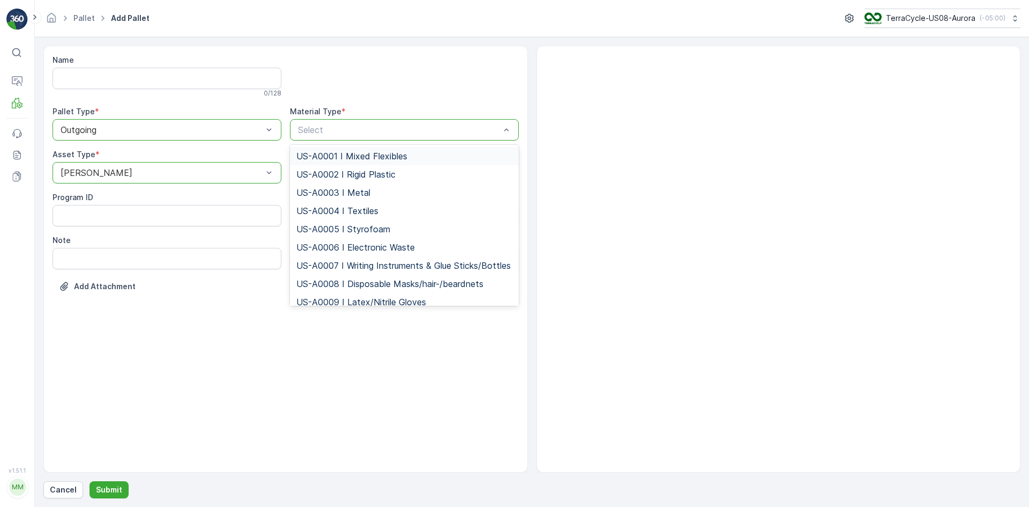
click at [368, 157] on span "US-A0001 I Mixed Flexibles" at bounding box center [351, 156] width 111 height 10
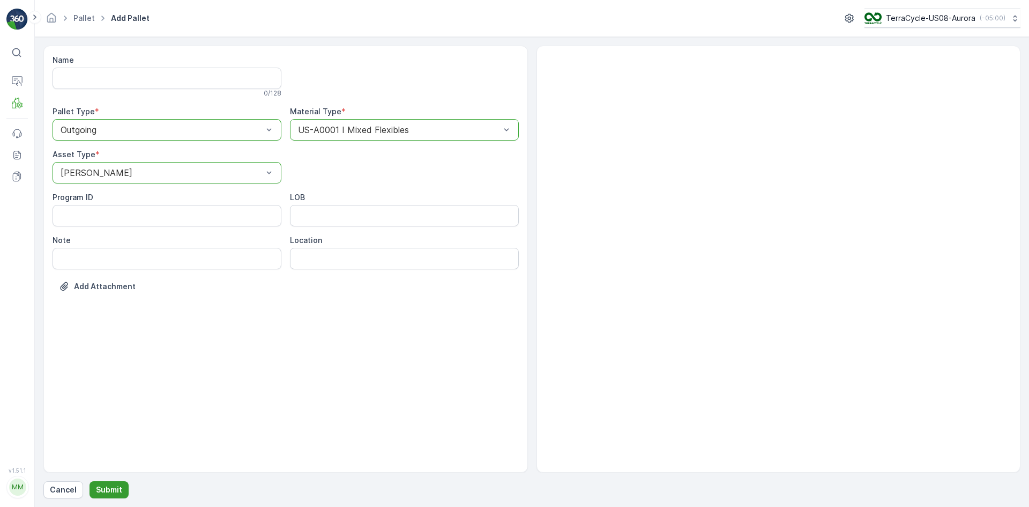
click at [117, 483] on button "Submit" at bounding box center [109, 489] width 39 height 17
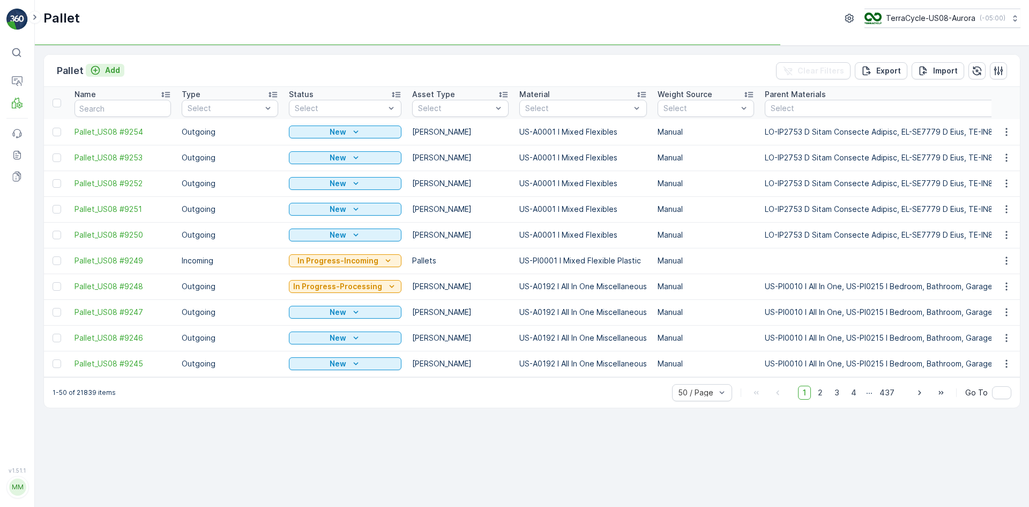
click at [112, 69] on p "Add" at bounding box center [112, 70] width 15 height 11
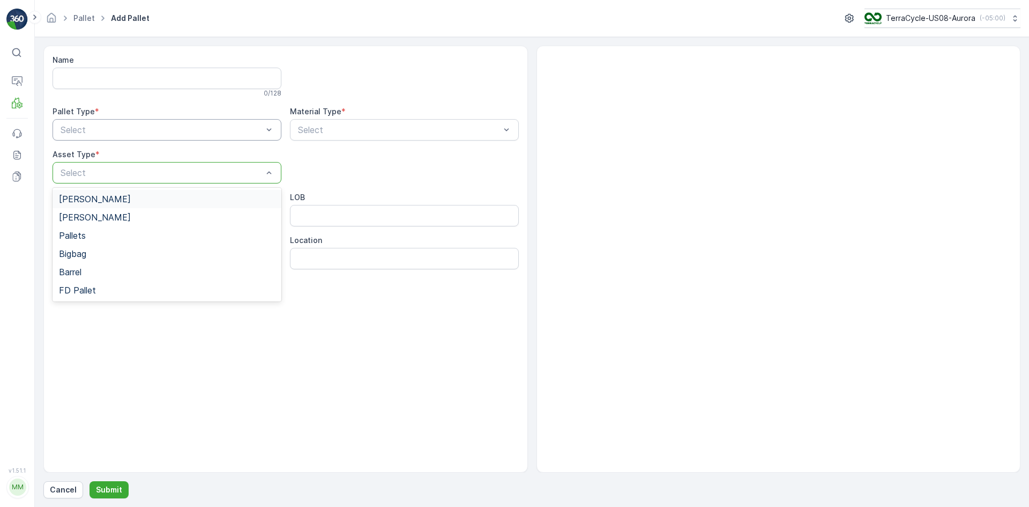
click at [125, 122] on div "Select" at bounding box center [167, 129] width 229 height 21
click at [117, 178] on div "Outgoing" at bounding box center [167, 174] width 216 height 10
click at [107, 209] on div "[PERSON_NAME]" at bounding box center [167, 217] width 229 height 18
click at [323, 138] on div "Select" at bounding box center [404, 129] width 229 height 21
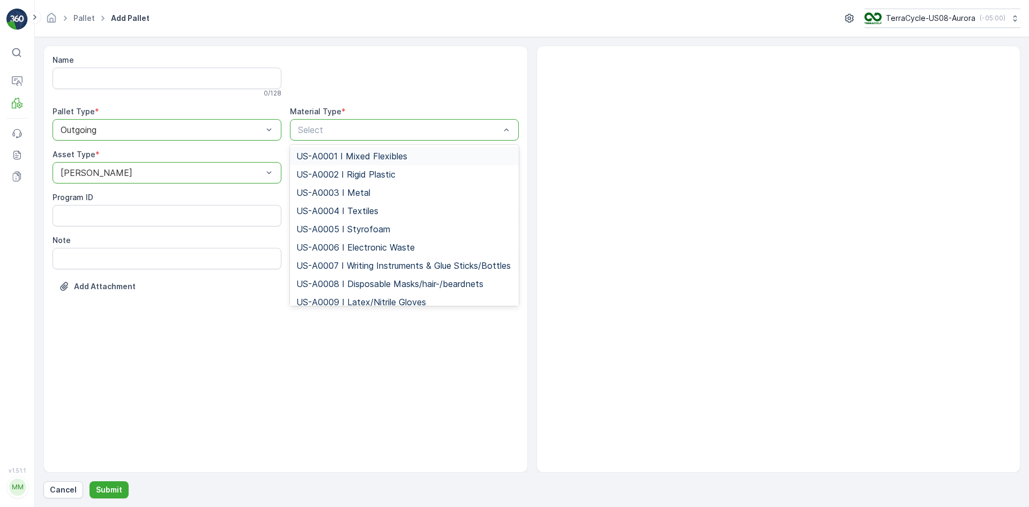
click at [334, 157] on span "US-A0001 I Mixed Flexibles" at bounding box center [351, 156] width 111 height 10
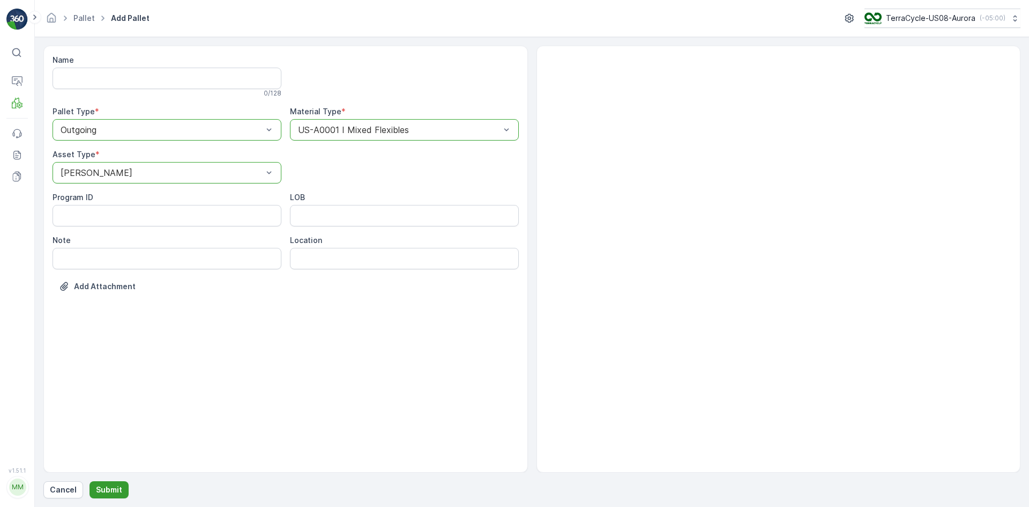
click at [113, 489] on p "Submit" at bounding box center [109, 489] width 26 height 11
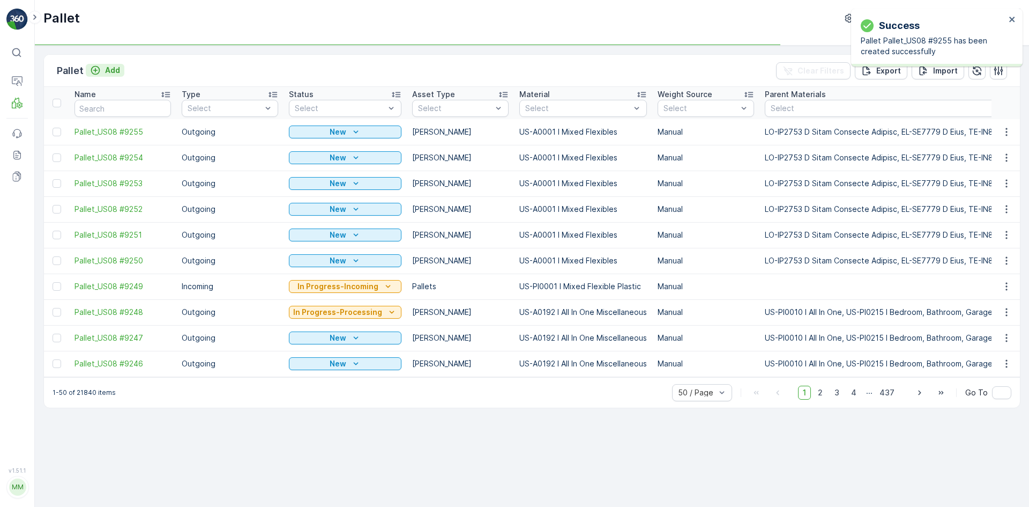
click at [107, 71] on p "Add" at bounding box center [112, 70] width 15 height 11
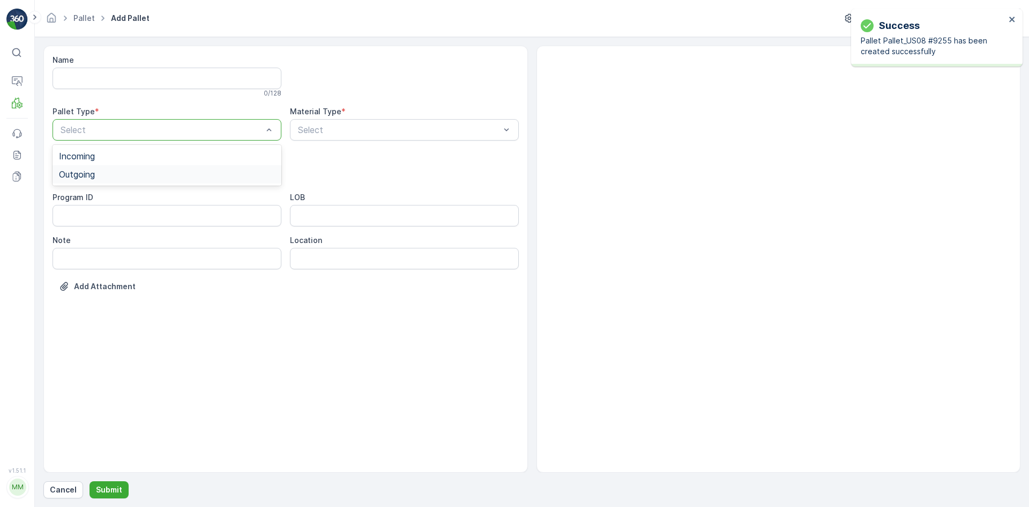
click at [112, 173] on div "Outgoing" at bounding box center [167, 174] width 216 height 10
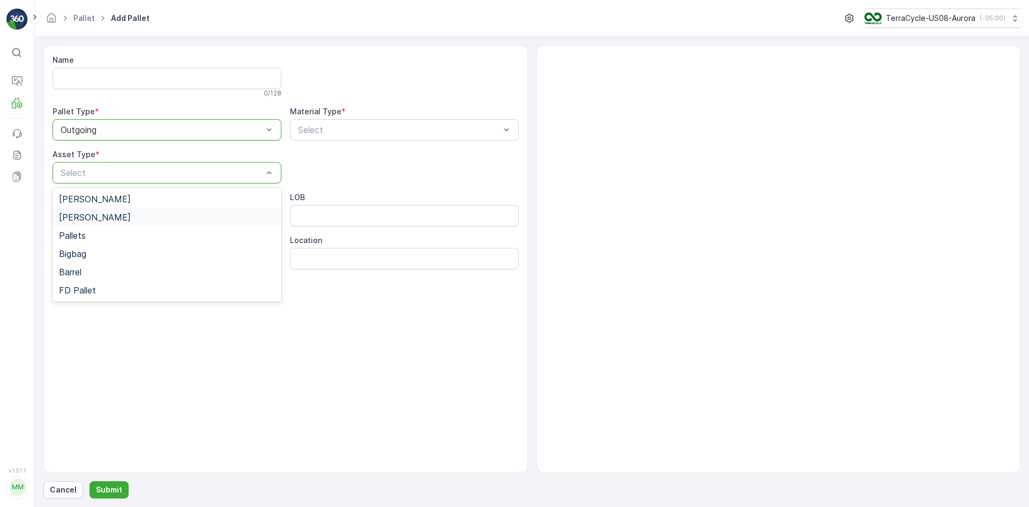
click at [106, 214] on div "[PERSON_NAME]" at bounding box center [167, 217] width 216 height 10
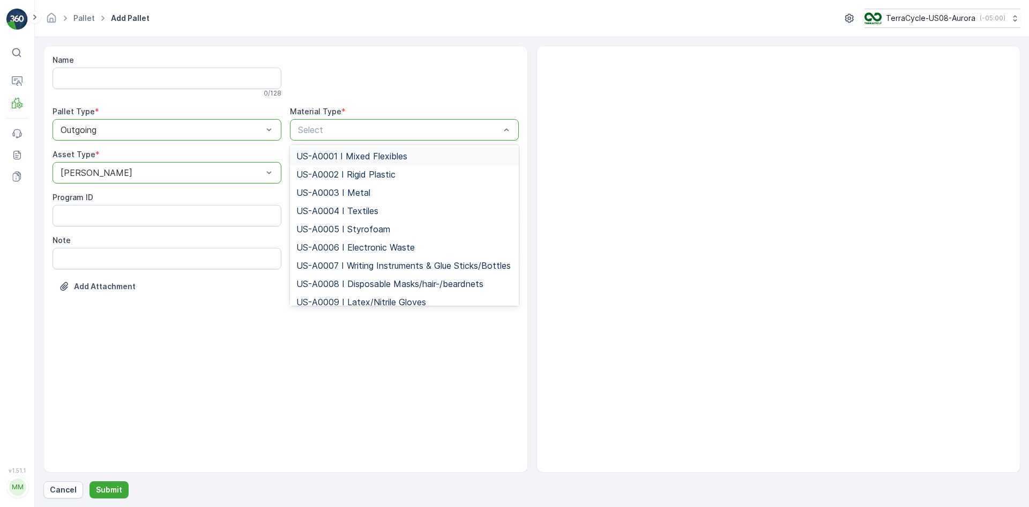
click at [308, 154] on span "US-A0001 I Mixed Flexibles" at bounding box center [351, 156] width 111 height 10
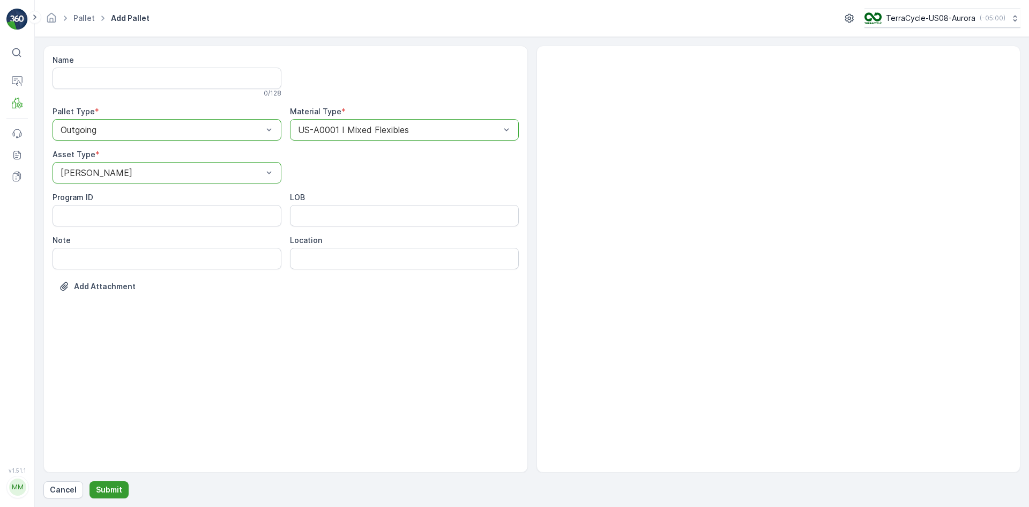
click at [113, 486] on p "Submit" at bounding box center [109, 489] width 26 height 11
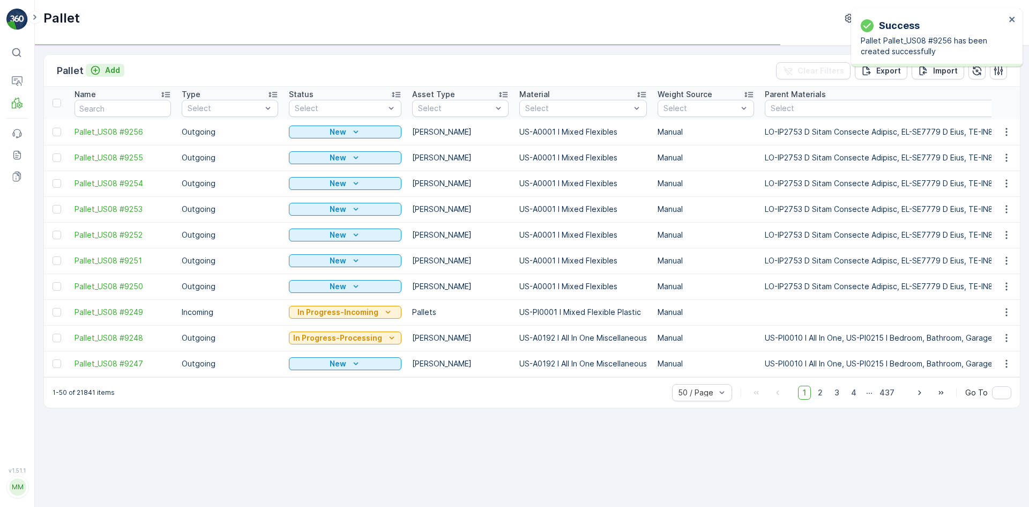
click at [107, 68] on p "Add" at bounding box center [112, 70] width 15 height 11
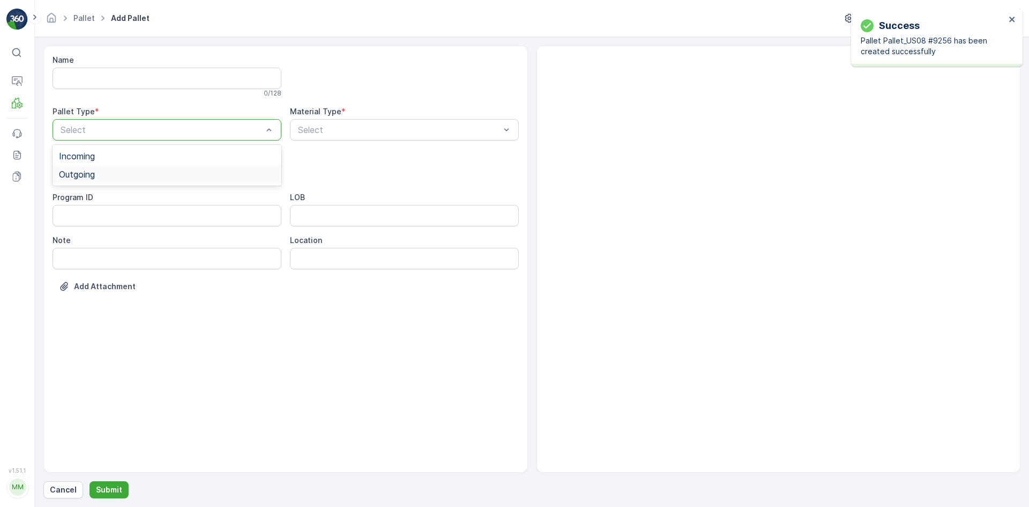
click at [92, 180] on div "Outgoing" at bounding box center [167, 174] width 229 height 18
click at [92, 180] on div "Select" at bounding box center [167, 172] width 229 height 21
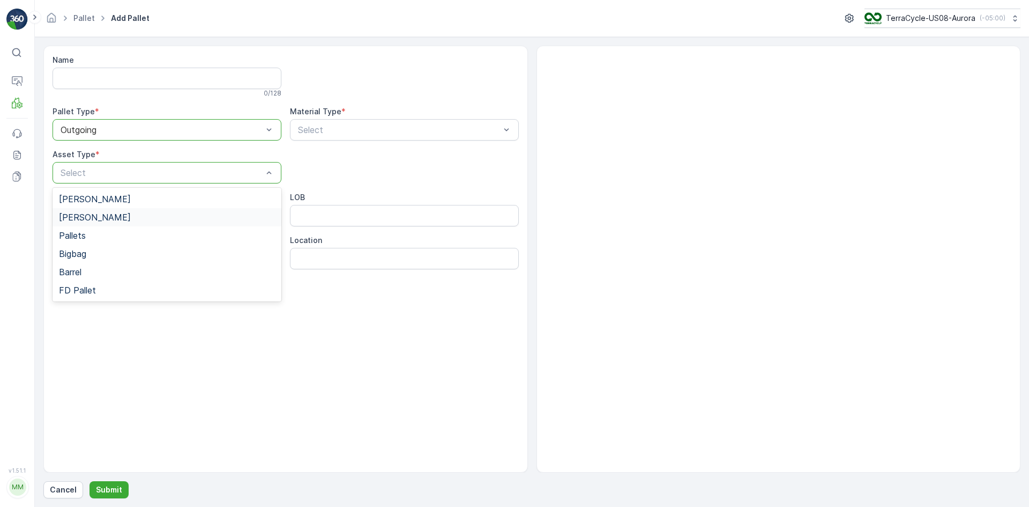
click at [88, 210] on div "[PERSON_NAME]" at bounding box center [167, 217] width 229 height 18
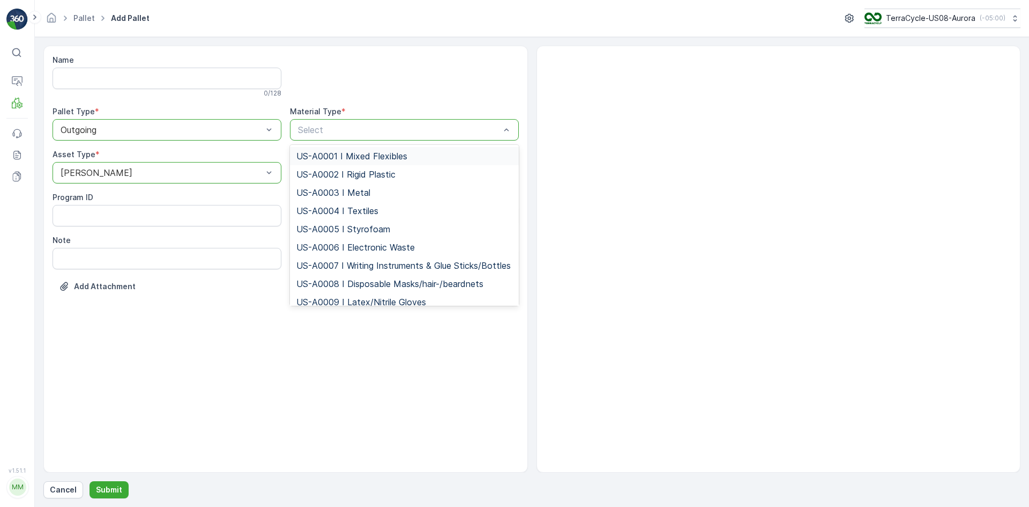
click at [336, 155] on span "US-A0001 I Mixed Flexibles" at bounding box center [351, 156] width 111 height 10
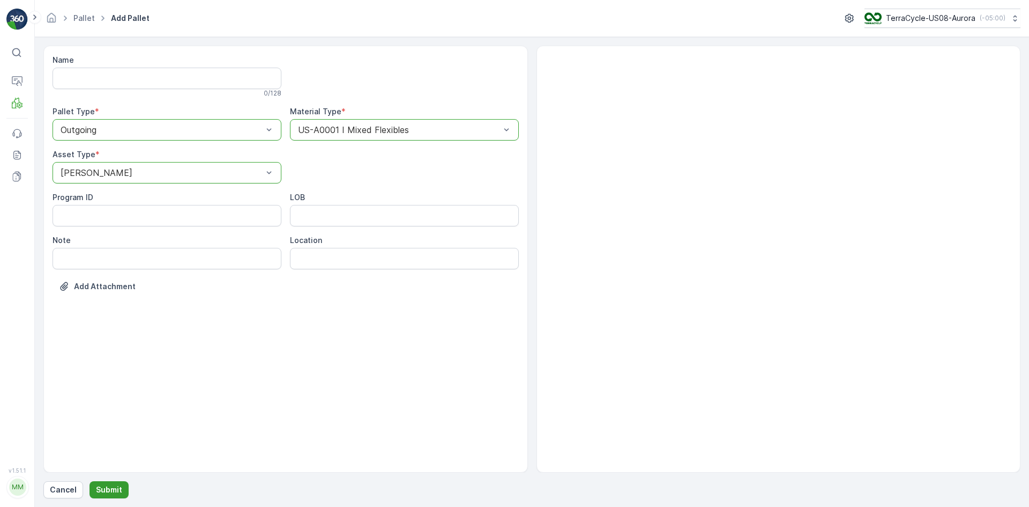
click at [117, 489] on p "Submit" at bounding box center [109, 489] width 26 height 11
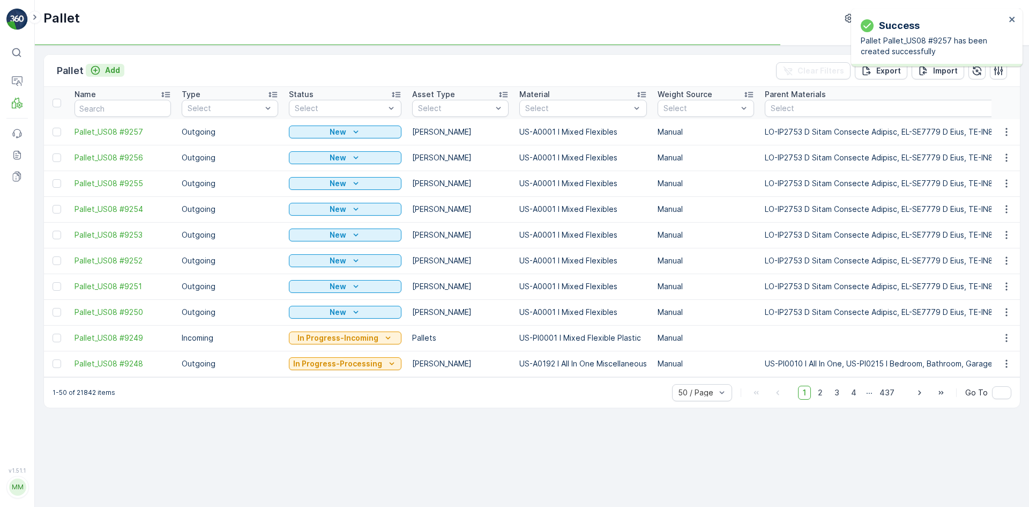
click at [110, 69] on p "Add" at bounding box center [112, 70] width 15 height 11
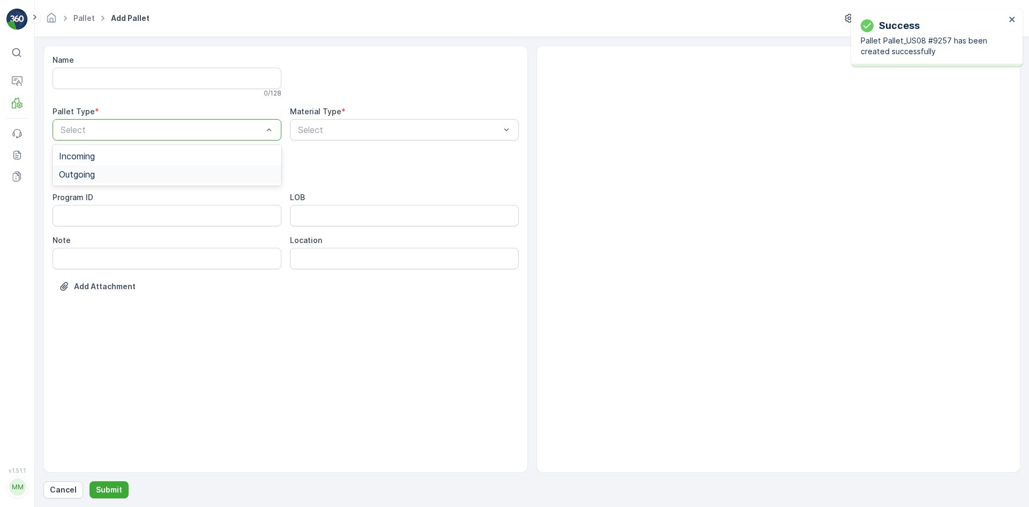
click at [95, 175] on span "Outgoing" at bounding box center [77, 174] width 36 height 10
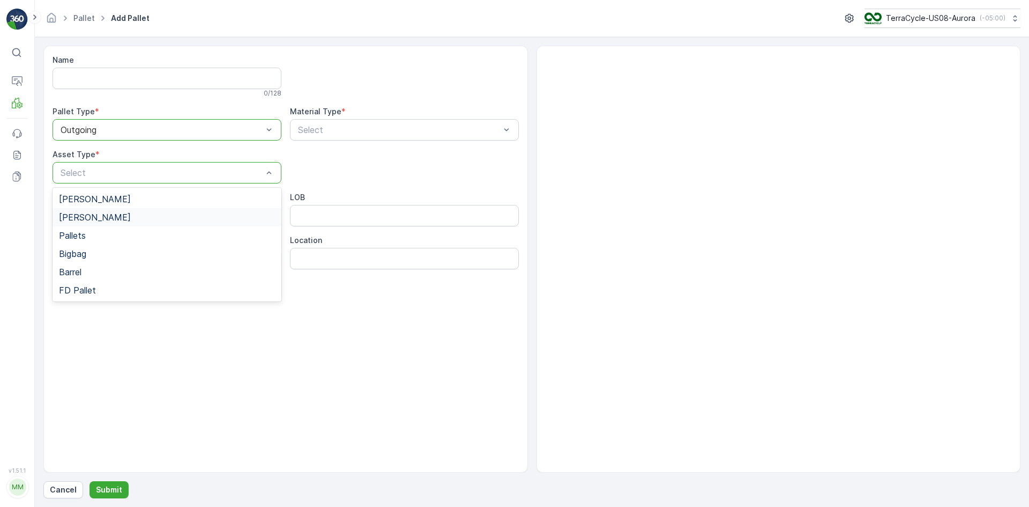
click at [91, 213] on div "[PERSON_NAME]" at bounding box center [167, 217] width 216 height 10
click at [315, 121] on div "Select" at bounding box center [404, 129] width 229 height 21
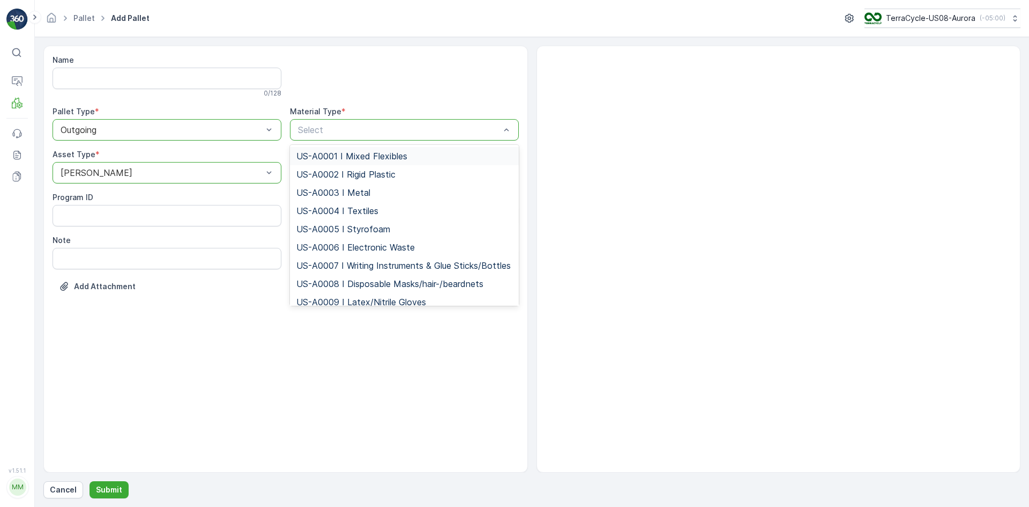
click at [308, 153] on span "US-A0001 I Mixed Flexibles" at bounding box center [351, 156] width 111 height 10
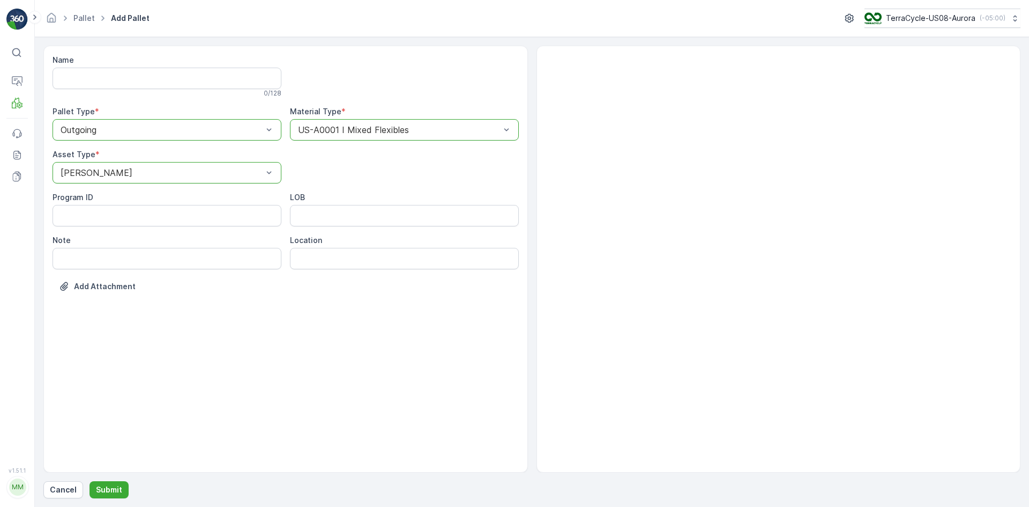
click at [114, 477] on div "Name 0 / 128 Pallet Type * option Outgoing, selected. Outgoing Material Type * …" at bounding box center [531, 272] width 977 height 453
click at [113, 489] on p "Submit" at bounding box center [109, 489] width 26 height 11
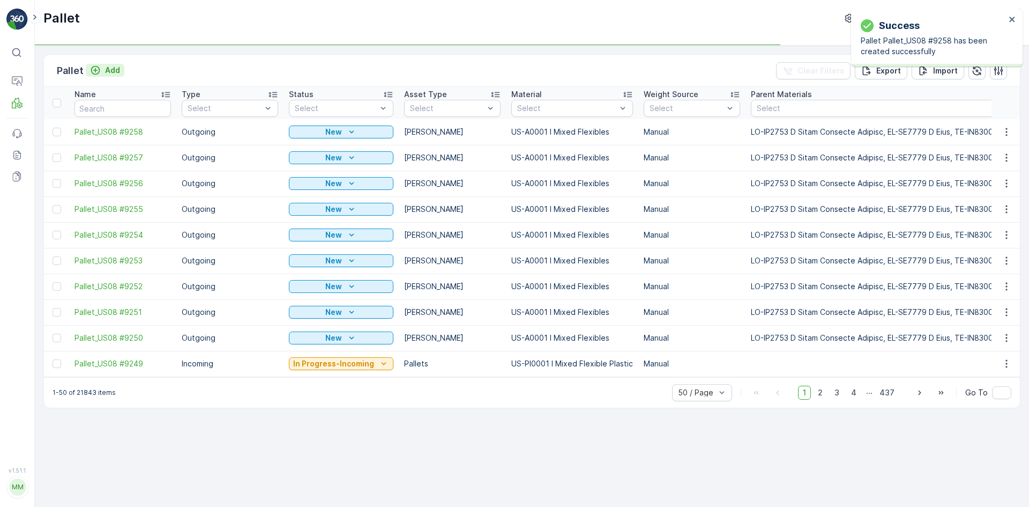
click at [106, 71] on p "Add" at bounding box center [112, 70] width 15 height 11
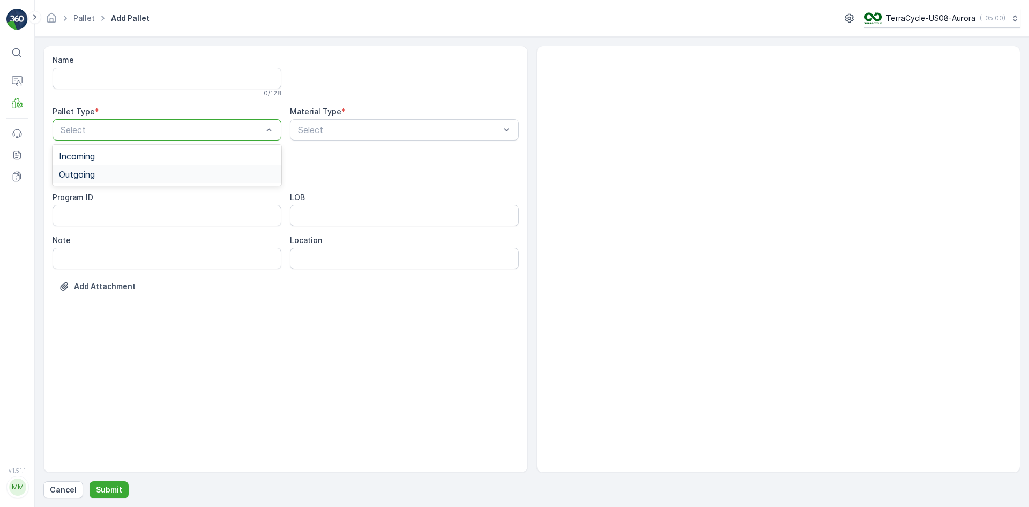
click at [110, 170] on div "Outgoing" at bounding box center [167, 174] width 216 height 10
click at [103, 202] on div "[PERSON_NAME]" at bounding box center [167, 199] width 216 height 10
click at [106, 174] on div at bounding box center [162, 173] width 204 height 10
click at [101, 220] on div "[PERSON_NAME]" at bounding box center [167, 217] width 216 height 10
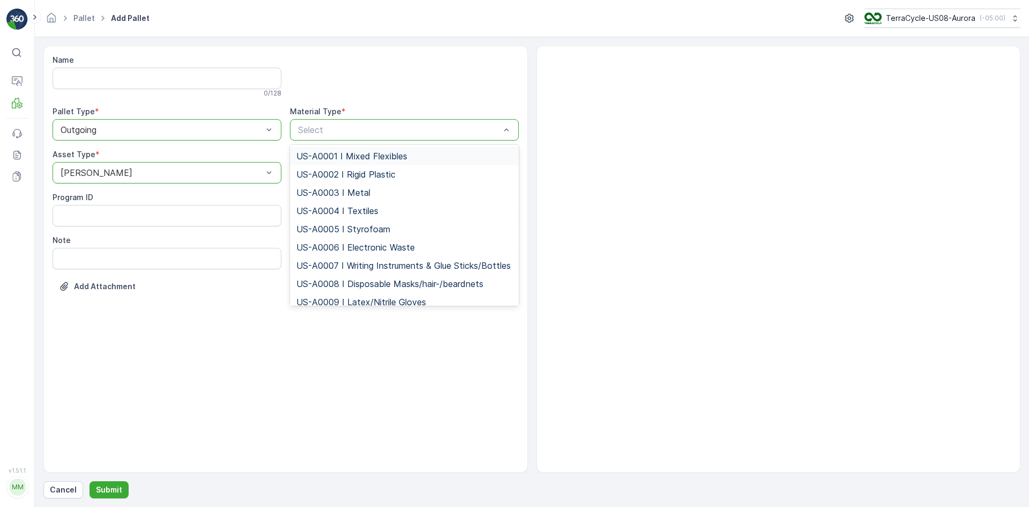
click at [336, 158] on span "US-A0001 I Mixed Flexibles" at bounding box center [351, 156] width 111 height 10
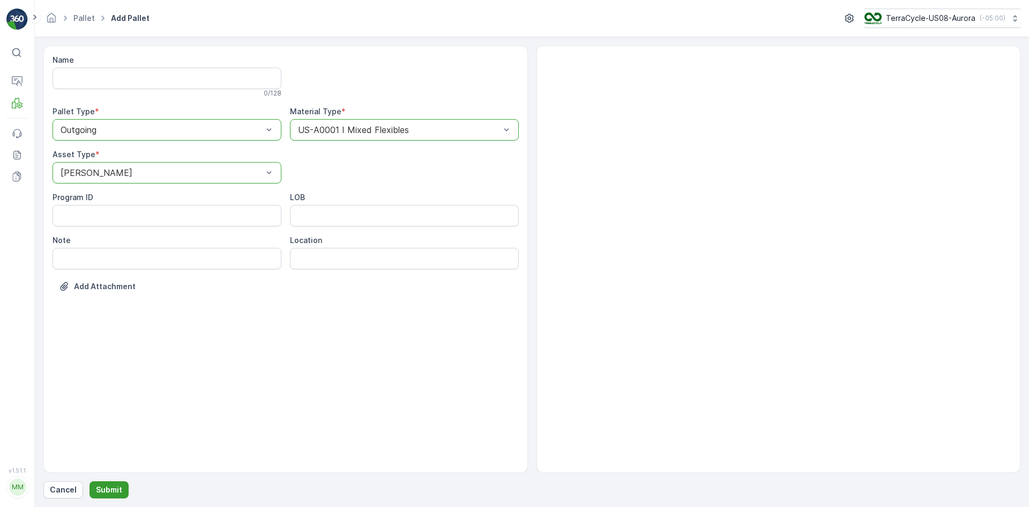
click at [113, 486] on p "Submit" at bounding box center [109, 489] width 26 height 11
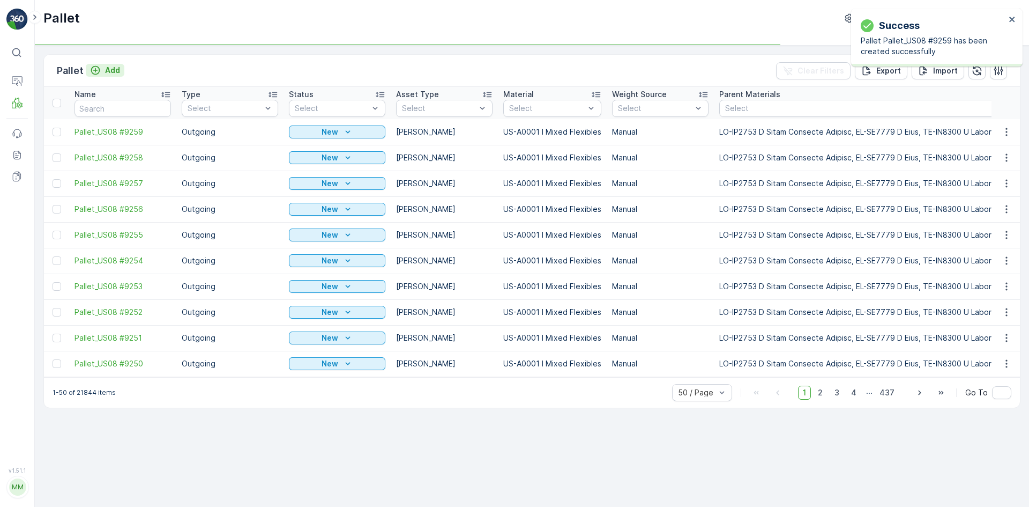
click at [105, 70] on p "Add" at bounding box center [112, 70] width 15 height 11
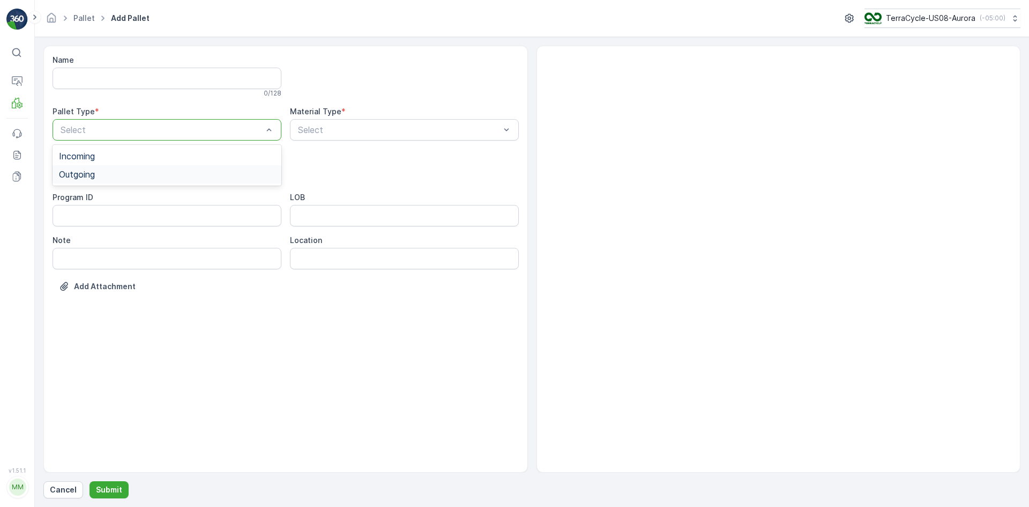
click at [109, 169] on div "Outgoing" at bounding box center [167, 174] width 229 height 18
click at [114, 221] on div "[PERSON_NAME]" at bounding box center [167, 217] width 216 height 10
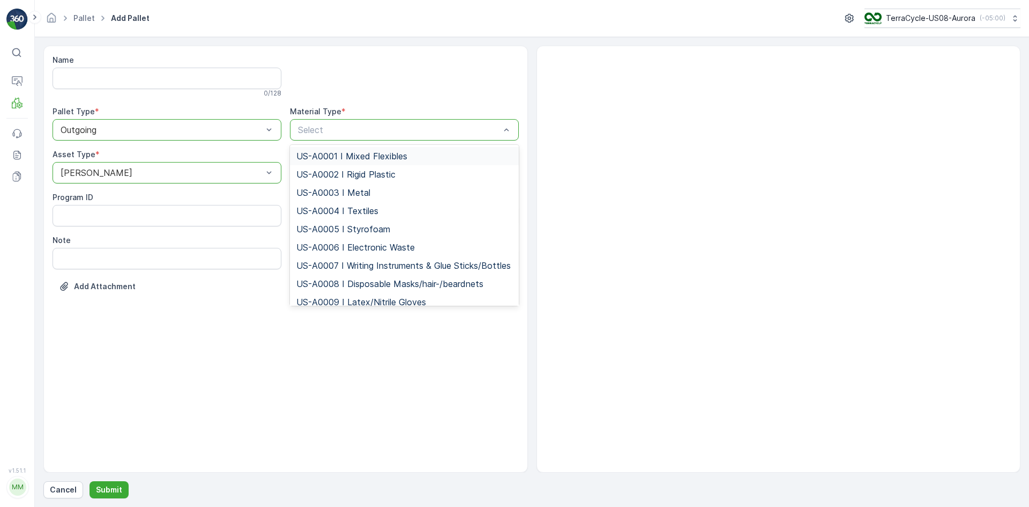
click at [350, 153] on span "US-A0001 I Mixed Flexibles" at bounding box center [351, 156] width 111 height 10
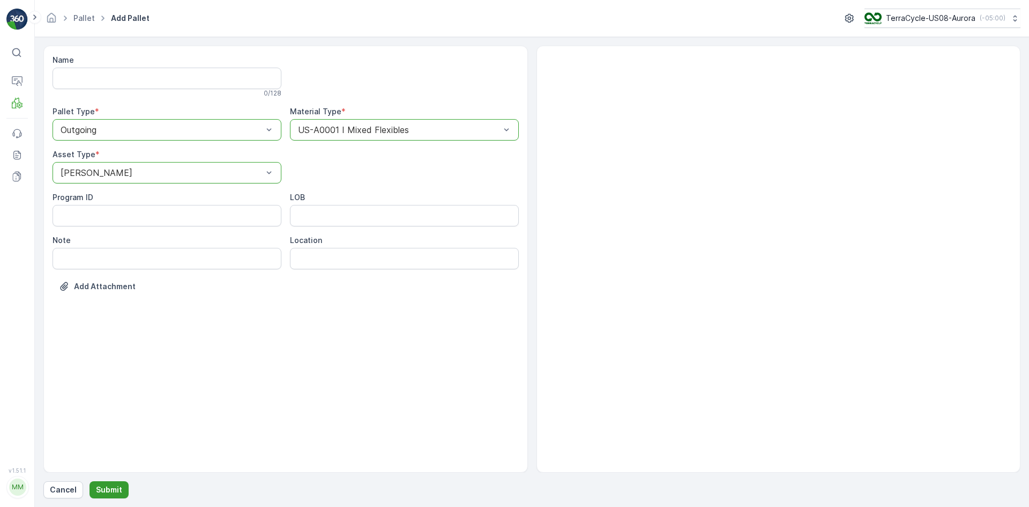
click at [101, 488] on p "Submit" at bounding box center [109, 489] width 26 height 11
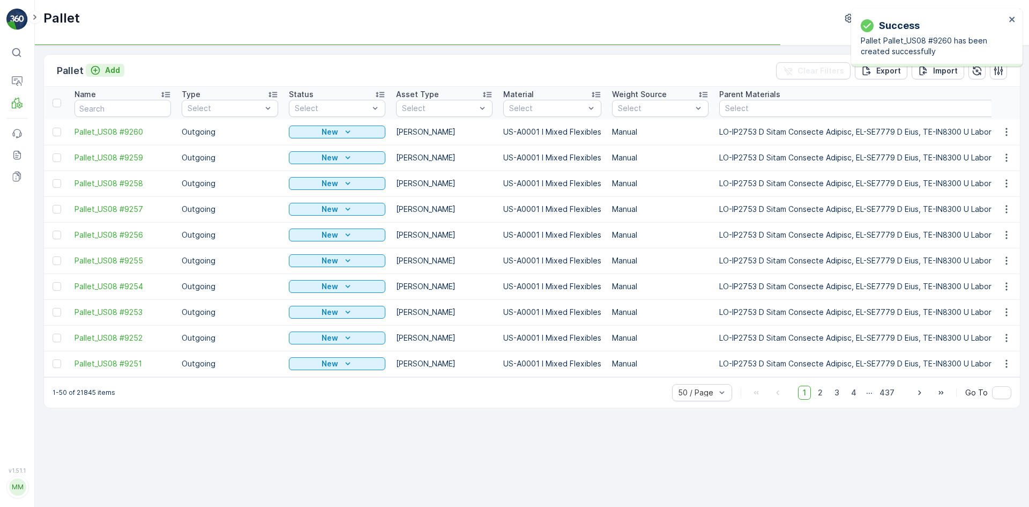
click at [108, 73] on p "Add" at bounding box center [112, 70] width 15 height 11
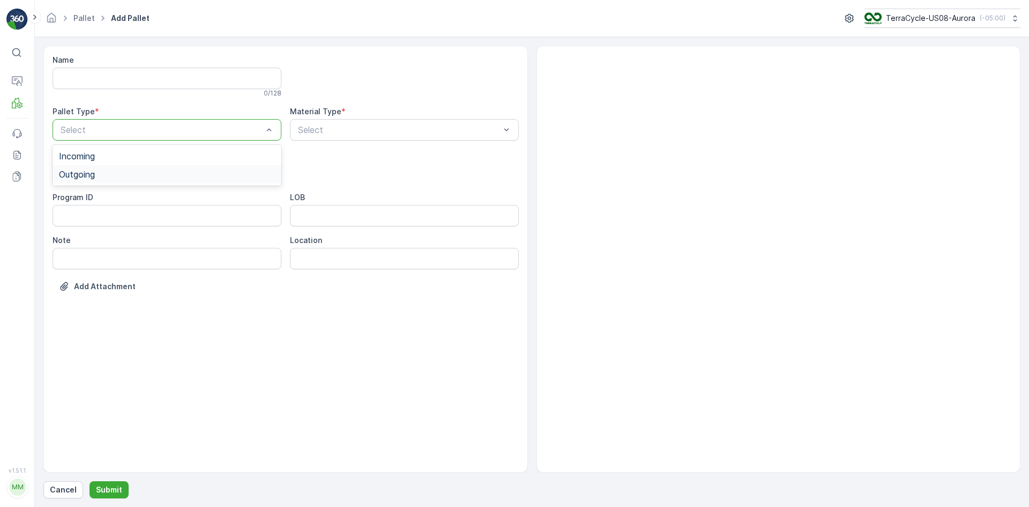
click at [122, 171] on div "Outgoing" at bounding box center [167, 174] width 216 height 10
click at [100, 216] on div "[PERSON_NAME]" at bounding box center [167, 217] width 216 height 10
click at [342, 121] on div "Select" at bounding box center [404, 129] width 229 height 21
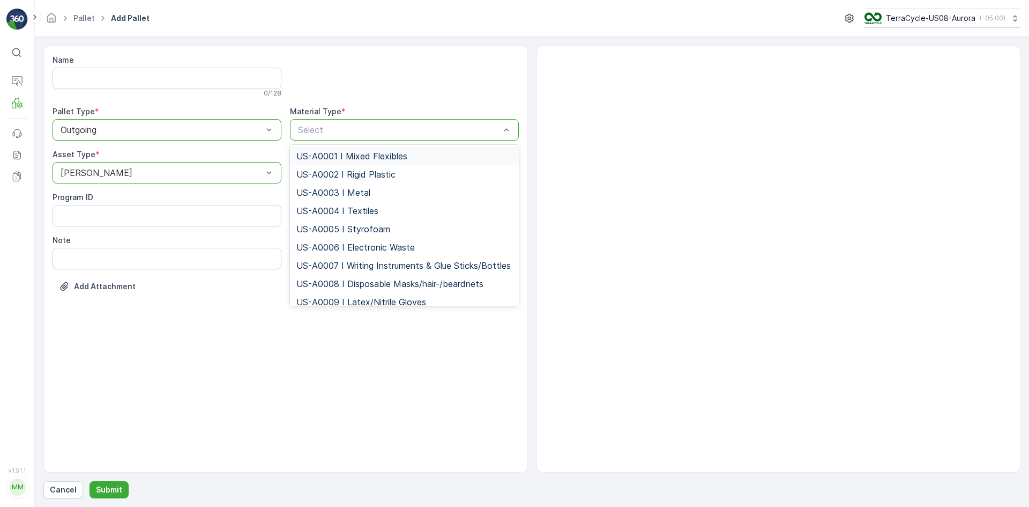
click at [323, 152] on span "US-A0001 I Mixed Flexibles" at bounding box center [351, 156] width 111 height 10
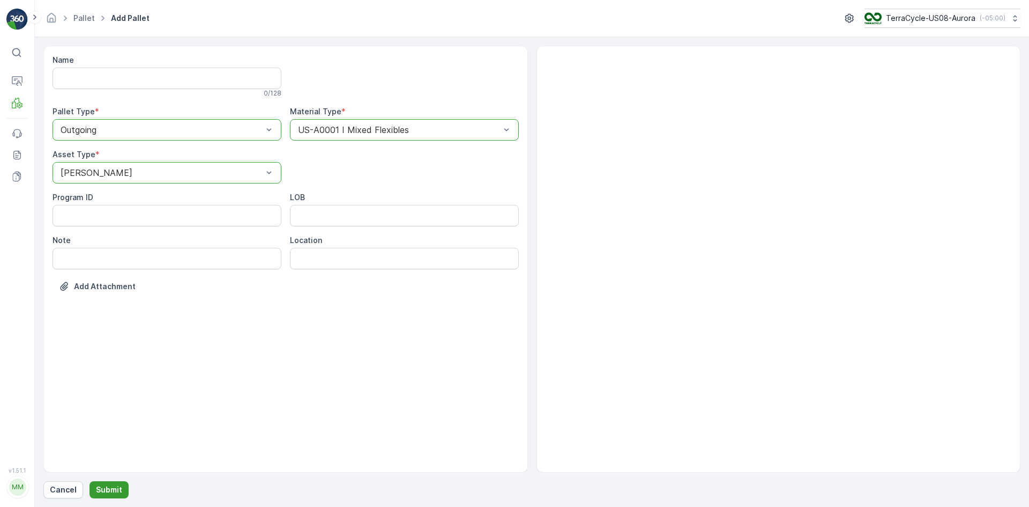
click at [110, 486] on p "Submit" at bounding box center [109, 489] width 26 height 11
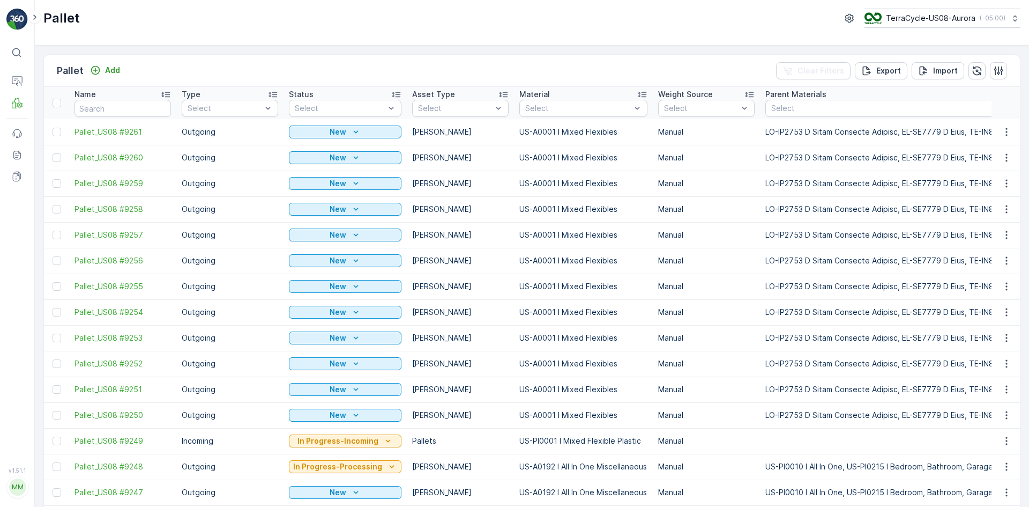
drag, startPoint x: 59, startPoint y: 414, endPoint x: 54, endPoint y: 409, distance: 7.2
click at [59, 414] on div at bounding box center [57, 415] width 9 height 9
click at [53, 411] on input "checkbox" at bounding box center [53, 411] width 0 height 0
click at [57, 391] on div at bounding box center [57, 389] width 9 height 9
click at [53, 385] on input "checkbox" at bounding box center [53, 385] width 0 height 0
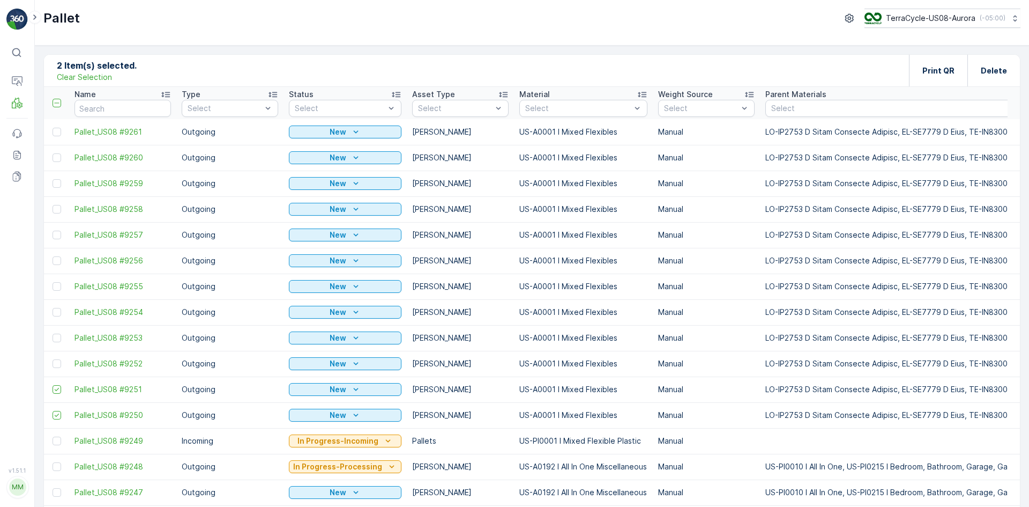
drag, startPoint x: 56, startPoint y: 365, endPoint x: 70, endPoint y: 344, distance: 24.7
click at [56, 364] on div at bounding box center [57, 363] width 9 height 9
click at [53, 359] on input "checkbox" at bounding box center [53, 359] width 0 height 0
click at [56, 339] on div at bounding box center [57, 337] width 9 height 9
click at [53, 333] on input "checkbox" at bounding box center [53, 333] width 0 height 0
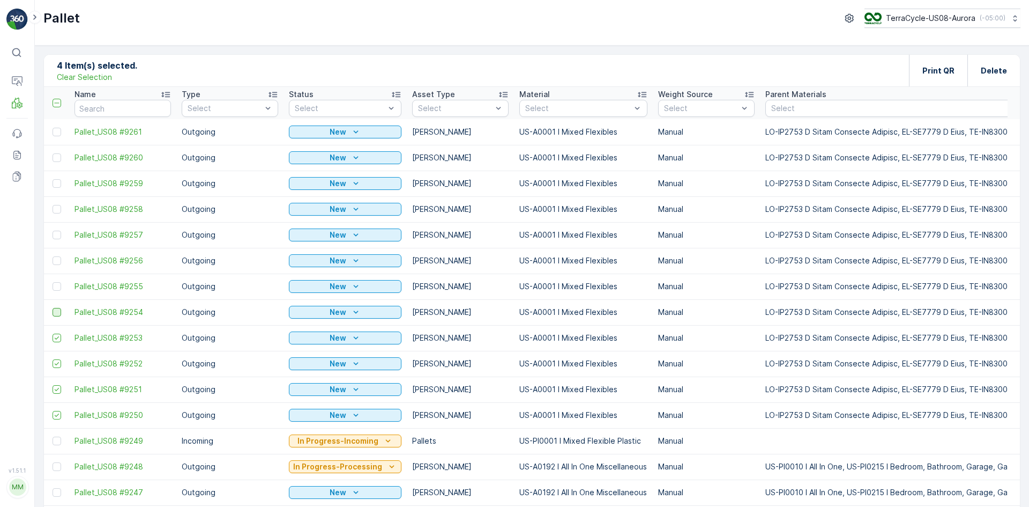
click at [59, 313] on div at bounding box center [57, 312] width 9 height 9
click at [53, 308] on input "checkbox" at bounding box center [53, 308] width 0 height 0
click at [57, 285] on div at bounding box center [57, 286] width 9 height 9
click at [53, 282] on input "checkbox" at bounding box center [53, 282] width 0 height 0
click at [60, 257] on div at bounding box center [57, 260] width 9 height 9
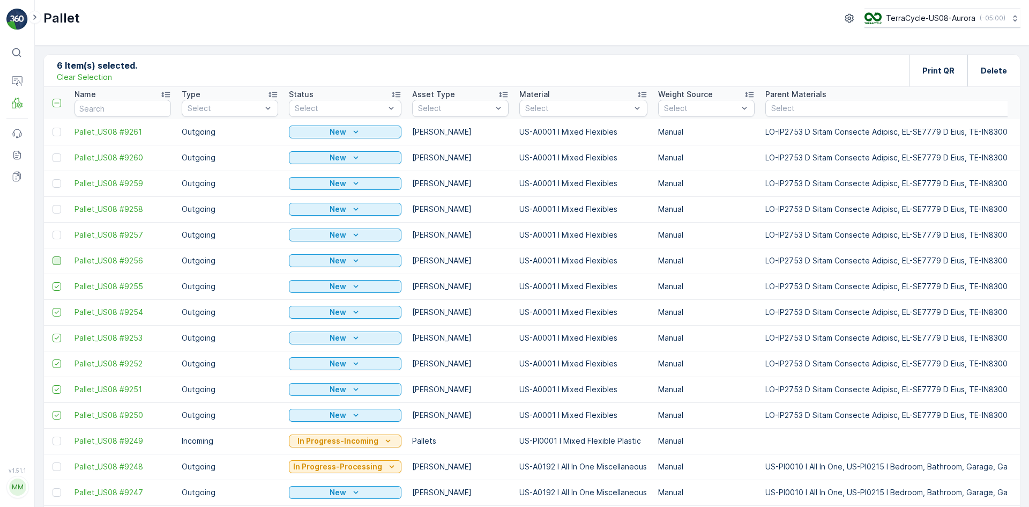
click at [53, 256] on input "checkbox" at bounding box center [53, 256] width 0 height 0
click at [56, 234] on div at bounding box center [57, 235] width 9 height 9
click at [53, 231] on input "checkbox" at bounding box center [53, 231] width 0 height 0
drag, startPoint x: 58, startPoint y: 207, endPoint x: 55, endPoint y: 198, distance: 10.4
click at [57, 207] on div at bounding box center [57, 209] width 9 height 9
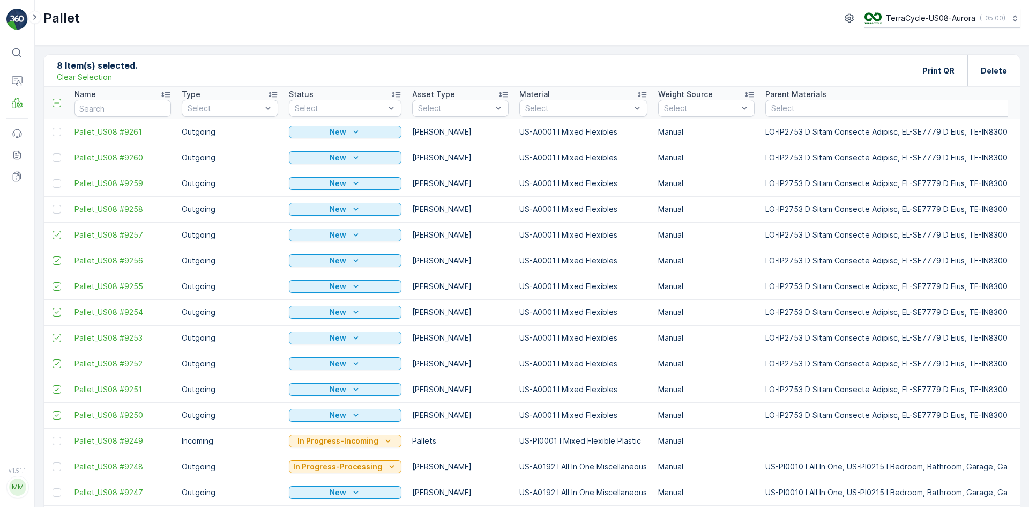
click at [53, 205] on input "checkbox" at bounding box center [53, 205] width 0 height 0
click at [54, 183] on div at bounding box center [57, 183] width 9 height 9
click at [53, 179] on input "checkbox" at bounding box center [53, 179] width 0 height 0
click at [61, 153] on div at bounding box center [58, 157] width 11 height 9
click at [53, 153] on input "checkbox" at bounding box center [53, 153] width 0 height 0
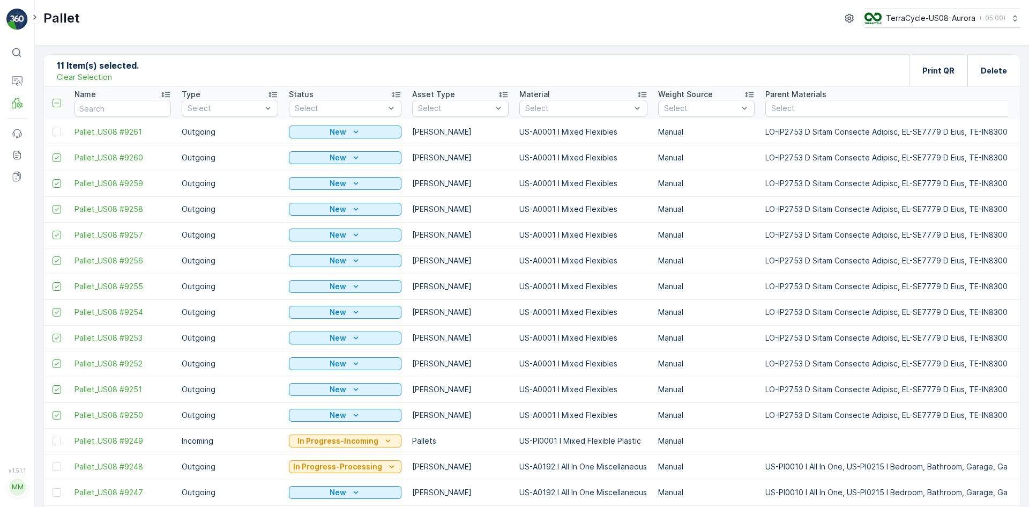
click at [60, 157] on icon at bounding box center [57, 158] width 8 height 8
click at [53, 153] on input "checkbox" at bounding box center [53, 153] width 0 height 0
click at [55, 132] on div at bounding box center [57, 132] width 9 height 9
click at [53, 128] on input "checkbox" at bounding box center [53, 128] width 0 height 0
click at [60, 158] on div at bounding box center [57, 157] width 9 height 9
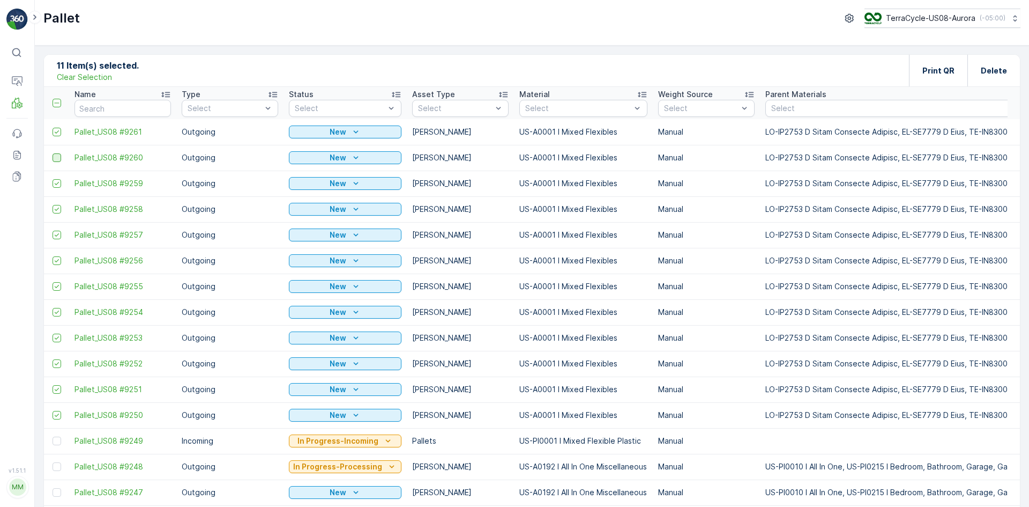
click at [53, 153] on input "checkbox" at bounding box center [53, 153] width 0 height 0
click at [929, 68] on p "Print QR" at bounding box center [939, 70] width 32 height 11
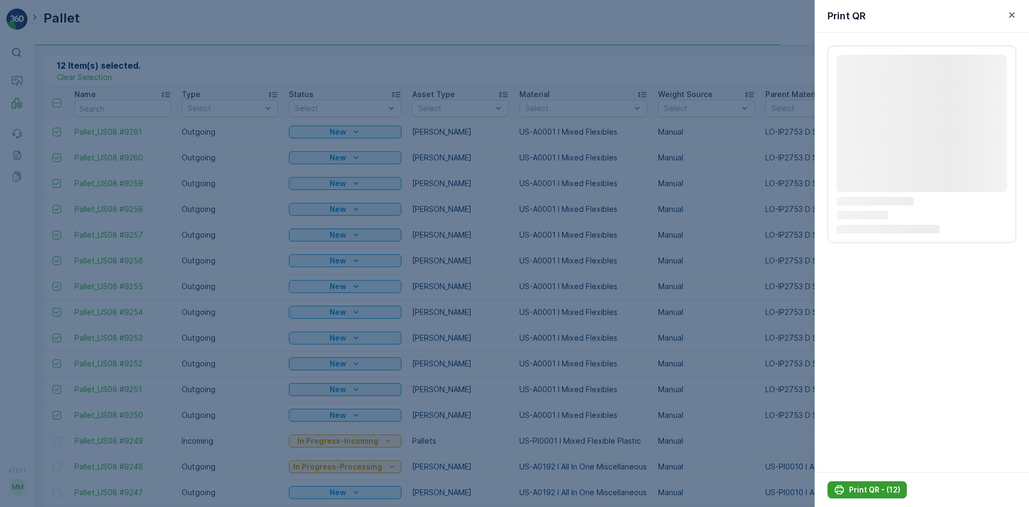
click at [864, 487] on p "Print QR - (12)" at bounding box center [874, 489] width 51 height 11
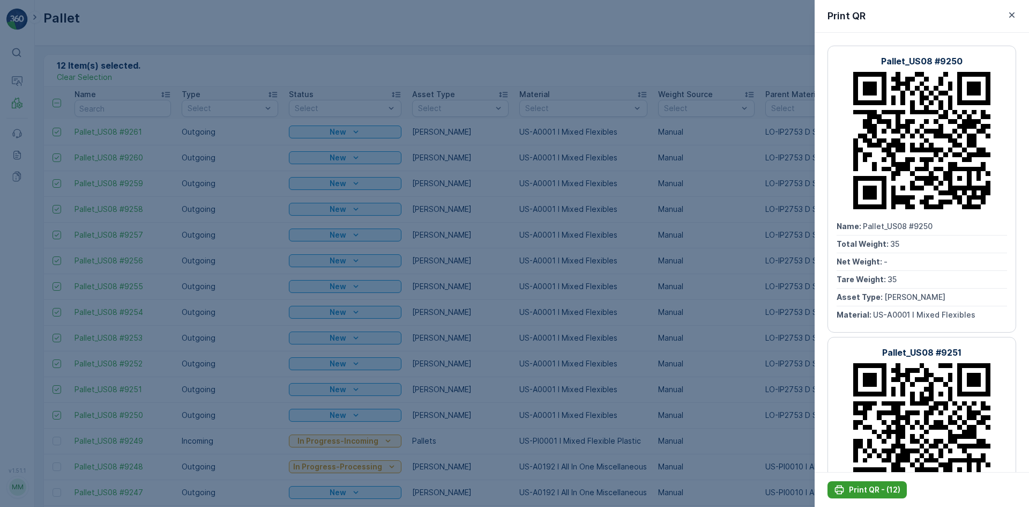
click at [868, 492] on p "Print QR - (12)" at bounding box center [874, 489] width 51 height 11
click at [102, 71] on div at bounding box center [514, 253] width 1029 height 507
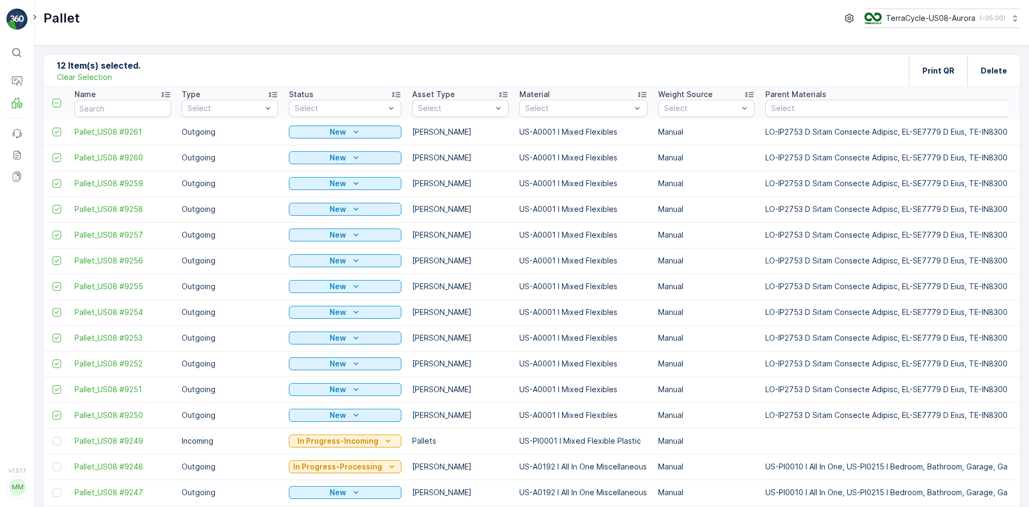
click at [99, 75] on p "Clear Selection" at bounding box center [84, 77] width 55 height 11
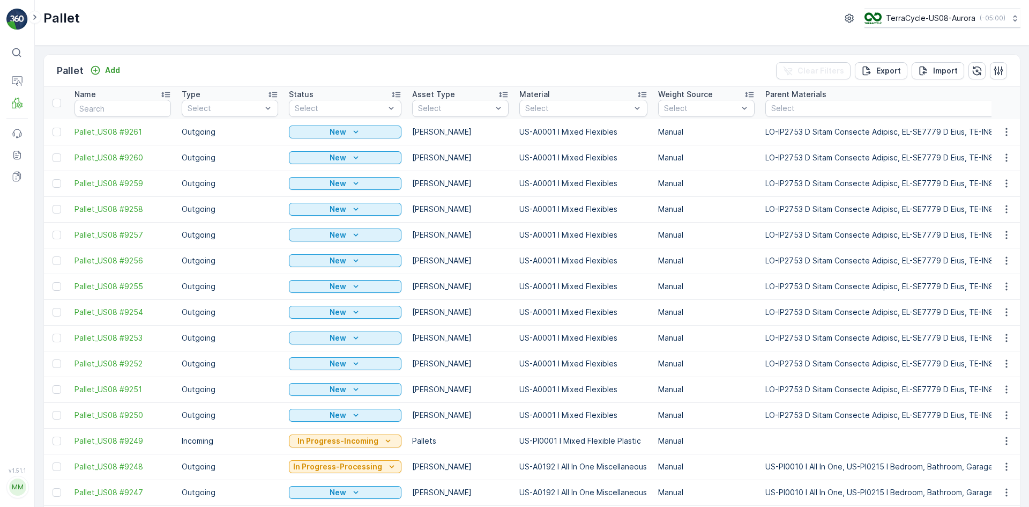
drag, startPoint x: 58, startPoint y: 414, endPoint x: 56, endPoint y: 395, distance: 19.4
click at [58, 413] on div at bounding box center [57, 415] width 9 height 9
click at [53, 411] on input "checkbox" at bounding box center [53, 411] width 0 height 0
click at [56, 391] on div at bounding box center [57, 389] width 9 height 9
click at [53, 385] on input "checkbox" at bounding box center [53, 385] width 0 height 0
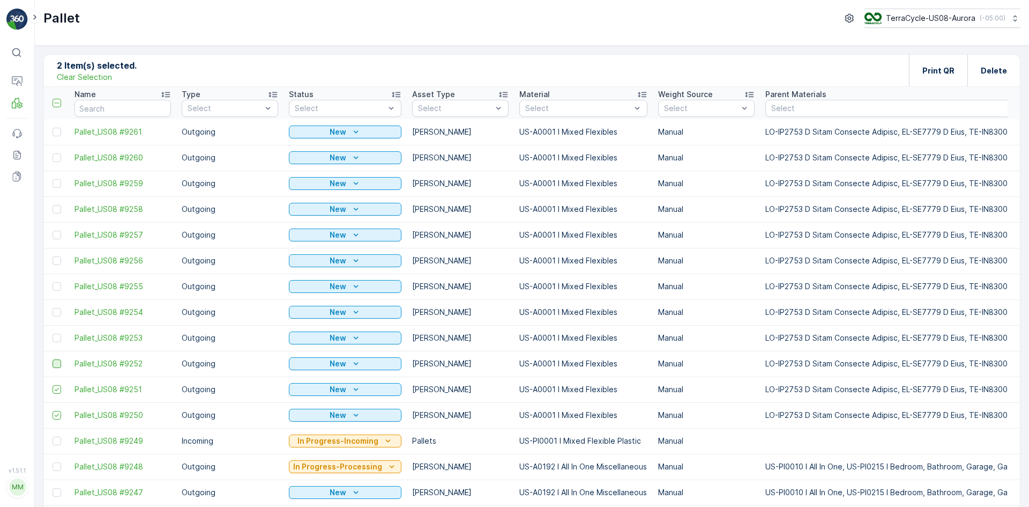
click at [58, 363] on div at bounding box center [57, 363] width 9 height 9
click at [53, 359] on input "checkbox" at bounding box center [53, 359] width 0 height 0
click at [59, 336] on div at bounding box center [57, 337] width 9 height 9
click at [53, 333] on input "checkbox" at bounding box center [53, 333] width 0 height 0
click at [59, 310] on div at bounding box center [57, 312] width 9 height 9
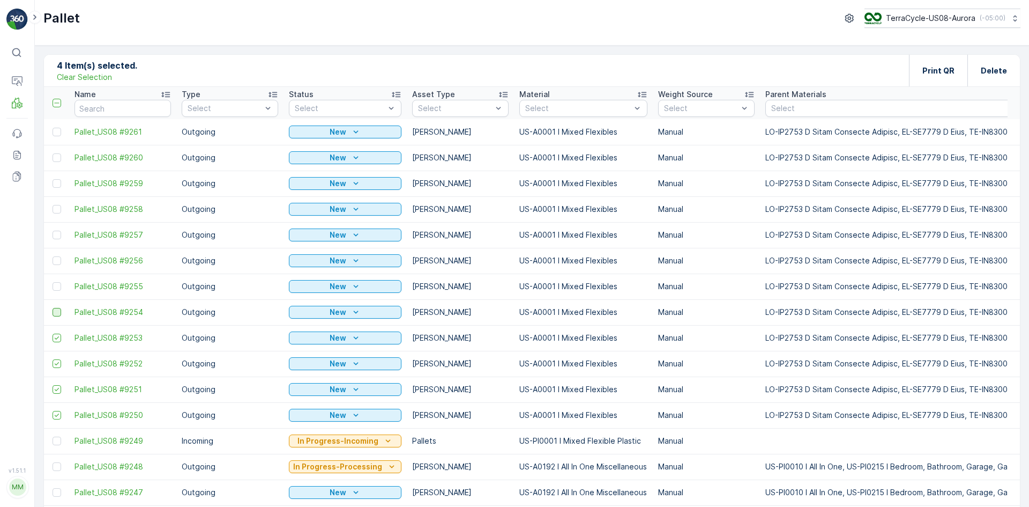
click at [53, 308] on input "checkbox" at bounding box center [53, 308] width 0 height 0
click at [59, 288] on div at bounding box center [57, 286] width 9 height 9
click at [53, 282] on input "checkbox" at bounding box center [53, 282] width 0 height 0
click at [58, 258] on div at bounding box center [57, 260] width 9 height 9
click at [53, 256] on input "checkbox" at bounding box center [53, 256] width 0 height 0
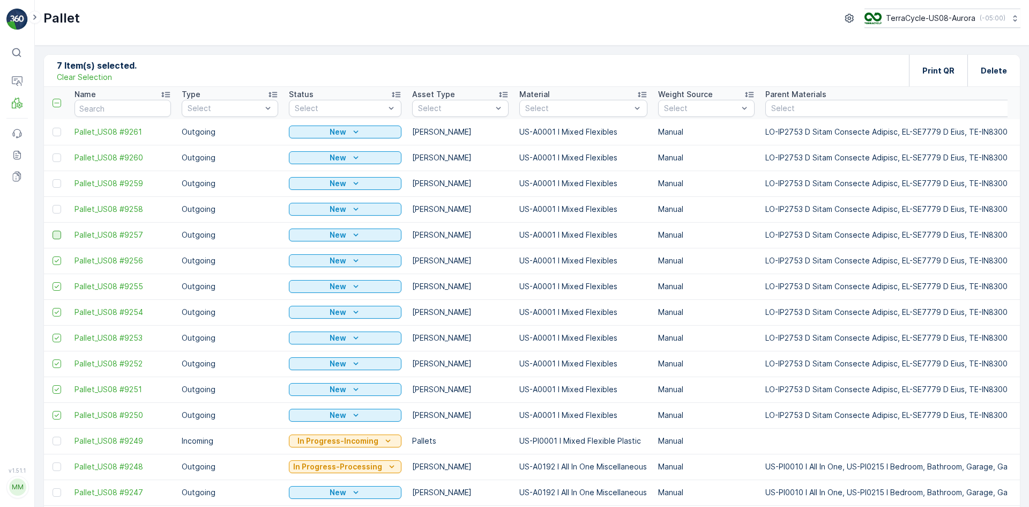
click at [58, 233] on div at bounding box center [57, 235] width 9 height 9
click at [53, 231] on input "checkbox" at bounding box center [53, 231] width 0 height 0
click at [58, 210] on div at bounding box center [57, 209] width 9 height 9
click at [53, 205] on input "checkbox" at bounding box center [53, 205] width 0 height 0
click at [58, 182] on div at bounding box center [57, 183] width 9 height 9
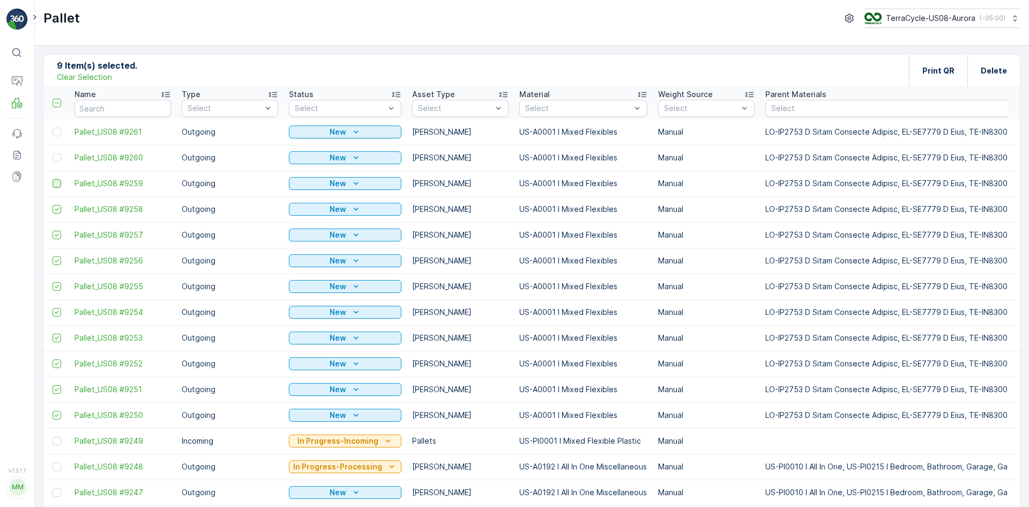
click at [53, 179] on input "checkbox" at bounding box center [53, 179] width 0 height 0
click at [58, 157] on div at bounding box center [57, 157] width 9 height 9
click at [53, 153] on input "checkbox" at bounding box center [53, 153] width 0 height 0
click at [56, 126] on td at bounding box center [56, 132] width 25 height 26
click at [57, 129] on div at bounding box center [57, 132] width 9 height 9
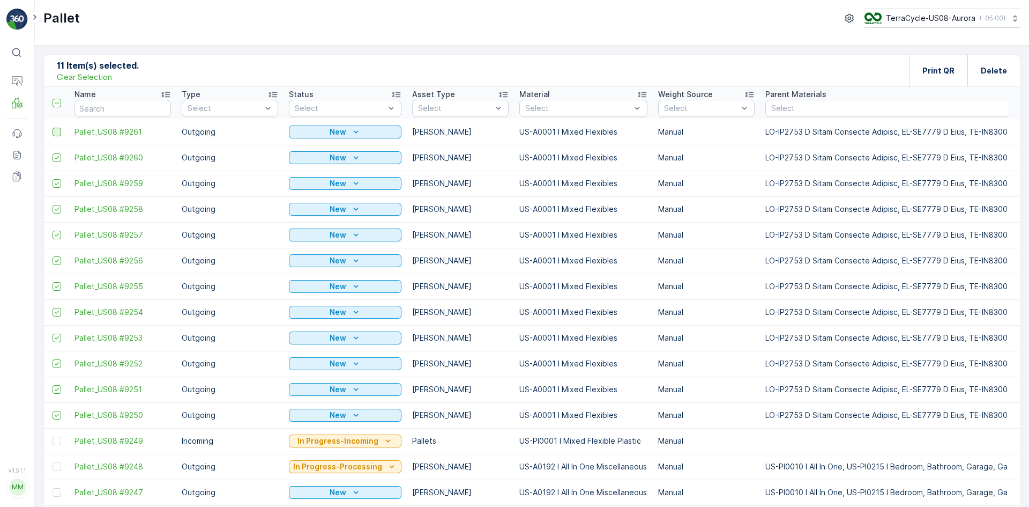
click at [53, 128] on input "checkbox" at bounding box center [53, 128] width 0 height 0
click at [948, 64] on div "Print QR" at bounding box center [939, 71] width 32 height 32
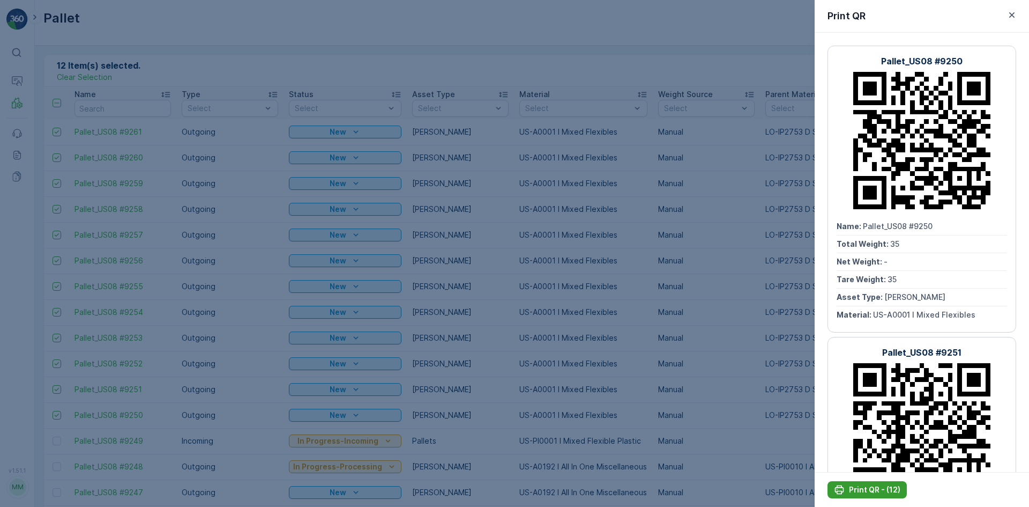
click at [895, 492] on p "Print QR - (12)" at bounding box center [874, 489] width 51 height 11
click at [766, 383] on div at bounding box center [514, 253] width 1029 height 507
